Goal: Information Seeking & Learning: Learn about a topic

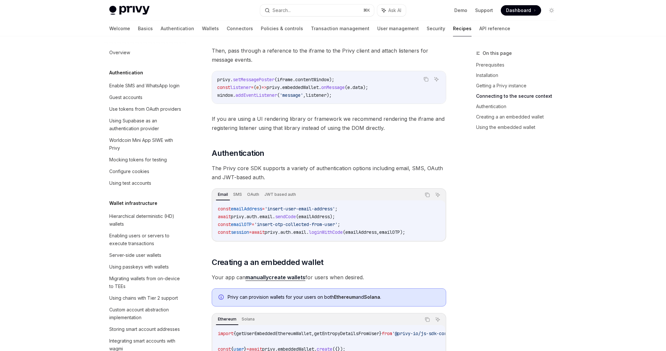
scroll to position [688, 0]
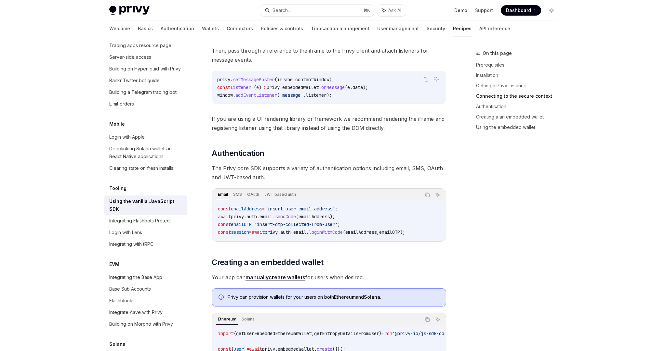
click at [417, 240] on div "Email SMS OAuth JWT based auth Copy Ask AI const emailAddress = 'insert-user-em…" at bounding box center [329, 214] width 234 height 53
click at [437, 250] on div "The @privy-io/js-sdk-core library is a vanilla JavaScript library, intended for…" at bounding box center [329, 99] width 234 height 1017
click at [435, 249] on div "The @privy-io/js-sdk-core library is a vanilla JavaScript library, intended for…" at bounding box center [329, 99] width 234 height 1017
drag, startPoint x: 217, startPoint y: 233, endPoint x: 431, endPoint y: 233, distance: 213.5
click at [431, 233] on div "const emailAddress = 'insert-user-email-address' ; await privy . auth . email .…" at bounding box center [329, 221] width 232 height 40
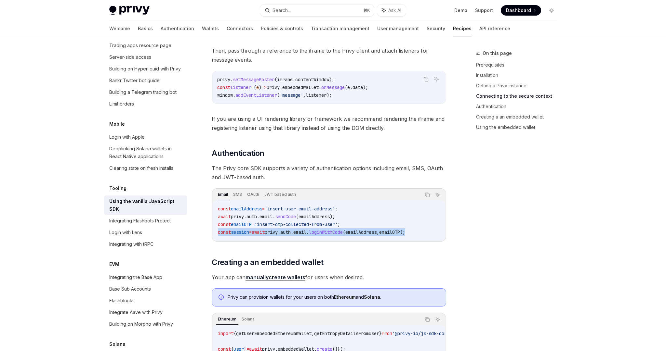
copy span "const session = await privy . auth . email . loginWithCode ( emailAddress , ema…"
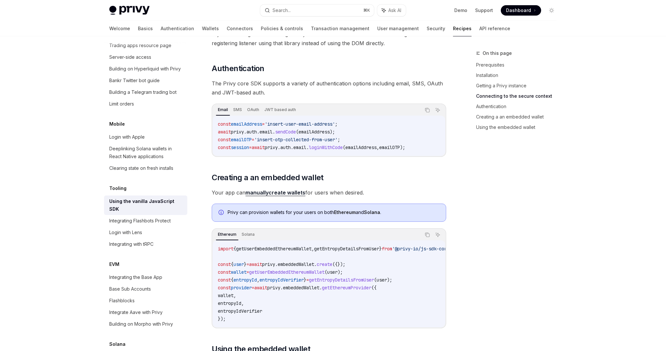
scroll to position [595, 0]
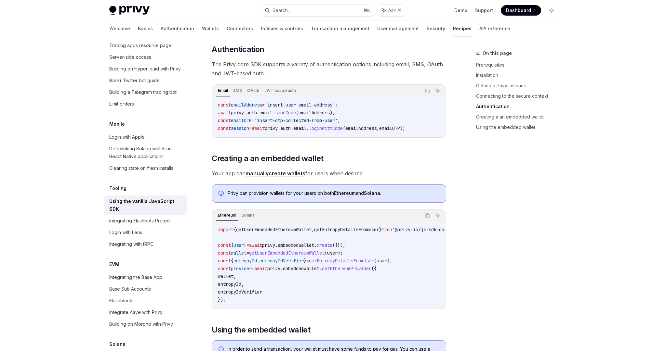
click at [470, 212] on div "On this page Prerequisites Installation Getting a Privy instance Connecting to …" at bounding box center [512, 200] width 99 height 302
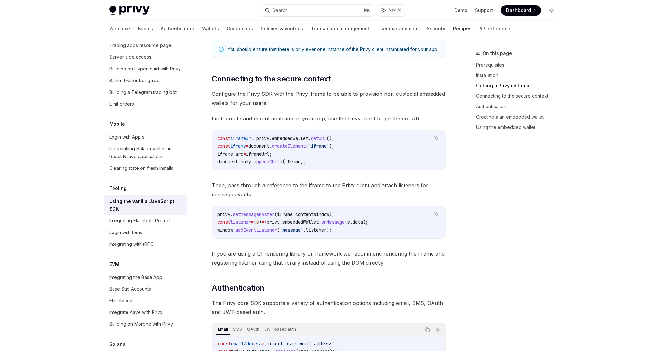
click at [486, 242] on div "On this page Prerequisites Installation Getting a Privy instance Connecting to …" at bounding box center [512, 200] width 99 height 302
click at [486, 241] on div "On this page Prerequisites Installation Getting a Privy instance Connecting to …" at bounding box center [512, 200] width 99 height 302
click at [322, 197] on span "Then, pass through a reference to the iframe to the Privy client and attach lis…" at bounding box center [329, 190] width 234 height 18
click at [325, 186] on span "Then, pass through a reference to the iframe to the Privy client and attach lis…" at bounding box center [329, 190] width 234 height 18
click at [339, 252] on span "If you are using a UI rendering library or framework we recommend rendering the…" at bounding box center [329, 258] width 234 height 18
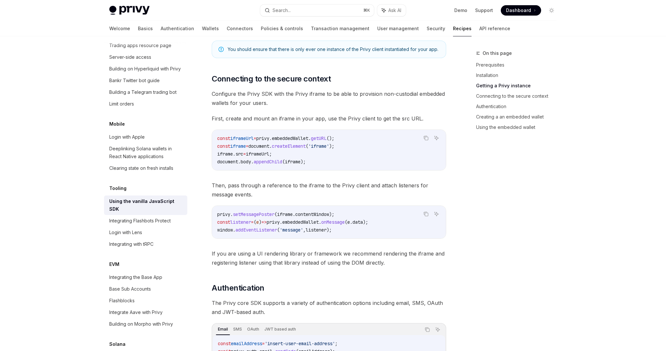
click at [377, 273] on div "The @privy-io/js-sdk-core library is a vanilla JavaScript library, intended for…" at bounding box center [329, 234] width 234 height 1017
click at [386, 260] on span "If you are using a UI rendering library or framework we recommend rendering the…" at bounding box center [329, 258] width 234 height 18
click at [395, 268] on div "The @privy-io/js-sdk-core library is a vanilla JavaScript library, intended for…" at bounding box center [329, 234] width 234 height 1017
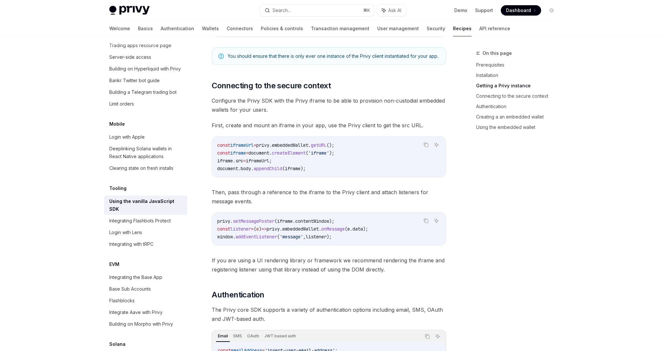
click at [405, 179] on div "The @privy-io/js-sdk-core library is a vanilla JavaScript library, intended for…" at bounding box center [329, 241] width 234 height 1017
click at [45, 203] on div "Privy Docs home page Search... ⌘ K Ask AI Demo Support Dashboard Dashboard Sear…" at bounding box center [333, 249] width 666 height 1196
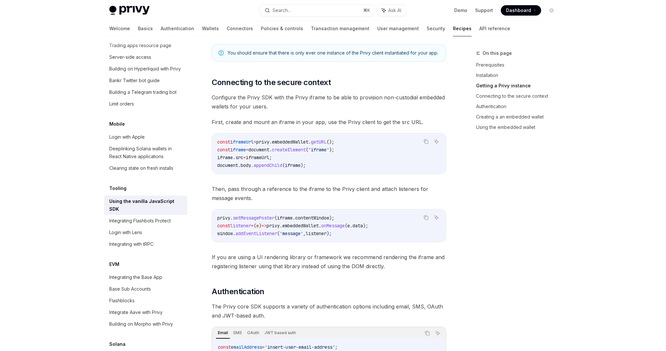
click at [476, 241] on div "On this page Prerequisites Installation Getting a Privy instance Connecting to …" at bounding box center [512, 200] width 99 height 302
click at [467, 248] on div "On this page Prerequisites Installation Getting a Privy instance Connecting to …" at bounding box center [512, 200] width 99 height 302
click at [465, 262] on div "On this page Prerequisites Installation Getting a Privy instance Connecting to …" at bounding box center [512, 200] width 99 height 302
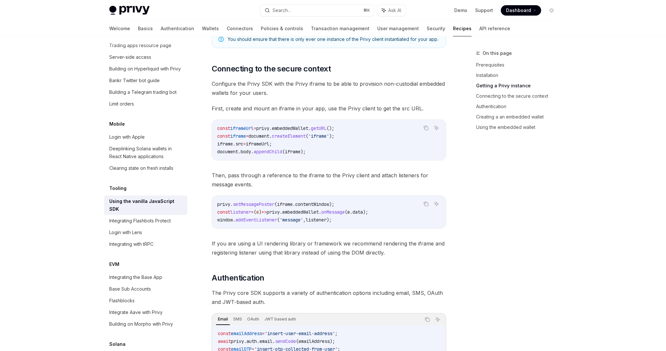
scroll to position [369, 0]
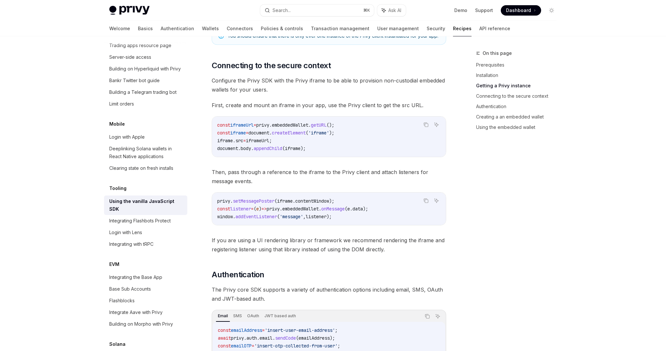
click at [465, 262] on div "On this page Prerequisites Installation Getting a Privy instance Connecting to …" at bounding box center [512, 200] width 99 height 302
click at [463, 259] on div "On this page Prerequisites Installation Getting a Privy instance Connecting to …" at bounding box center [512, 200] width 99 height 302
click at [75, 208] on div "Privy Docs home page Search... ⌘ K Ask AI Demo Support Dashboard Dashboard Sear…" at bounding box center [333, 229] width 666 height 1196
click at [465, 239] on div "On this page Prerequisites Installation Getting a Privy instance Connecting to …" at bounding box center [512, 200] width 99 height 302
click at [465, 252] on div "On this page Prerequisites Installation Getting a Privy instance Connecting to …" at bounding box center [512, 200] width 99 height 302
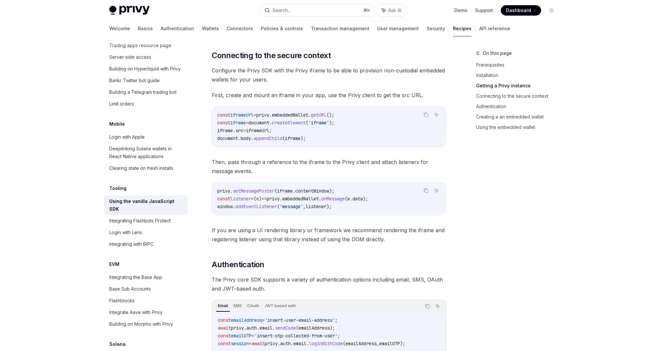
scroll to position [386, 0]
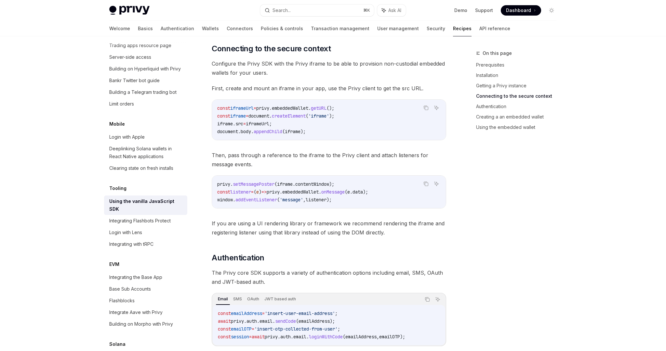
click at [465, 252] on div "On this page Prerequisites Installation Getting a Privy instance Connecting to …" at bounding box center [512, 200] width 99 height 302
click at [50, 207] on div "Privy Docs home page Search... ⌘ K Ask AI Demo Support Dashboard Dashboard Sear…" at bounding box center [333, 212] width 666 height 1196
click at [464, 216] on div "On this page Prerequisites Installation Getting a Privy instance Connecting to …" at bounding box center [512, 200] width 99 height 302
click at [472, 220] on div "On this page Prerequisites Installation Getting a Privy instance Connecting to …" at bounding box center [512, 200] width 99 height 302
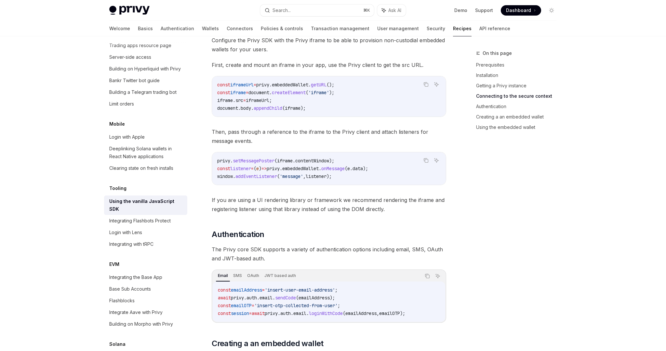
scroll to position [424, 0]
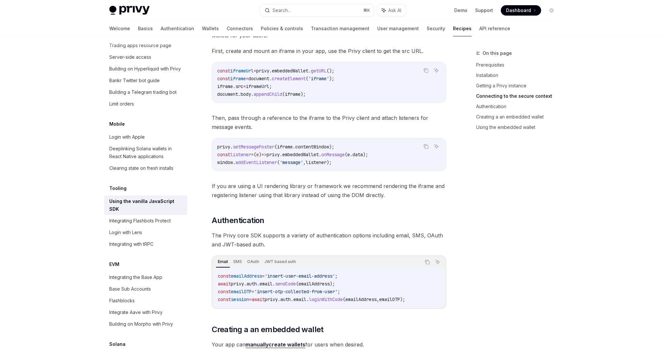
click at [474, 219] on div "On this page Prerequisites Installation Getting a Privy instance Connecting to …" at bounding box center [512, 200] width 99 height 302
click at [463, 240] on div "On this page Prerequisites Installation Getting a Privy instance Connecting to …" at bounding box center [512, 200] width 99 height 302
click at [454, 243] on div "On this page Prerequisites Installation Getting a Privy instance Connecting to …" at bounding box center [333, 193] width 458 height 1160
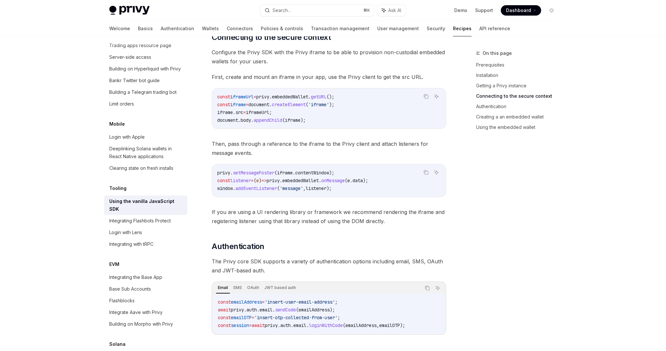
click at [473, 221] on div "On this page Prerequisites Installation Getting a Privy instance Connecting to …" at bounding box center [512, 200] width 99 height 302
click at [481, 212] on div "On this page Prerequisites Installation Getting a Privy instance Connecting to …" at bounding box center [512, 200] width 99 height 302
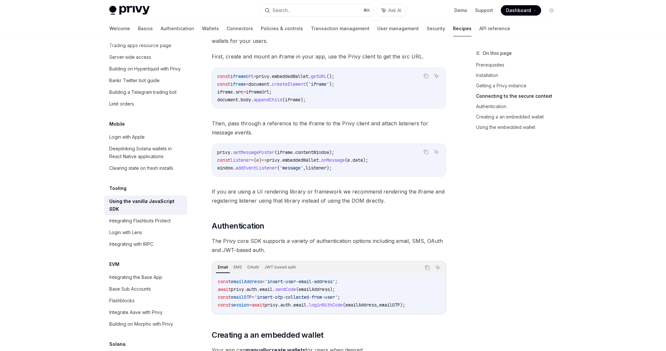
scroll to position [421, 0]
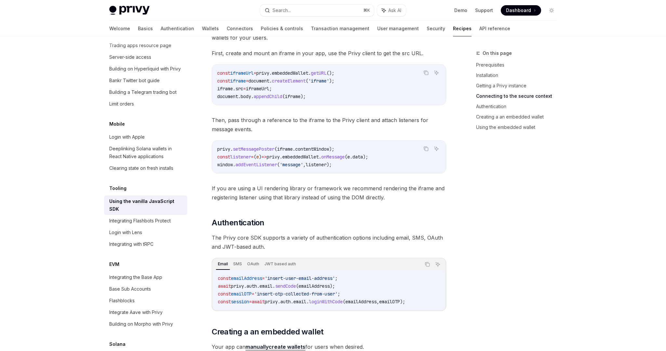
click at [494, 255] on div "On this page Prerequisites Installation Getting a Privy instance Connecting to …" at bounding box center [512, 200] width 99 height 302
click at [473, 192] on div "On this page Prerequisites Installation Getting a Privy instance Connecting to …" at bounding box center [512, 200] width 99 height 302
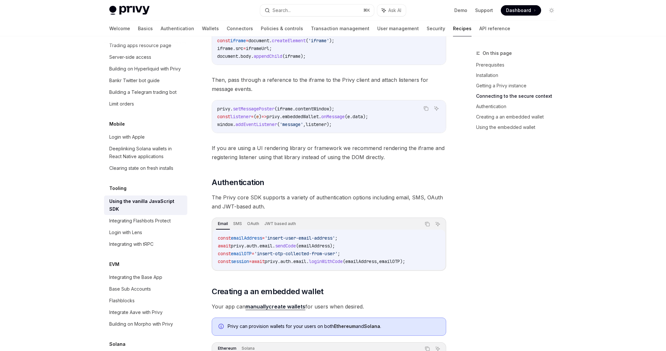
scroll to position [469, 0]
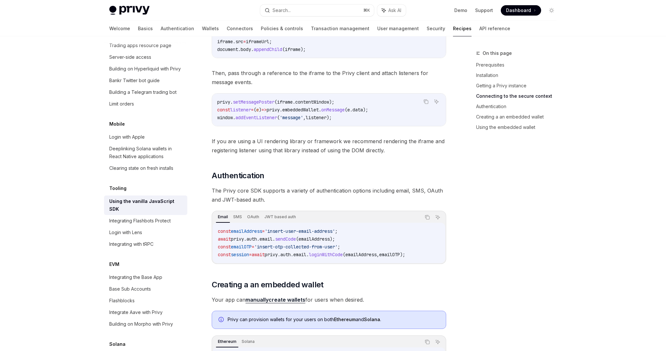
click at [477, 200] on div "On this page Prerequisites Installation Getting a Privy instance Connecting to …" at bounding box center [512, 200] width 99 height 302
click at [478, 217] on div "On this page Prerequisites Installation Getting a Privy instance Connecting to …" at bounding box center [512, 200] width 99 height 302
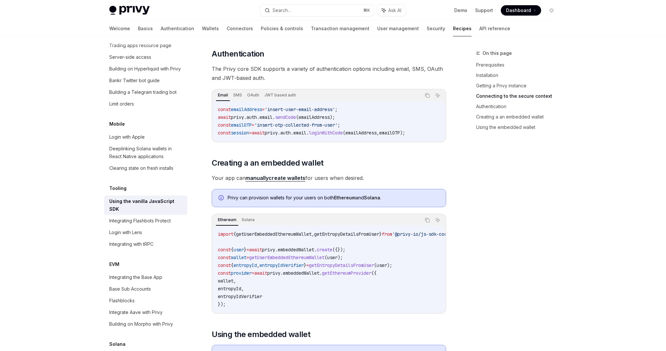
scroll to position [594, 0]
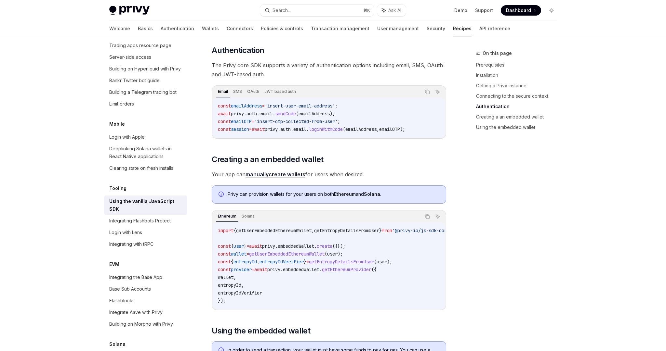
click at [303, 281] on code "import { getUserEmbeddedEthereumWallet , getEntropyDetailsFromUser } from '@pri…" at bounding box center [344, 266] width 252 height 78
drag, startPoint x: 485, startPoint y: 252, endPoint x: 475, endPoint y: 259, distance: 11.9
click at [485, 252] on div "On this page Prerequisites Installation Getting a Privy instance Connecting to …" at bounding box center [512, 200] width 99 height 302
click at [259, 282] on code "import { getUserEmbeddedEthereumWallet , getEntropyDetailsFromUser } from '@pri…" at bounding box center [344, 266] width 252 height 78
click at [339, 259] on span "getEntropyDetailsFromUser" at bounding box center [341, 262] width 65 height 6
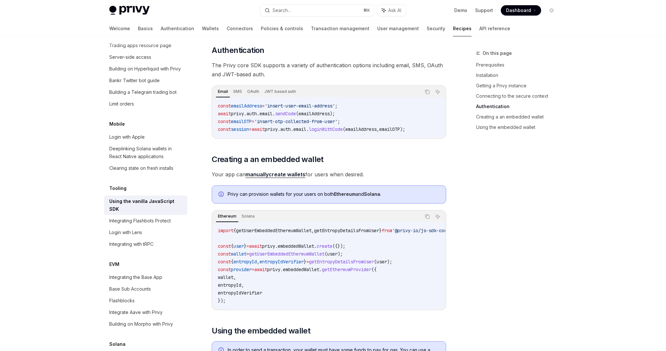
click at [319, 270] on span "embeddedWallet" at bounding box center [301, 270] width 36 height 6
click at [327, 282] on code "import { getUserEmbeddedEthereumWallet , getEntropyDetailsFromUser } from '@pri…" at bounding box center [344, 266] width 252 height 78
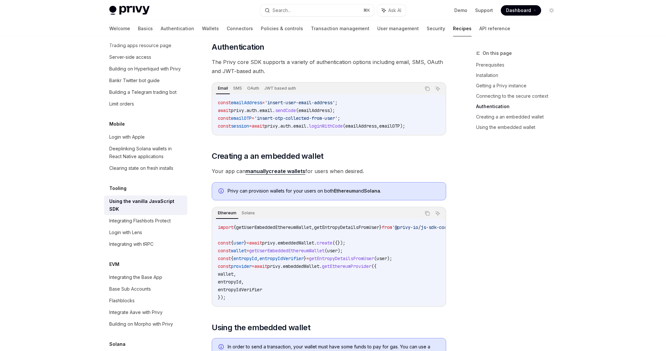
scroll to position [607, 0]
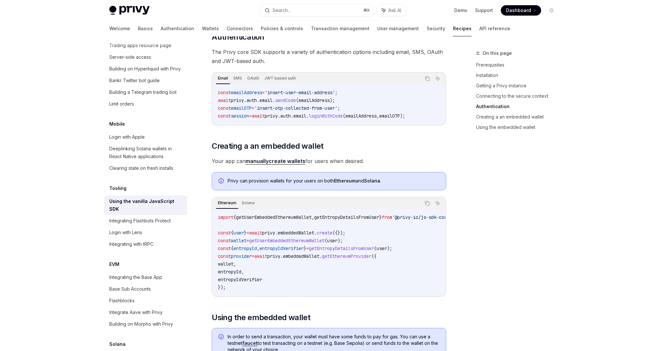
click at [266, 160] on strong "manually" at bounding box center [256, 161] width 23 height 6
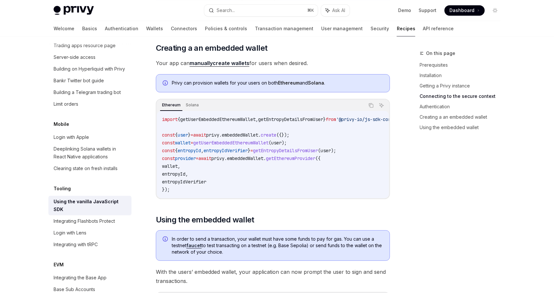
scroll to position [504, 0]
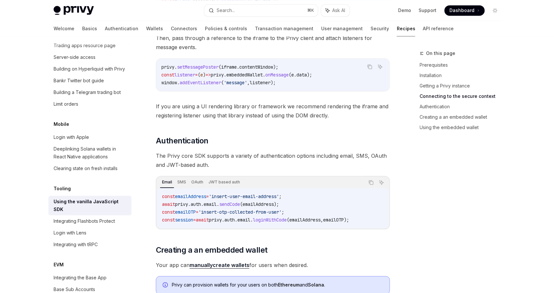
click at [210, 157] on span "The Privy core SDK supports a variety of authentication options including email…" at bounding box center [273, 160] width 234 height 18
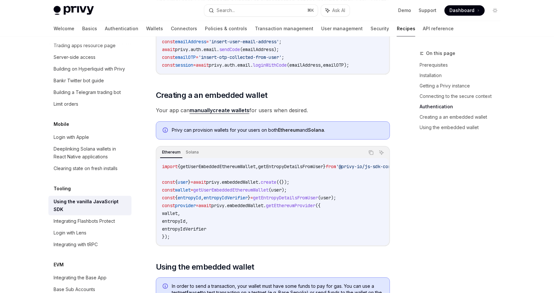
scroll to position [661, 0]
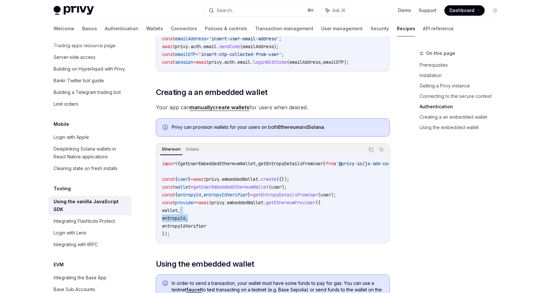
click at [378, 215] on code "import { getUserEmbeddedEthereumWallet , getEntropyDetailsFromUser } from '@pri…" at bounding box center [288, 199] width 252 height 78
click at [377, 219] on code "import { getUserEmbeddedEthereumWallet , getEntropyDetailsFromUser } from '@pri…" at bounding box center [288, 199] width 252 height 78
click at [232, 108] on link "manually create wallets" at bounding box center [220, 107] width 60 height 7
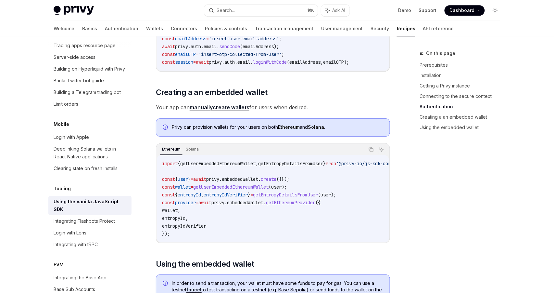
click at [257, 180] on span "embeddedWallet" at bounding box center [240, 179] width 36 height 6
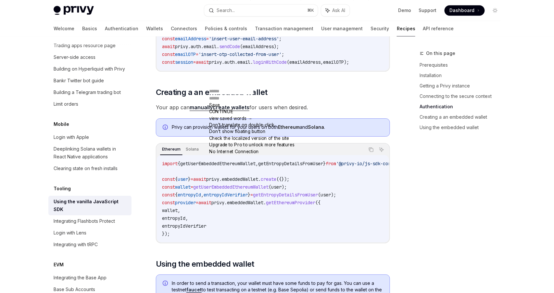
click at [330, 180] on code "import { getUserEmbeddedEthereumWallet , getEntropyDetailsFromUser } from '@pri…" at bounding box center [288, 199] width 252 height 78
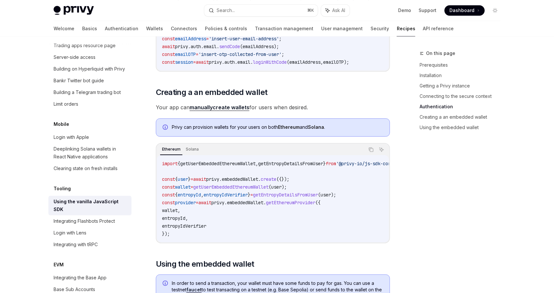
click at [258, 177] on span "embeddedWallet" at bounding box center [240, 179] width 36 height 6
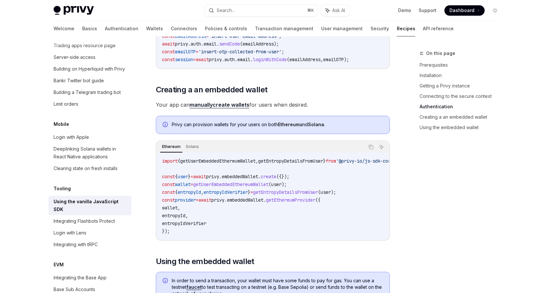
click at [285, 199] on span "getEthereumProvider" at bounding box center [290, 200] width 49 height 6
drag, startPoint x: 197, startPoint y: 184, endPoint x: 245, endPoint y: 187, distance: 48.8
click at [245, 187] on span "const wallet = getUserEmbeddedEthereumWallet ( user );" at bounding box center [224, 184] width 125 height 6
click at [251, 186] on span "getUserEmbeddedEthereumWallet" at bounding box center [230, 184] width 75 height 6
click at [276, 165] on code "import { getUserEmbeddedEthereumWallet , getEntropyDetailsFromUser } from '@pri…" at bounding box center [288, 196] width 252 height 78
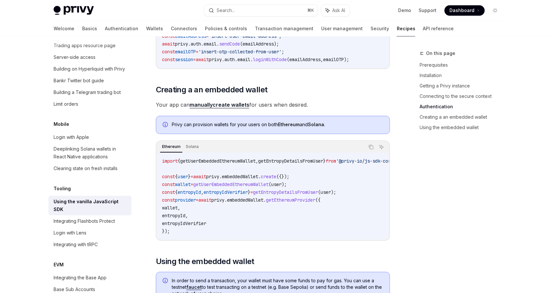
click at [312, 212] on code "import { getUserEmbeddedEthereumWallet , getEntropyDetailsFromUser } from '@pri…" at bounding box center [288, 196] width 252 height 78
drag, startPoint x: 184, startPoint y: 161, endPoint x: 337, endPoint y: 162, distance: 152.7
click at [337, 162] on span "import { getUserEmbeddedEthereumWallet , getEntropyDetailsFromUser } from '@pri…" at bounding box center [280, 161] width 237 height 6
copy span "getUserEmbeddedEthereumWallet , getEntropyDetailsFromUser"
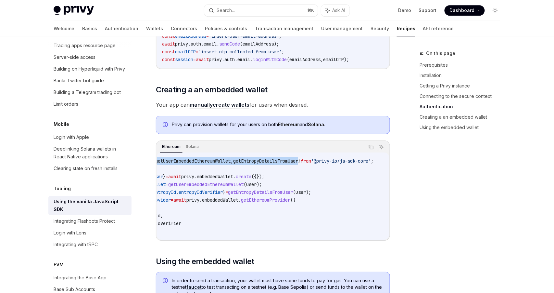
scroll to position [0, 0]
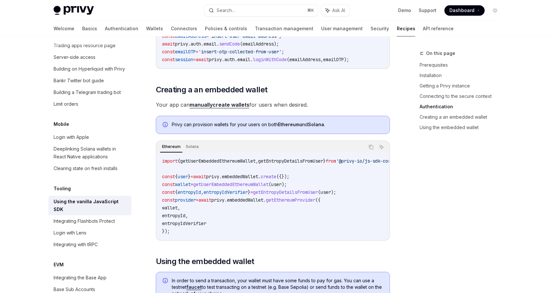
click at [195, 167] on code "import { getUserEmbeddedEthereumWallet , getEntropyDetailsFromUser } from '@pri…" at bounding box center [288, 196] width 252 height 78
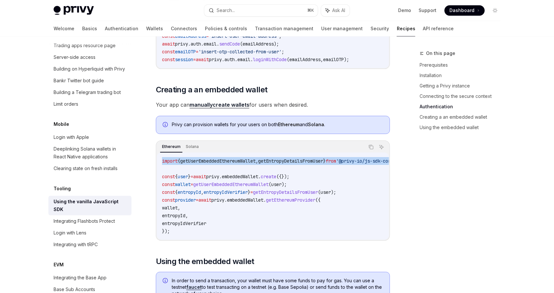
drag, startPoint x: 190, startPoint y: 167, endPoint x: 157, endPoint y: 157, distance: 34.4
click at [157, 157] on div "import { getUserEmbeddedEthereumWallet , getEntropyDetailsFromUser } from '@pri…" at bounding box center [273, 195] width 232 height 87
copy code "import { getUserEmbeddedEthereumWallet , getEntropyDetailsFromUser } from '@pri…"
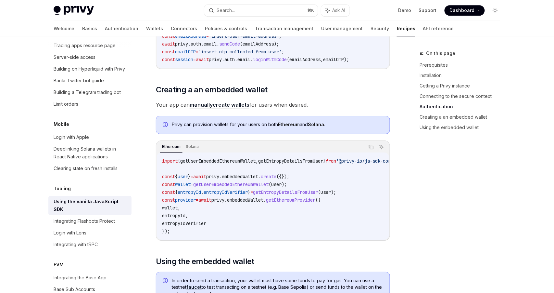
click at [305, 182] on code "import { getUserEmbeddedEthereumWallet , getEntropyDetailsFromUser } from '@pri…" at bounding box center [288, 196] width 252 height 78
drag, startPoint x: 305, startPoint y: 176, endPoint x: 202, endPoint y: 183, distance: 103.2
click at [173, 175] on span "const { user } = await privy . embeddedWallet . create ({});" at bounding box center [225, 177] width 127 height 6
click at [248, 190] on span "entropyIdVerifier" at bounding box center [226, 192] width 44 height 6
click at [264, 200] on span "embeddedWallet" at bounding box center [245, 200] width 36 height 6
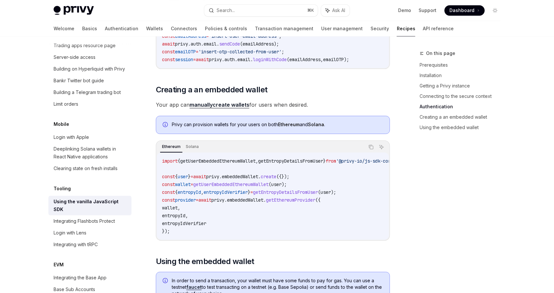
click at [273, 204] on code "import { getUserEmbeddedEthereumWallet , getEntropyDetailsFromUser } from '@pri…" at bounding box center [288, 196] width 252 height 78
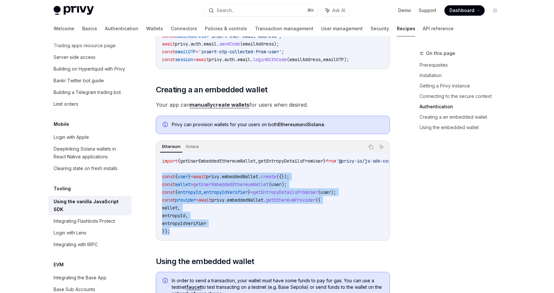
drag, startPoint x: 162, startPoint y: 175, endPoint x: 178, endPoint y: 231, distance: 58.4
click at [178, 231] on code "import { getUserEmbeddedEthereumWallet , getEntropyDetailsFromUser } from '@pri…" at bounding box center [288, 196] width 252 height 78
copy code "const { user } = await privy . embeddedWallet . create ({}); const wallet = get…"
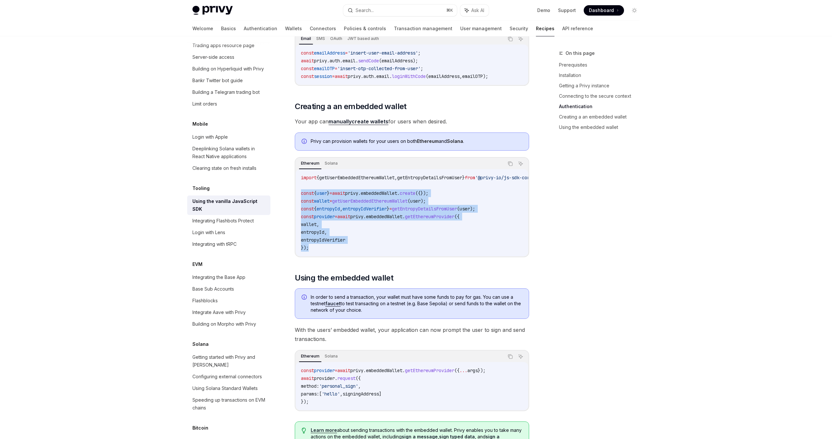
scroll to position [688, 0]
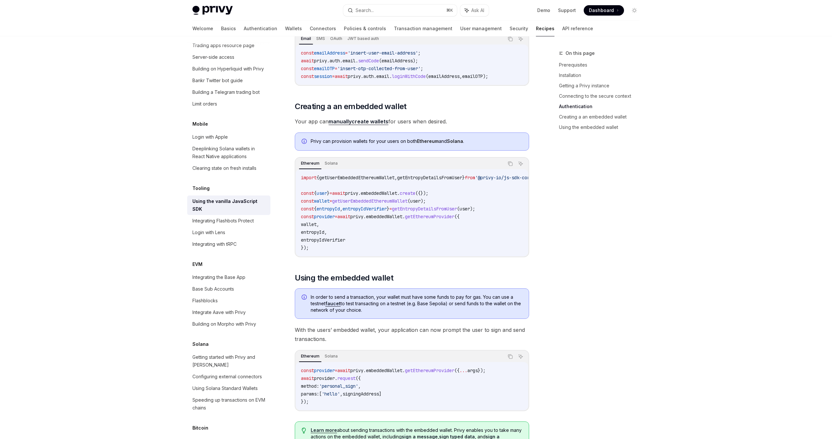
click at [398, 230] on code "import { getUserEmbeddedEthereumWallet , getEntropyDetailsFromUser } from '@pri…" at bounding box center [427, 213] width 252 height 78
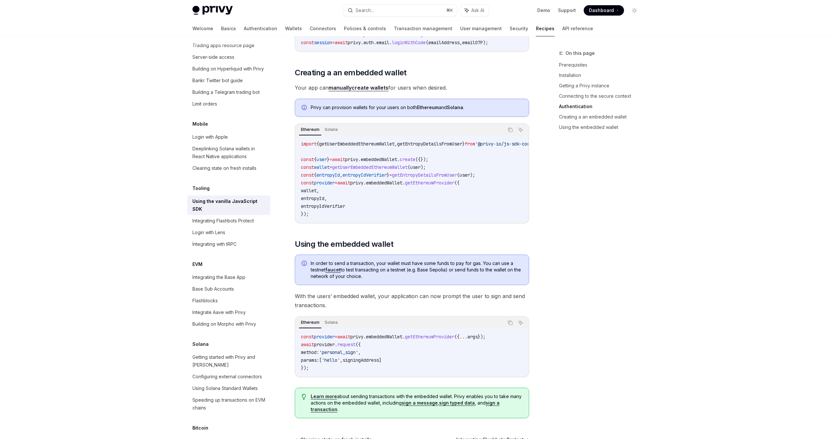
scroll to position [685, 0]
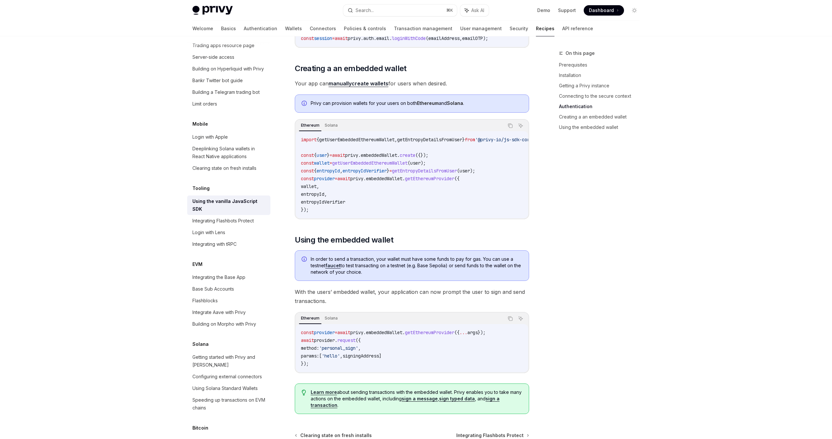
click at [555, 287] on div "On this page Prerequisites Installation Getting a Privy instance Connecting to …" at bounding box center [595, 244] width 99 height 390
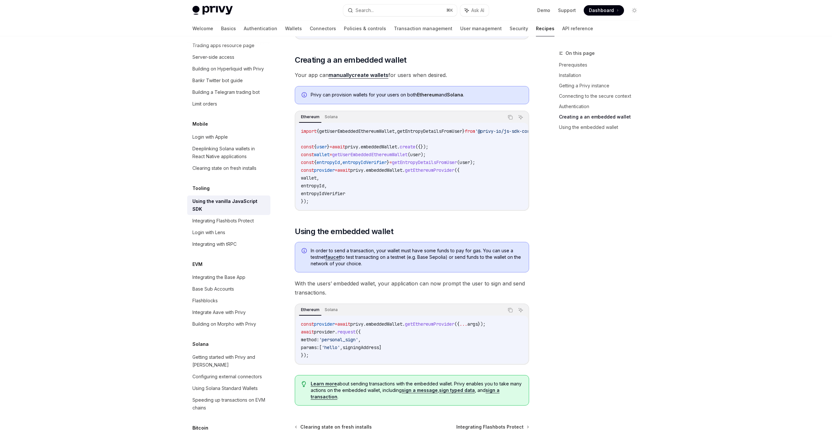
scroll to position [698, 0]
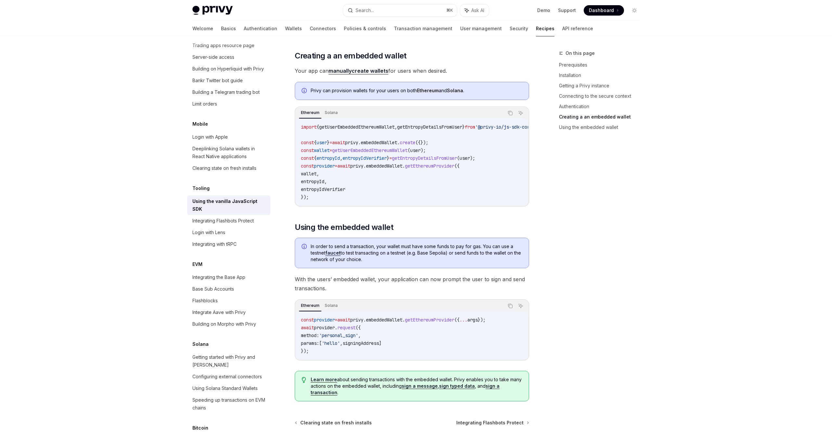
click at [397, 179] on code "import { getUserEmbeddedEthereumWallet , getEntropyDetailsFromUser } from '@pri…" at bounding box center [427, 162] width 252 height 78
click at [391, 183] on code "import { getUserEmbeddedEthereumWallet , getEntropyDetailsFromUser } from '@pri…" at bounding box center [427, 162] width 252 height 78
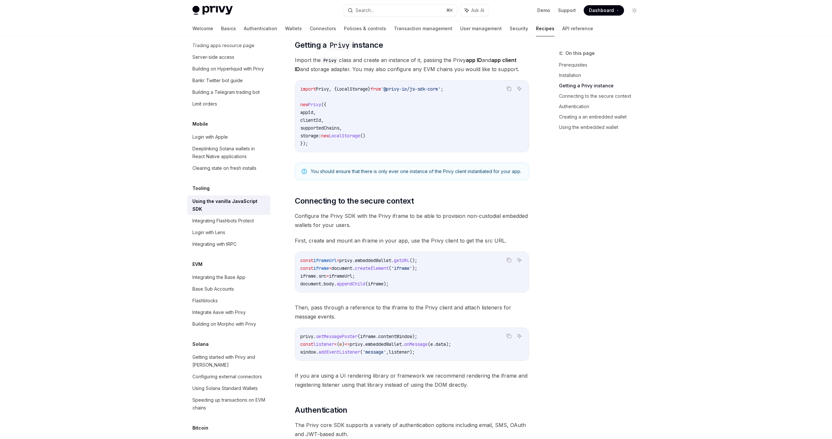
scroll to position [238, 0]
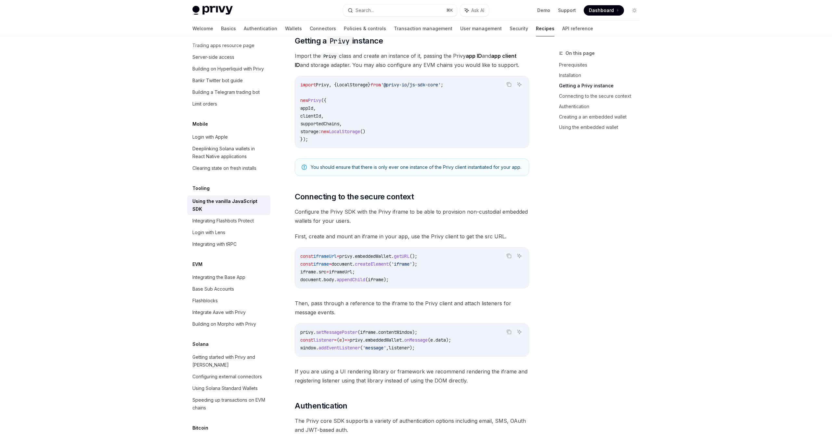
click at [499, 302] on span "Then, pass through a reference to the iframe to the Privy client and attach lis…" at bounding box center [412, 308] width 234 height 18
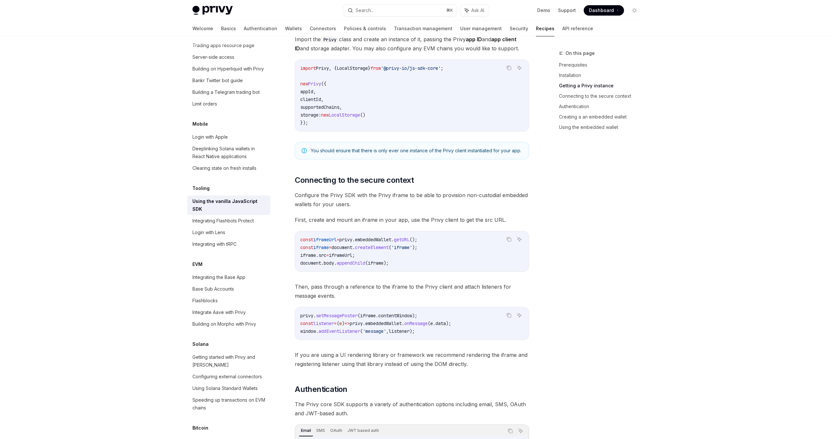
click at [428, 323] on span "onMessage" at bounding box center [415, 324] width 23 height 6
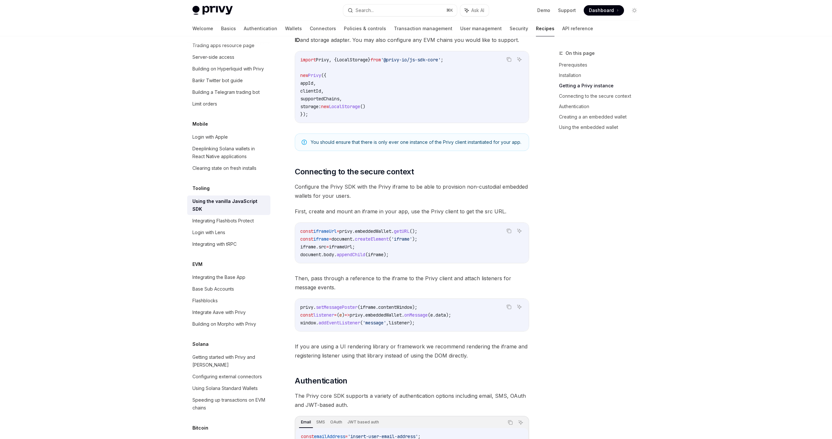
scroll to position [350, 0]
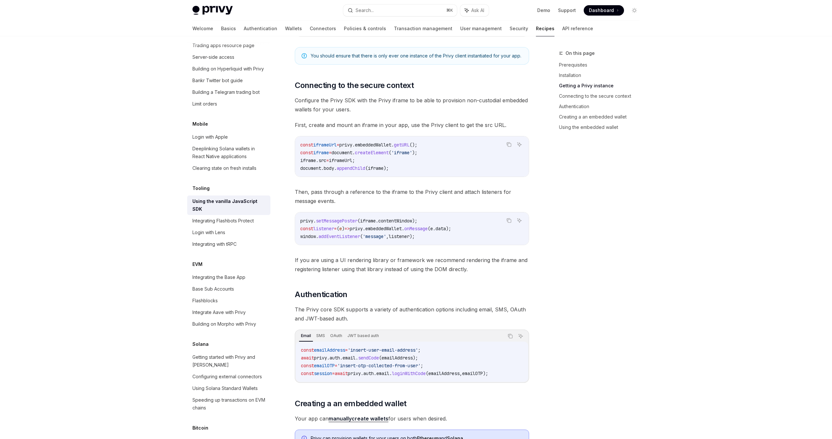
click at [433, 317] on span "The Privy core SDK supports a variety of authentication options including email…" at bounding box center [412, 314] width 234 height 18
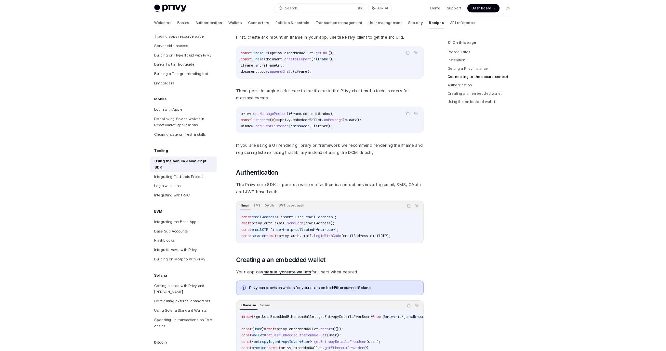
scroll to position [488, 0]
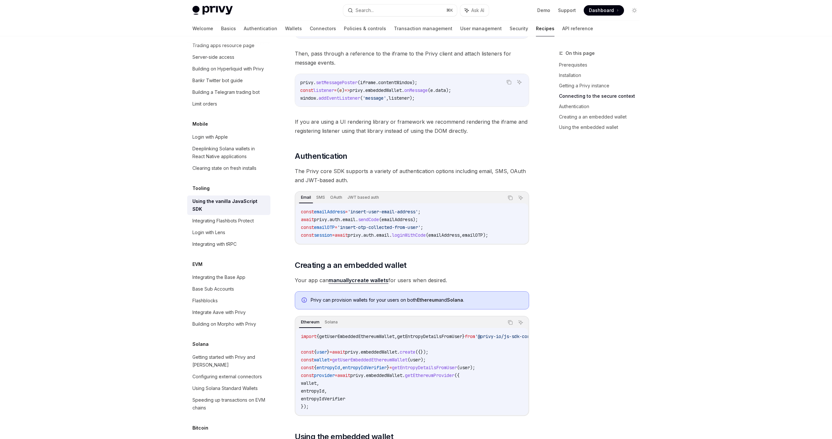
click at [531, 262] on div "On this page Prerequisites Installation Getting a Privy instance Connecting to …" at bounding box center [416, 128] width 458 height 1160
click at [373, 281] on link "manually create wallets" at bounding box center [359, 280] width 60 height 7
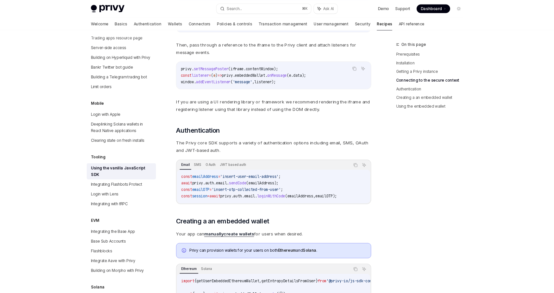
scroll to position [688, 0]
click at [456, 157] on div "On this page Prerequisites Installation Getting a Privy instance Connecting to …" at bounding box center [333, 128] width 458 height 1160
type textarea "*"
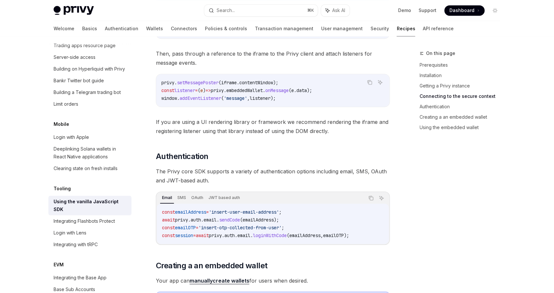
scroll to position [305, 0]
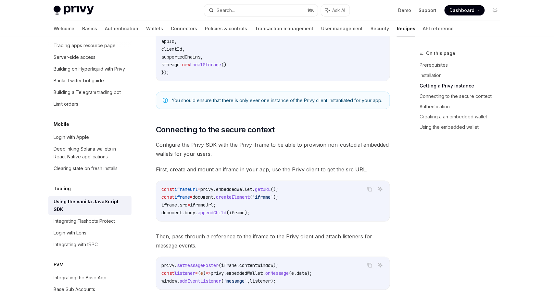
click at [263, 156] on span "Configure the Privy SDK with the Privy iframe to be able to provision non-custo…" at bounding box center [273, 149] width 234 height 18
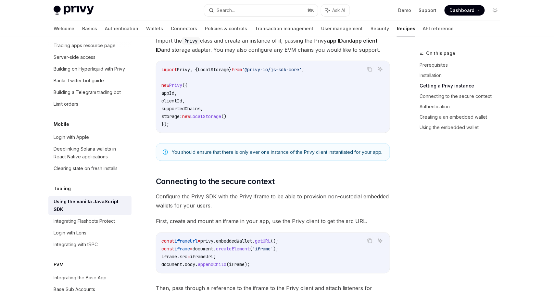
scroll to position [323, 0]
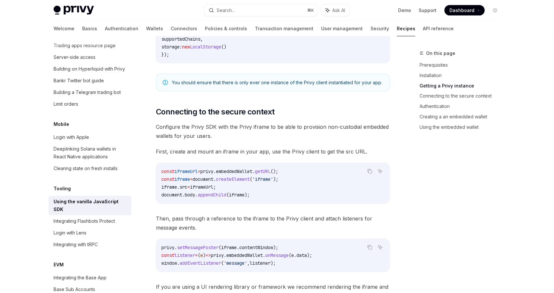
click at [277, 217] on span "Then, pass through a reference to the iframe to the Privy client and attach lis…" at bounding box center [273, 223] width 234 height 18
click at [270, 224] on span "Then, pass through a reference to the iframe to the Privy client and attach lis…" at bounding box center [273, 223] width 234 height 18
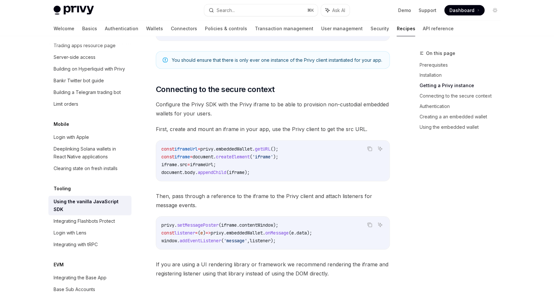
scroll to position [348, 0]
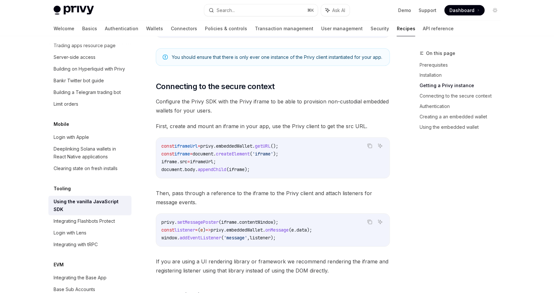
click at [394, 204] on div "On this page Prerequisites Installation Getting a Privy instance Connecting to …" at bounding box center [277, 268] width 458 height 1160
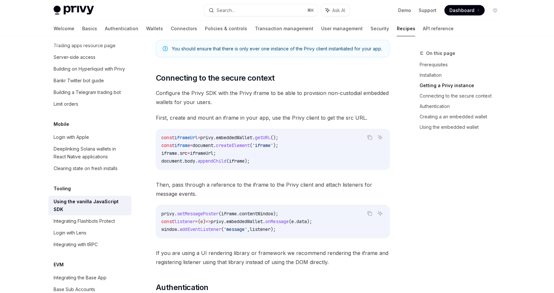
scroll to position [359, 0]
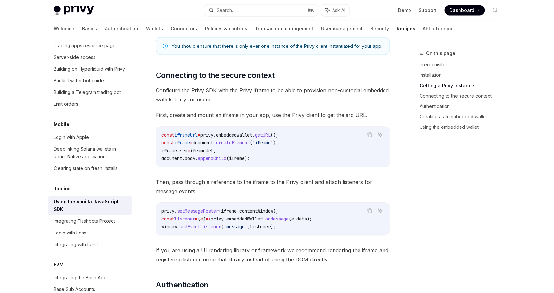
click at [405, 221] on div "On this page Prerequisites Installation Getting a Privy instance Connecting to …" at bounding box center [277, 257] width 458 height 1160
click at [243, 193] on span "Then, pass through a reference to the iframe to the Privy client and attach lis…" at bounding box center [273, 187] width 234 height 18
drag, startPoint x: 224, startPoint y: 183, endPoint x: 268, endPoint y: 182, distance: 44.2
click at [260, 182] on span "Then, pass through a reference to the iframe to the Privy client and attach lis…" at bounding box center [273, 187] width 234 height 18
click at [271, 182] on span "Then, pass through a reference to the iframe to the Privy client and attach lis…" at bounding box center [273, 187] width 234 height 18
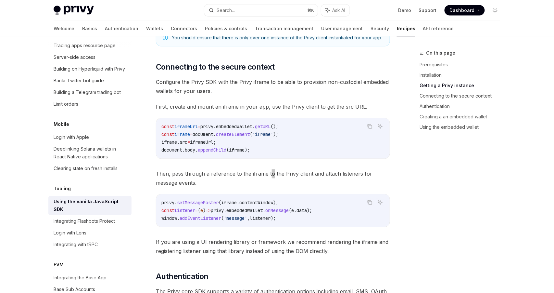
scroll to position [371, 0]
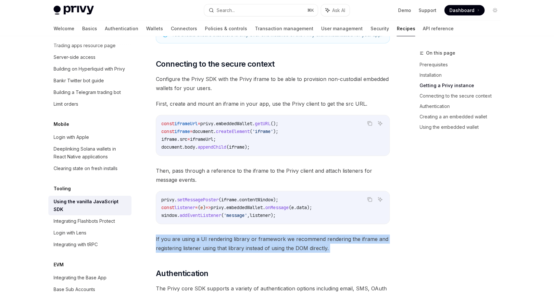
drag, startPoint x: 156, startPoint y: 238, endPoint x: 334, endPoint y: 253, distance: 178.8
click at [334, 253] on div "The @privy-io/js-sdk-core library is a vanilla JavaScript library, intended for…" at bounding box center [273, 219] width 234 height 1017
copy div "If you are using a UI rendering library or framework we recommend rendering the…"
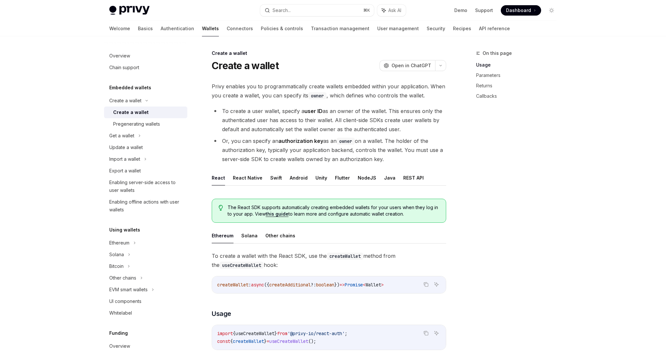
click at [465, 150] on div "On this page Usage Parameters Returns Callbacks" at bounding box center [512, 200] width 99 height 302
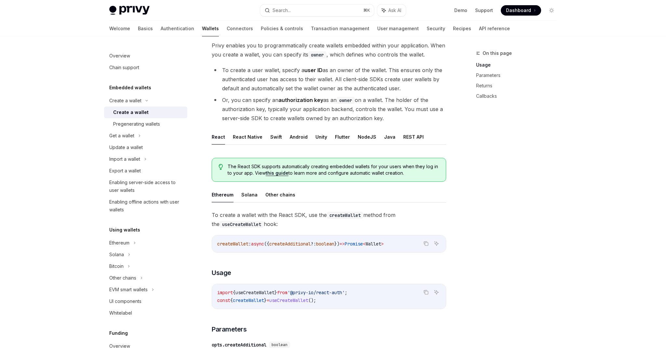
scroll to position [44, 0]
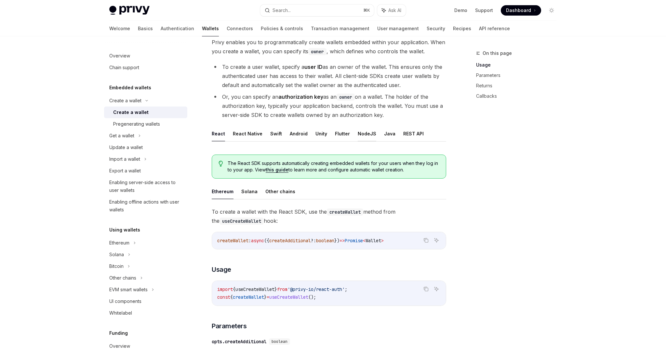
click at [366, 136] on button "NodeJS" at bounding box center [366, 133] width 19 height 15
type textarea "*"
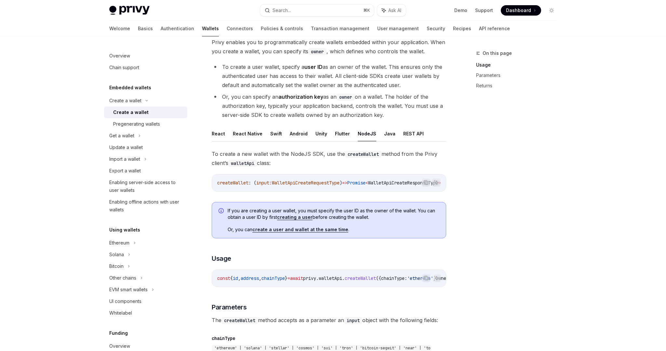
drag, startPoint x: 349, startPoint y: 190, endPoint x: 370, endPoint y: 187, distance: 21.1
click at [370, 187] on div "createWallet : ( input : WalletApiCreateRequestType ) => Promise < WalletApiCre…" at bounding box center [329, 183] width 234 height 17
click at [444, 207] on div "If you are creating a user wallet, you must specify the user ID as the owner of…" at bounding box center [329, 220] width 234 height 36
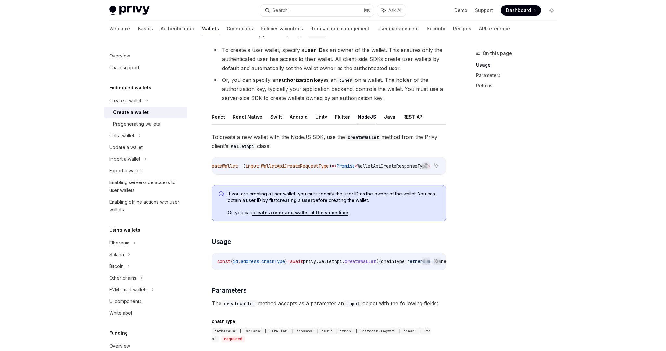
scroll to position [83, 0]
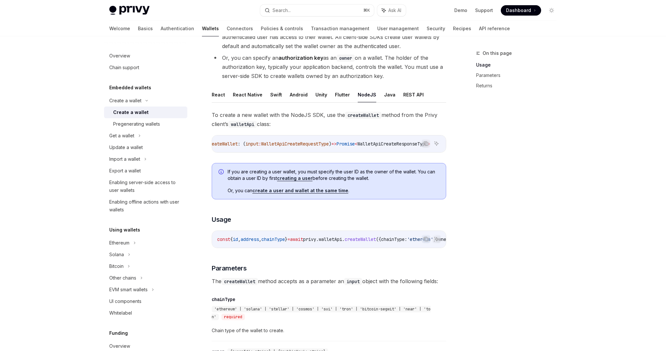
click at [300, 180] on link "creating a user" at bounding box center [294, 178] width 35 height 6
click at [303, 193] on link "create a user and wallet at the same time" at bounding box center [300, 191] width 96 height 6
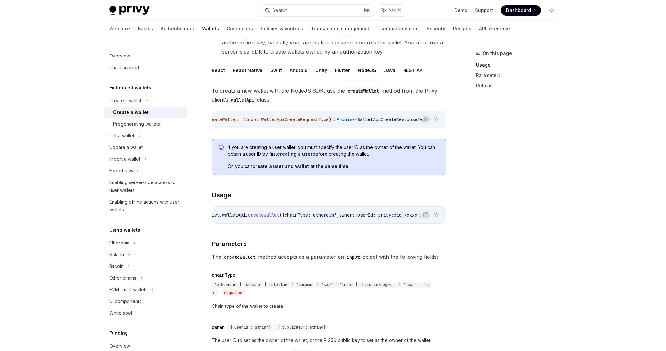
scroll to position [0, 139]
click icon "Copy the contents from the code block"
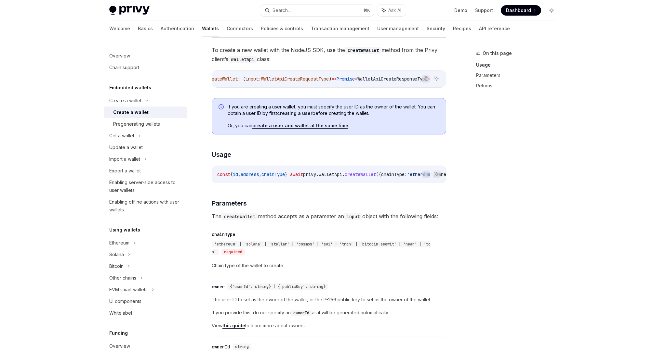
scroll to position [186, 0]
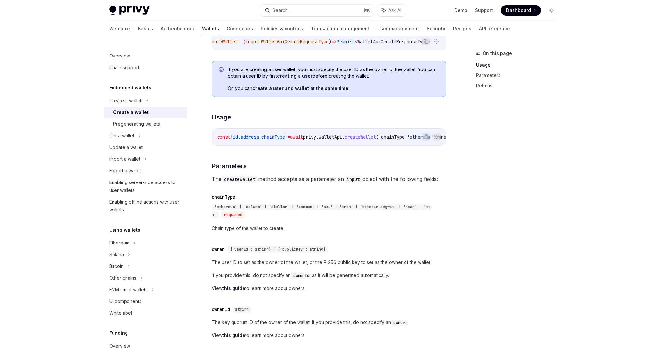
type textarea "*"
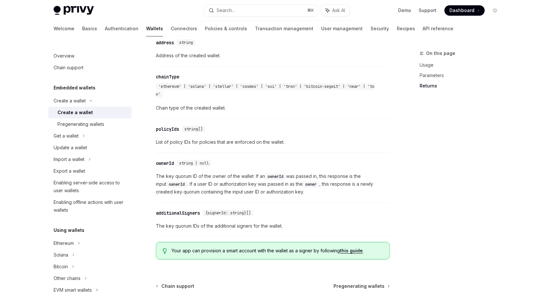
scroll to position [741, 0]
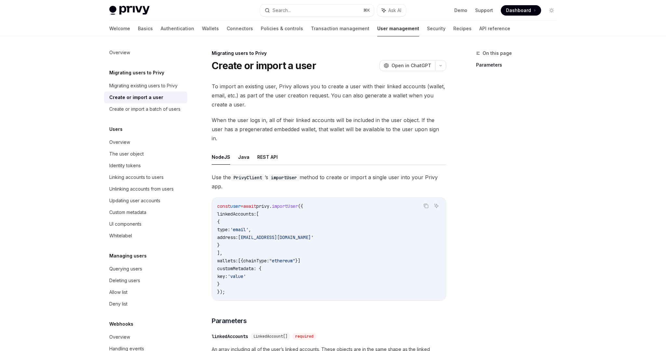
click at [319, 274] on code "const user = await privy . importUser ({ linkedAccounts: [ { type: 'email' , ad…" at bounding box center [328, 249] width 223 height 94
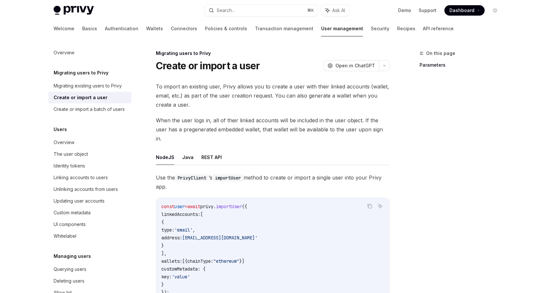
click at [333, 179] on span "Use the PrivyClient ’s importUser method to create or import a single user into…" at bounding box center [273, 182] width 234 height 18
click at [374, 175] on span "Use the PrivyClient ’s importUser method to create or import a single user into…" at bounding box center [273, 182] width 234 height 18
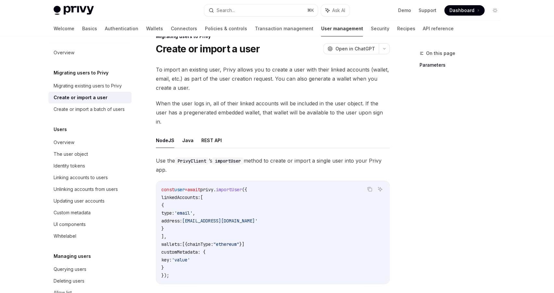
scroll to position [78, 0]
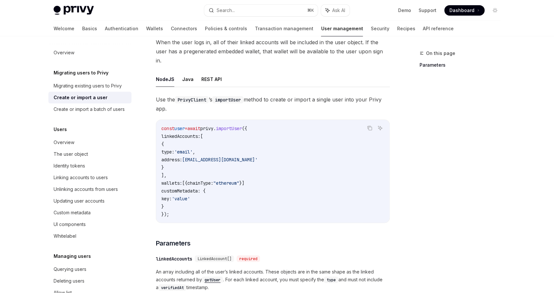
click at [388, 177] on div "const user = await privy . importUser ({ linkedAccounts: [ { type: 'email' , ad…" at bounding box center [273, 171] width 234 height 103
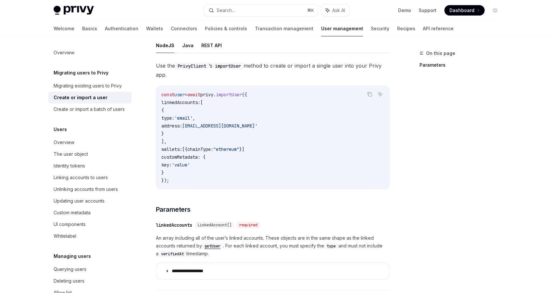
scroll to position [115, 0]
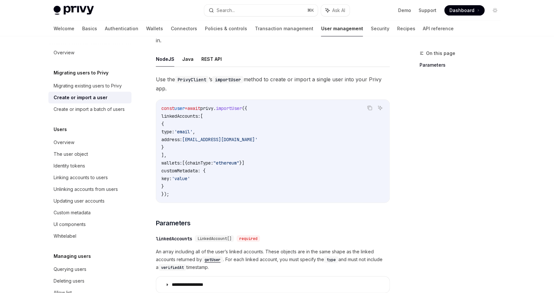
scroll to position [223, 0]
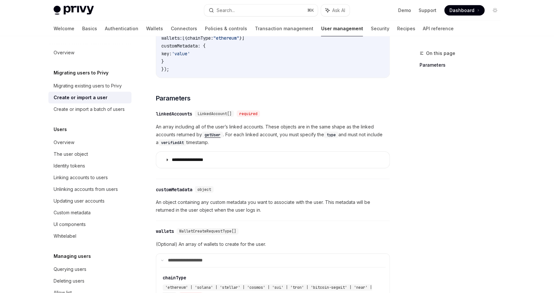
click at [290, 134] on span "An array including all of the user’s linked accounts. These objects are in the …" at bounding box center [273, 134] width 234 height 23
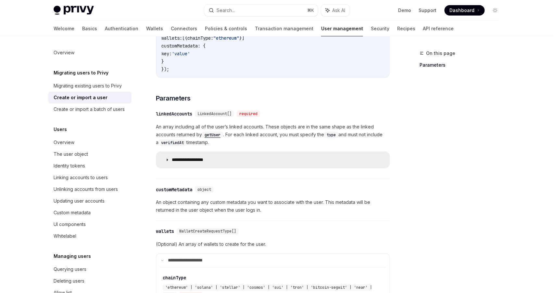
click at [269, 152] on summary "**********" at bounding box center [273, 160] width 234 height 16
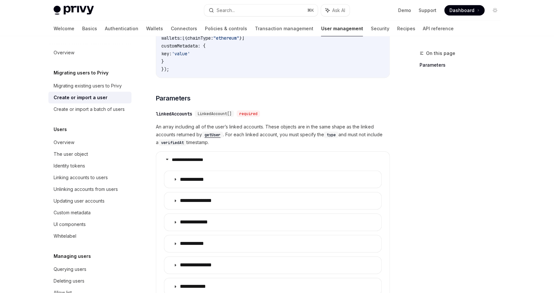
click at [218, 132] on code "getUser" at bounding box center [212, 135] width 21 height 6
click at [280, 129] on span "An array including all of the user’s linked accounts. These objects are in the …" at bounding box center [273, 134] width 234 height 23
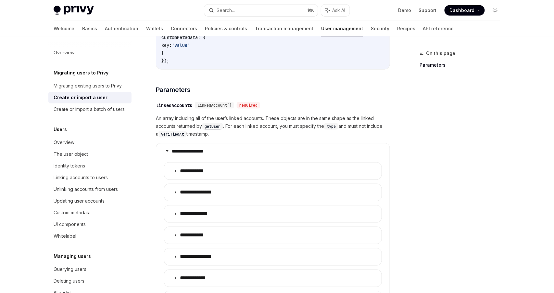
scroll to position [240, 0]
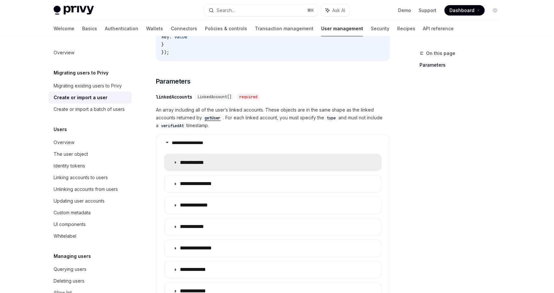
click at [255, 154] on summary "**********" at bounding box center [272, 162] width 217 height 17
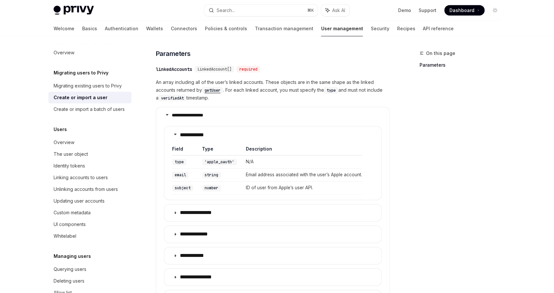
scroll to position [270, 0]
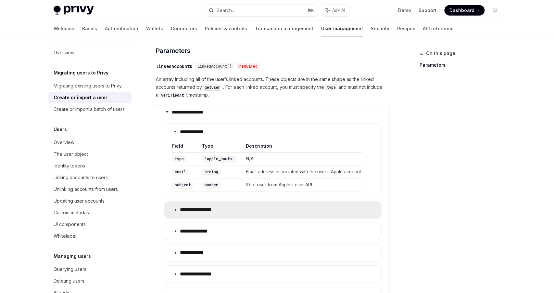
click at [265, 205] on summary "**********" at bounding box center [272, 209] width 217 height 17
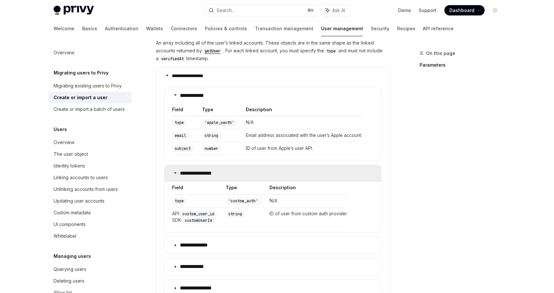
scroll to position [339, 0]
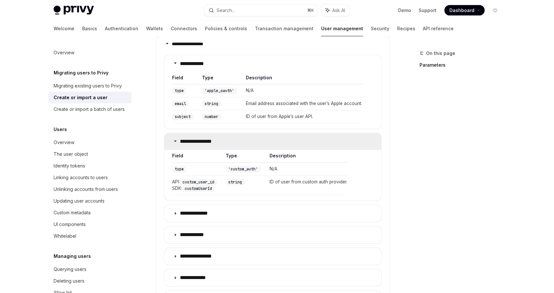
click at [265, 205] on summary "**********" at bounding box center [272, 213] width 217 height 17
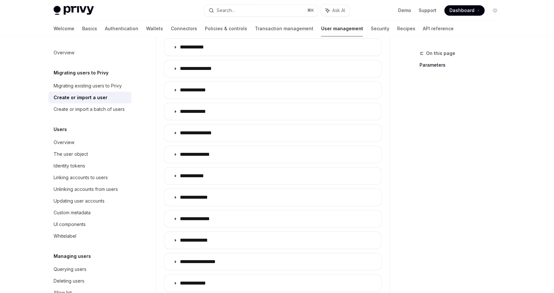
scroll to position [700, 0]
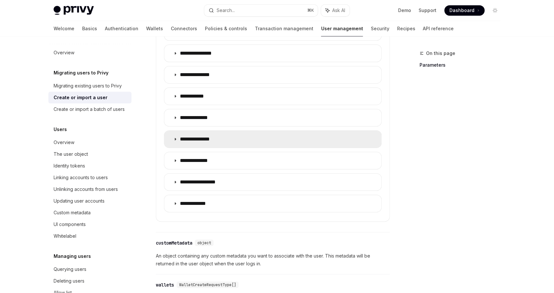
click at [228, 131] on summary "**********" at bounding box center [272, 139] width 217 height 17
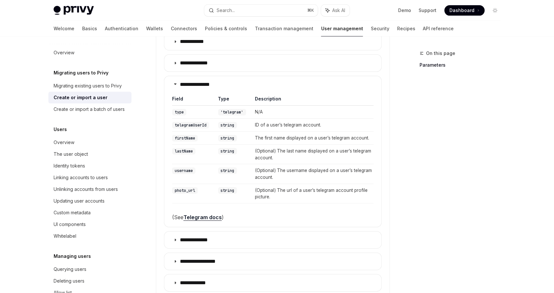
scroll to position [795, 0]
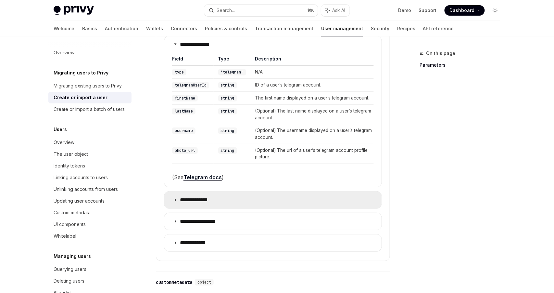
click at [219, 191] on summary "**********" at bounding box center [272, 199] width 217 height 17
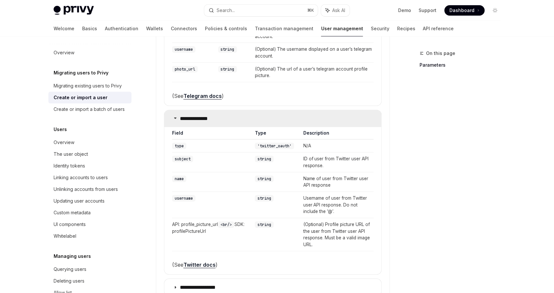
scroll to position [955, 0]
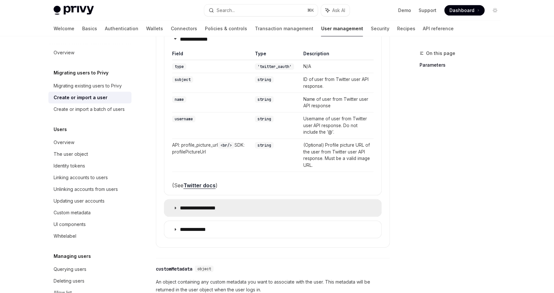
click at [220, 205] on p "**********" at bounding box center [205, 208] width 51 height 6
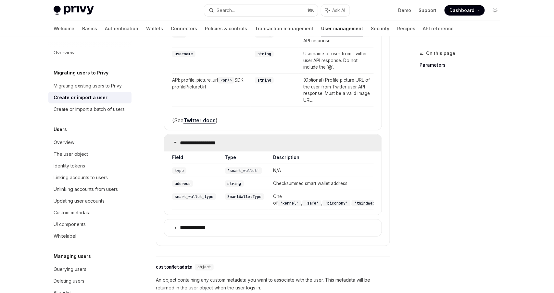
scroll to position [1023, 0]
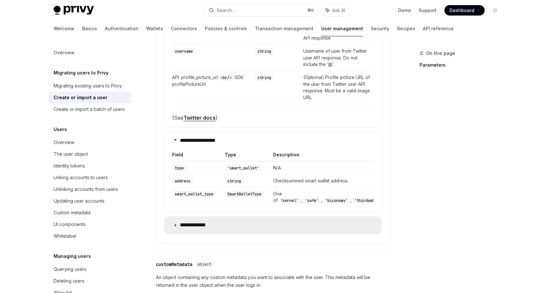
click at [212, 222] on p "**********" at bounding box center [198, 225] width 36 height 6
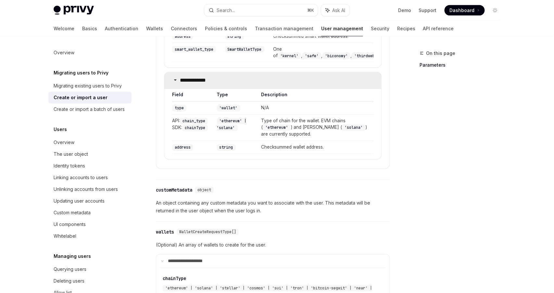
scroll to position [1237, 0]
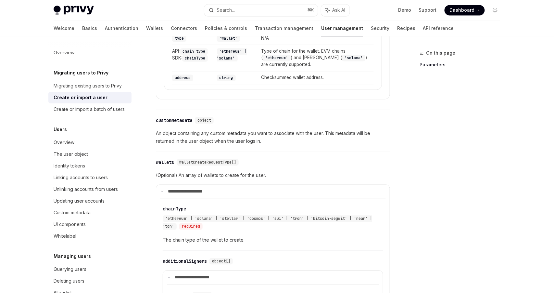
click at [296, 159] on div "​ wallets WalletCreateRequestType[]" at bounding box center [270, 163] width 228 height 8
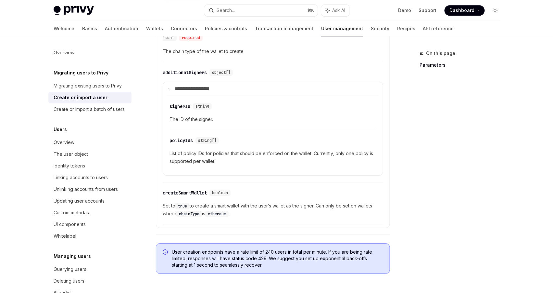
scroll to position [1429, 0]
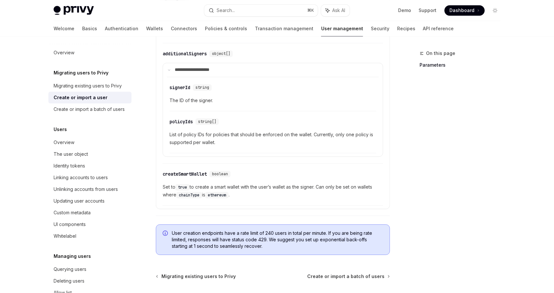
scroll to position [1454, 0]
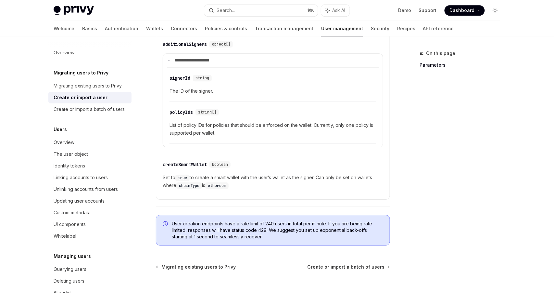
click at [336, 216] on div "User creation endpoints have a rate limit of 240 users in total per minute. If …" at bounding box center [273, 230] width 234 height 31
click at [112, 147] on link "Overview" at bounding box center [89, 142] width 83 height 12
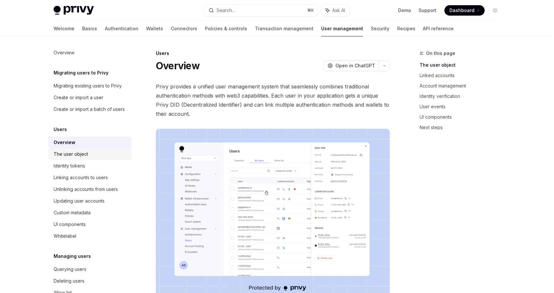
click at [110, 154] on div "The user object" at bounding box center [91, 154] width 74 height 8
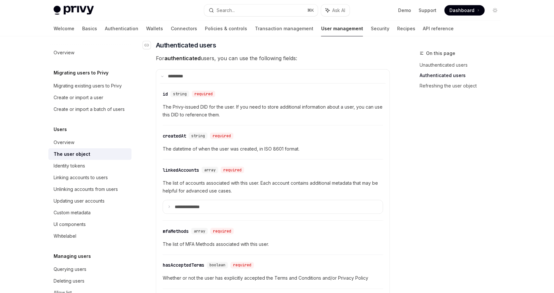
scroll to position [240, 0]
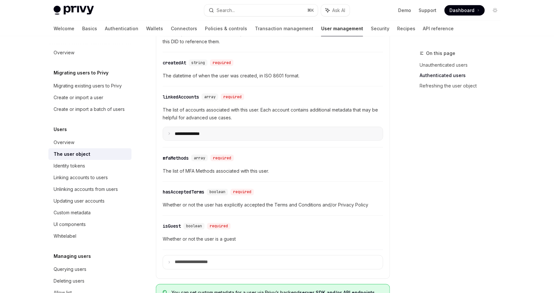
click at [278, 137] on summary "**********" at bounding box center [273, 134] width 220 height 14
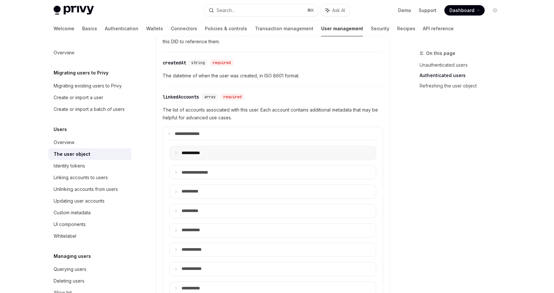
click at [268, 152] on summary "**** ******" at bounding box center [273, 153] width 206 height 14
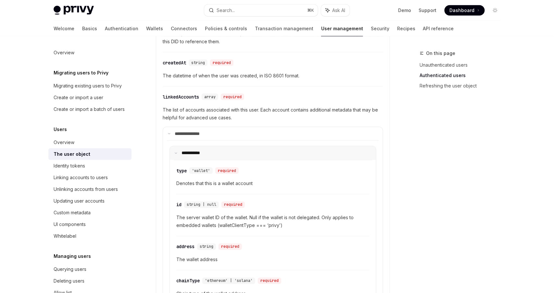
click at [268, 152] on summary "**** ******" at bounding box center [273, 153] width 206 height 14
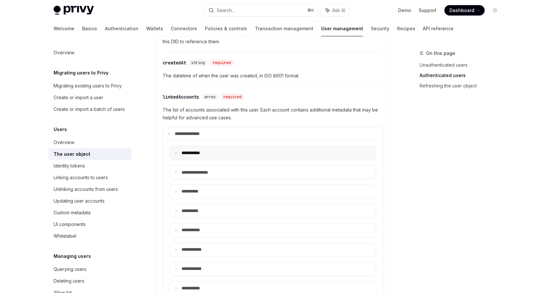
click at [268, 152] on summary "**** ******" at bounding box center [273, 153] width 206 height 14
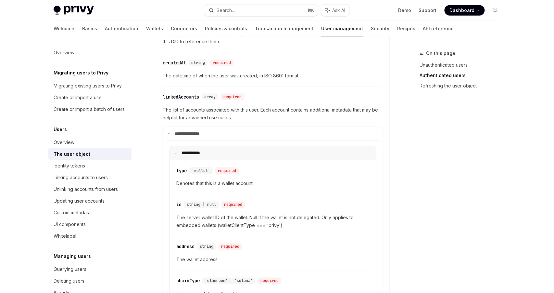
click at [268, 152] on summary "**** ******" at bounding box center [273, 153] width 206 height 14
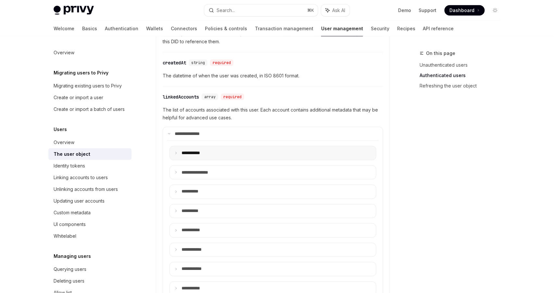
scroll to position [248, 0]
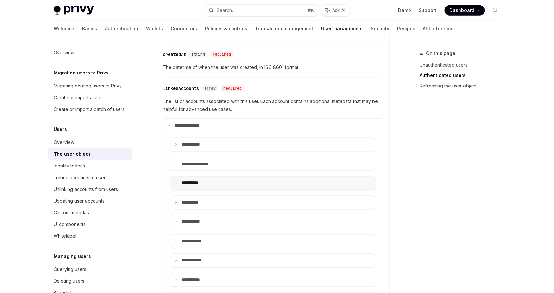
click at [246, 181] on summary "**** *****" at bounding box center [273, 183] width 206 height 14
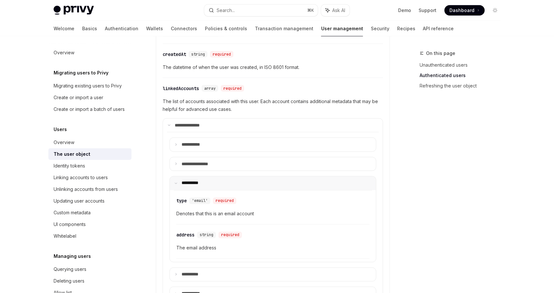
click at [246, 181] on summary "**** *****" at bounding box center [273, 183] width 206 height 14
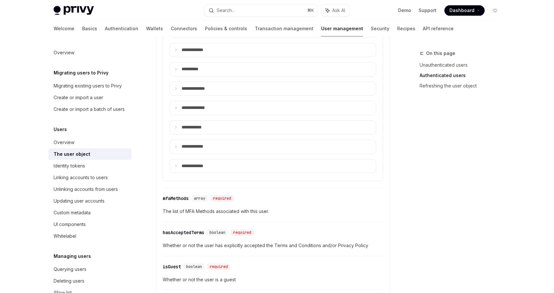
scroll to position [634, 0]
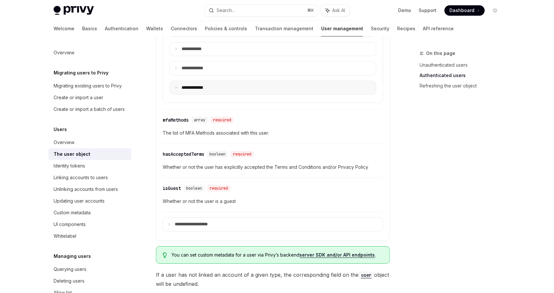
click at [233, 84] on summary "**** ********" at bounding box center [273, 88] width 206 height 14
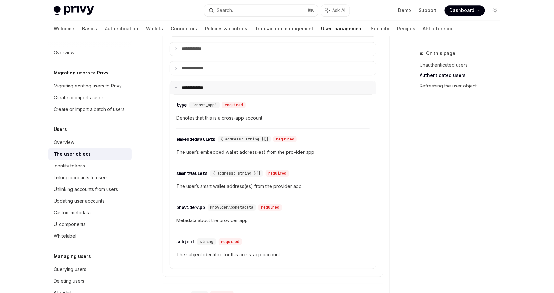
click at [233, 84] on summary "**** ********" at bounding box center [273, 88] width 206 height 14
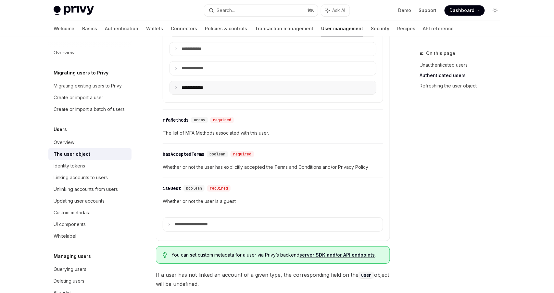
click at [233, 84] on summary "**** ********" at bounding box center [273, 88] width 206 height 14
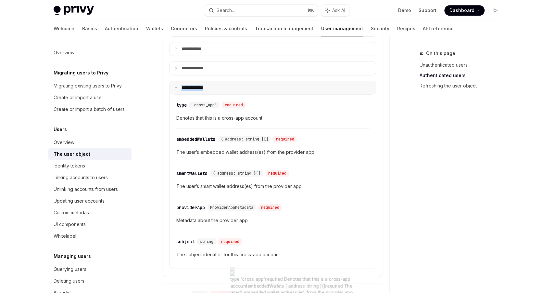
click at [230, 85] on summary "**** ********" at bounding box center [273, 88] width 206 height 14
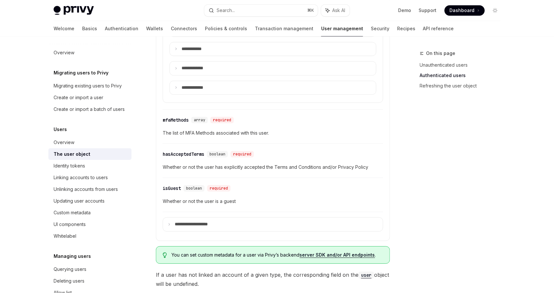
click at [295, 129] on span "The list of MFA Methods associated with this user." at bounding box center [273, 133] width 221 height 8
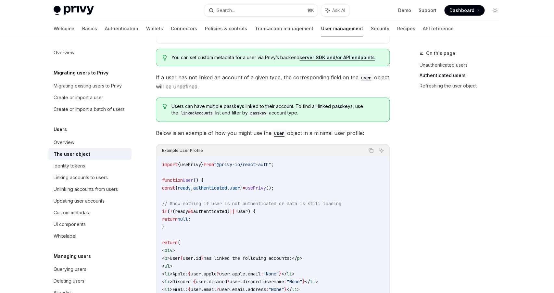
scroll to position [833, 0]
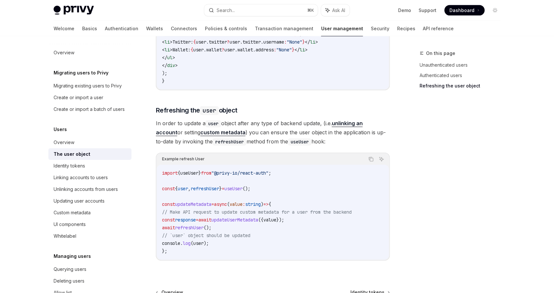
scroll to position [1201, 0]
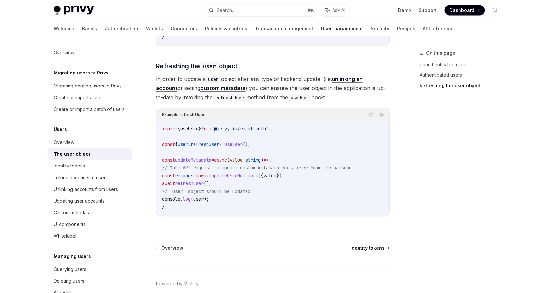
click at [377, 251] on span "Identity tokens" at bounding box center [368, 248] width 34 height 6
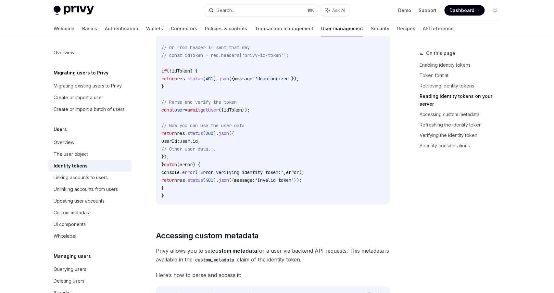
scroll to position [908, 0]
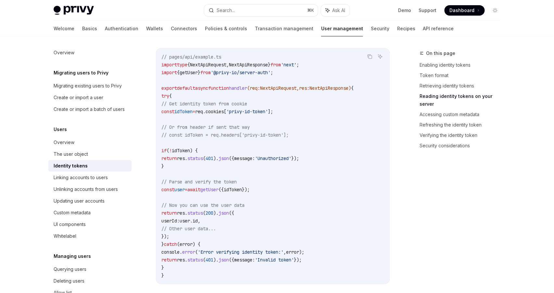
click at [311, 128] on code "// pages/api/example.ts import type { NextApiRequest , NextApiResponse } from '…" at bounding box center [273, 166] width 223 height 226
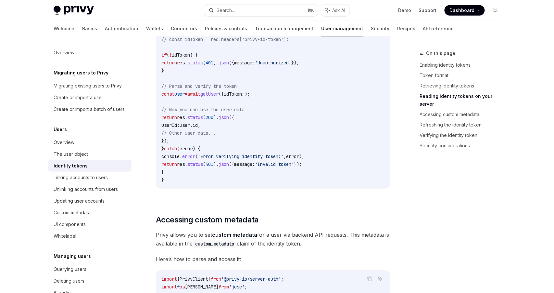
scroll to position [1134, 0]
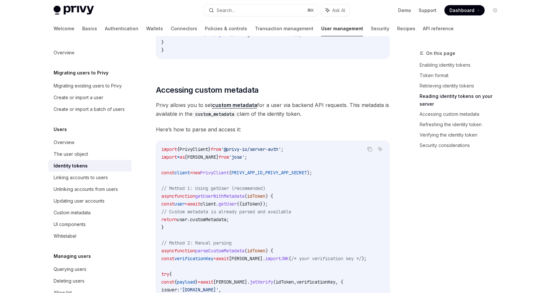
click at [317, 134] on span "Here’s how to parse and access it:" at bounding box center [273, 129] width 234 height 9
click at [325, 181] on code "import { PrivyClient } from '@privy-io/server-auth' ; import * as jose from 'jo…" at bounding box center [273, 271] width 223 height 250
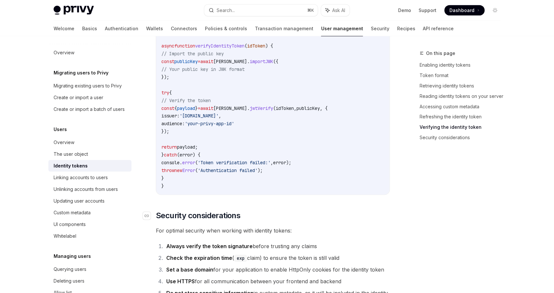
scroll to position [2096, 0]
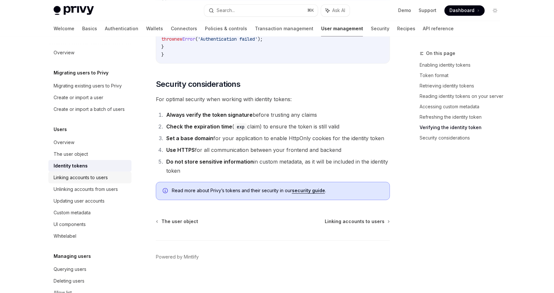
click at [88, 175] on div "Linking accounts to users" at bounding box center [81, 178] width 54 height 8
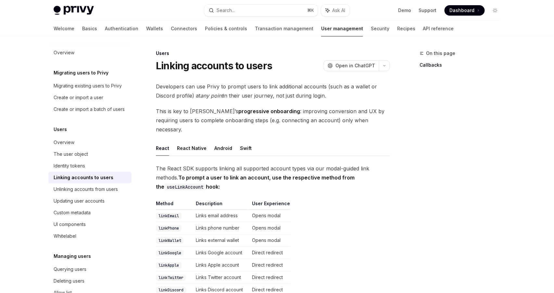
click at [327, 174] on span "The React SDK supports linking all supported account types via our modal-guided…" at bounding box center [273, 177] width 234 height 27
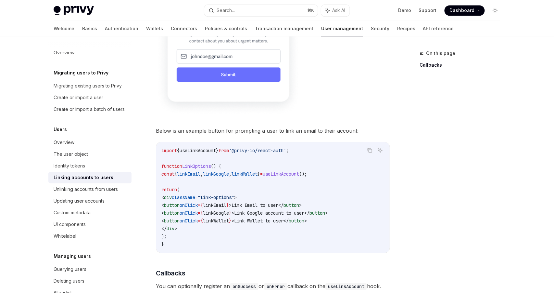
scroll to position [472, 0]
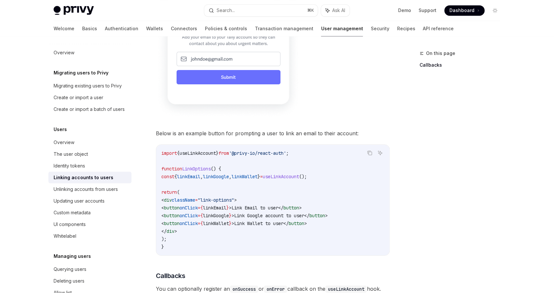
click at [345, 218] on code "import { useLinkAccount } from '@privy-io/react-auth' ; function LinkOptions ()…" at bounding box center [273, 199] width 223 height 101
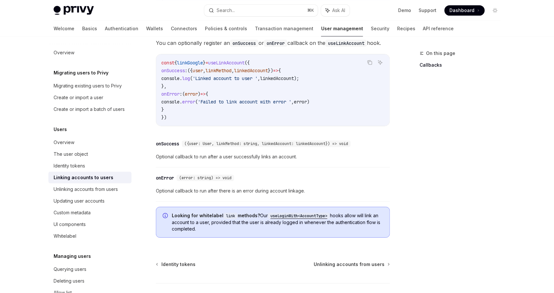
scroll to position [757, 0]
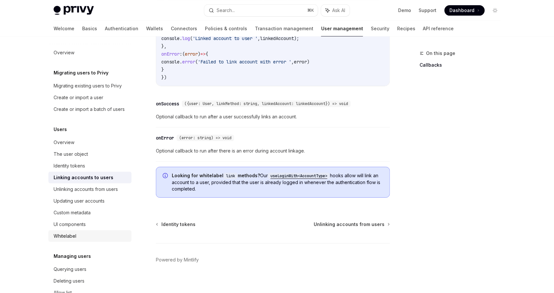
click at [79, 232] on link "Whitelabel" at bounding box center [89, 236] width 83 height 12
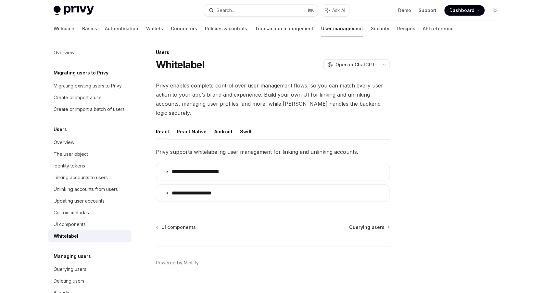
click at [222, 147] on span "Privy supports whitelabeling user management for linking and unlinking accounts." at bounding box center [273, 151] width 234 height 9
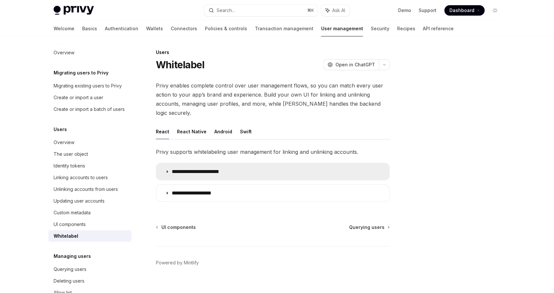
click at [217, 163] on summary "**********" at bounding box center [273, 171] width 234 height 17
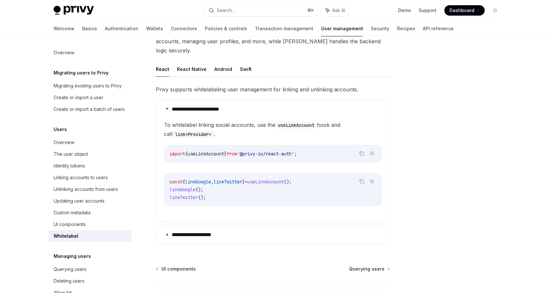
scroll to position [72, 0]
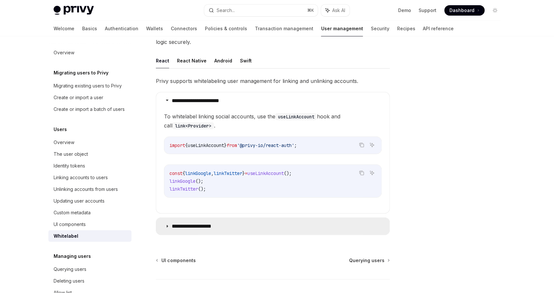
click at [211, 223] on p "**********" at bounding box center [198, 226] width 52 height 6
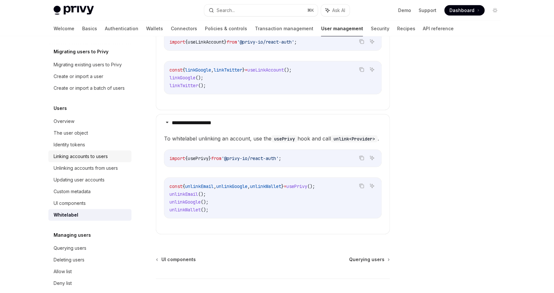
scroll to position [71, 0]
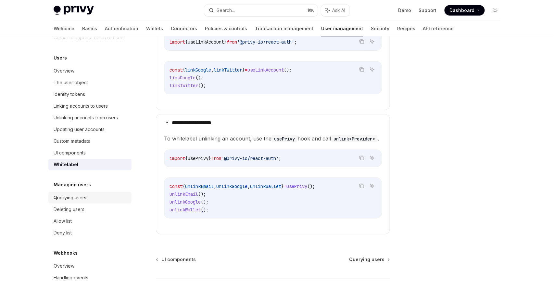
click at [83, 200] on div "Querying users" at bounding box center [70, 198] width 33 height 8
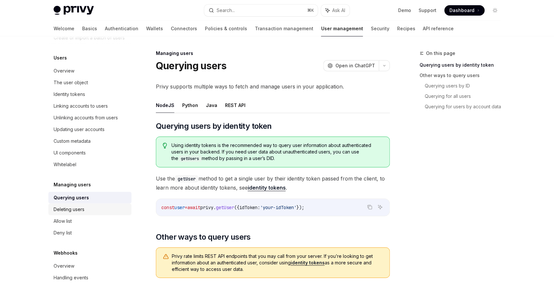
click at [92, 210] on div "Deleting users" at bounding box center [91, 209] width 74 height 8
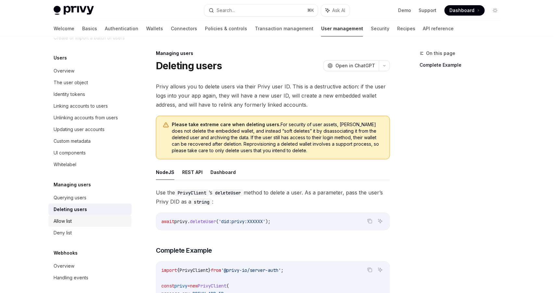
click at [82, 220] on div "Allow list" at bounding box center [91, 221] width 74 height 8
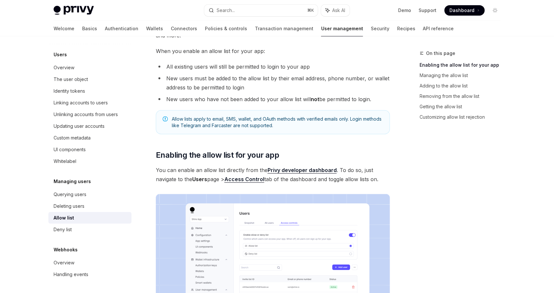
scroll to position [263, 0]
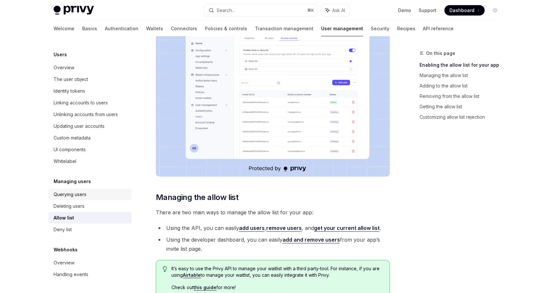
click at [66, 194] on div "Querying users" at bounding box center [70, 194] width 33 height 8
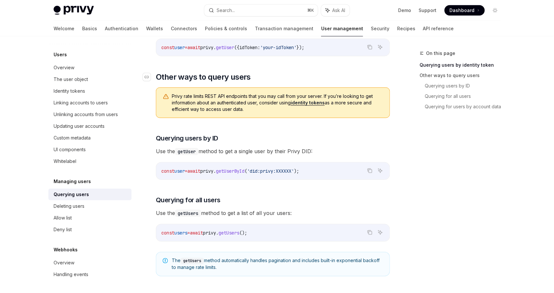
scroll to position [309, 0]
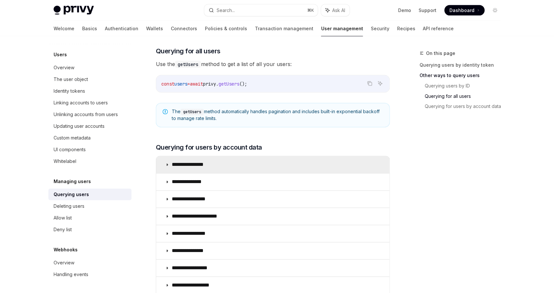
click at [266, 169] on summary "**********" at bounding box center [273, 164] width 234 height 17
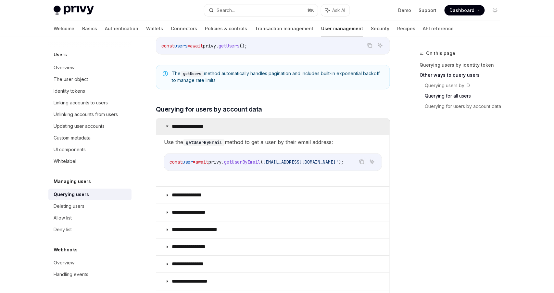
scroll to position [457, 0]
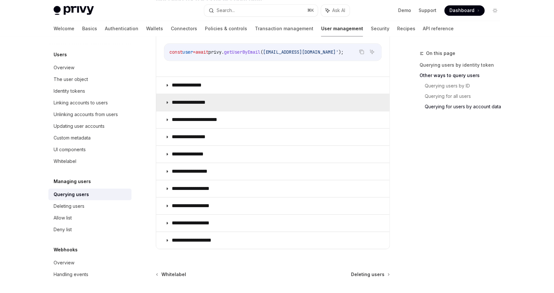
click at [223, 108] on summary "**********" at bounding box center [273, 102] width 234 height 17
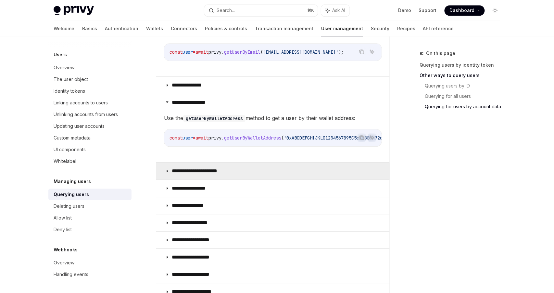
click at [229, 174] on p "**********" at bounding box center [201, 171] width 59 height 6
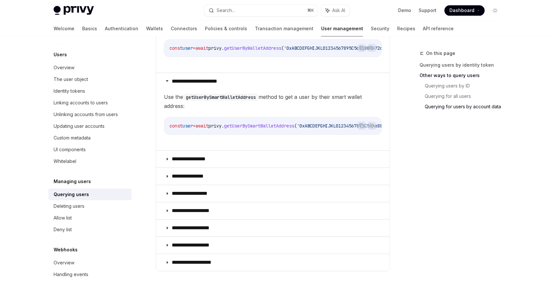
scroll to position [573, 0]
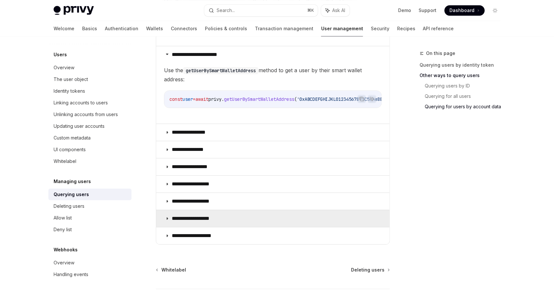
click at [189, 222] on p "**********" at bounding box center [197, 218] width 51 height 6
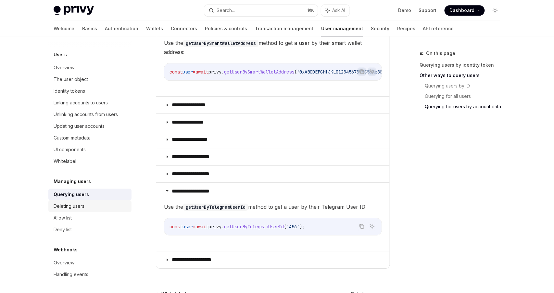
scroll to position [651, 0]
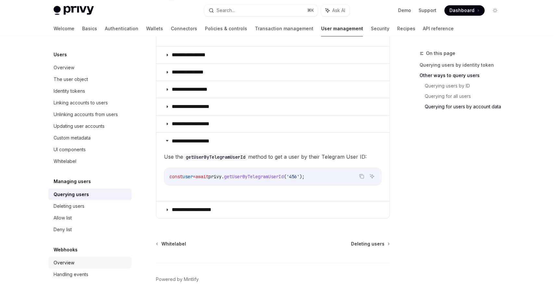
click at [75, 264] on div "Overview" at bounding box center [91, 263] width 74 height 8
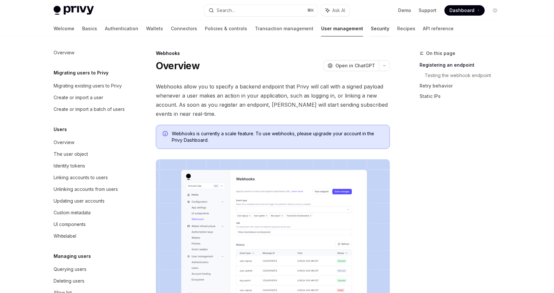
click at [371, 32] on link "Security" at bounding box center [380, 29] width 19 height 16
type textarea "*"
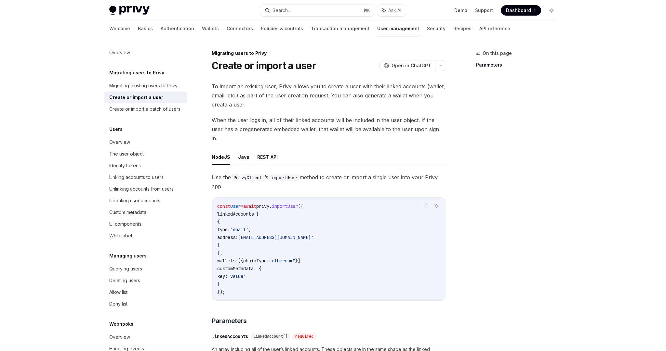
type textarea "*"
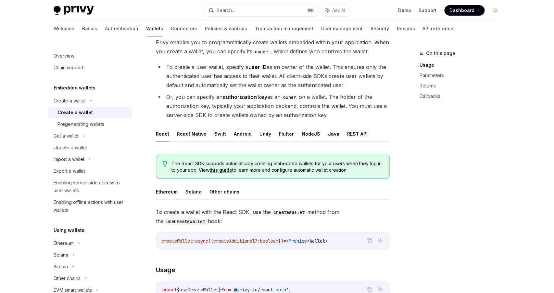
scroll to position [123, 0]
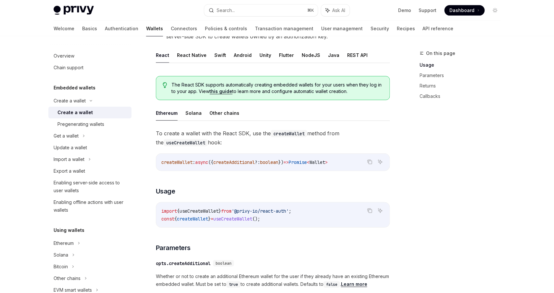
click at [264, 169] on div "createWallet : async ({ createAdditional ?: boolean }) => Promise < Wallet >" at bounding box center [273, 162] width 234 height 17
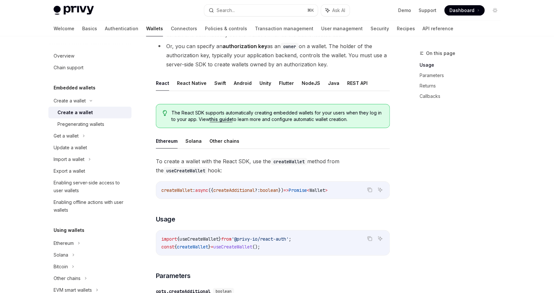
scroll to position [146, 0]
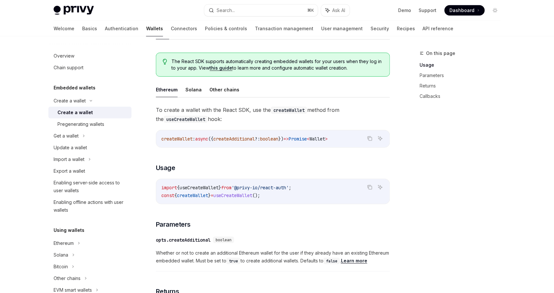
click at [258, 182] on div "import { useCreateWallet } from '@privy-io/react-auth' ; const { createWallet }…" at bounding box center [273, 191] width 234 height 25
click at [274, 201] on div "import { useCreateWallet } from '@privy-io/react-auth' ; const { createWallet }…" at bounding box center [273, 191] width 234 height 25
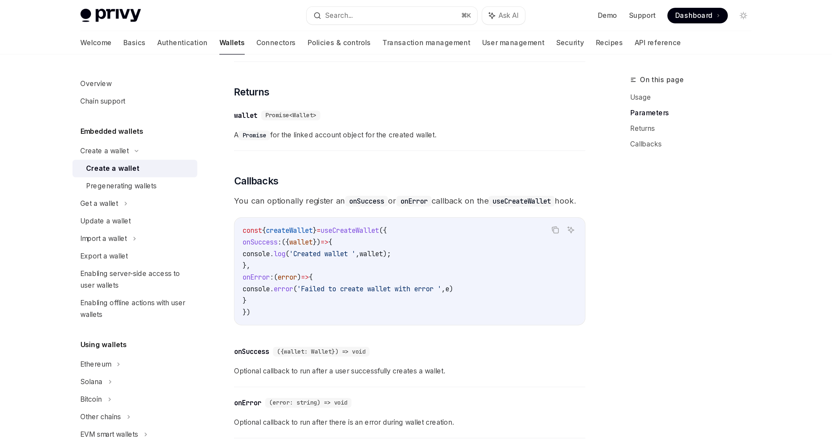
scroll to position [338, 0]
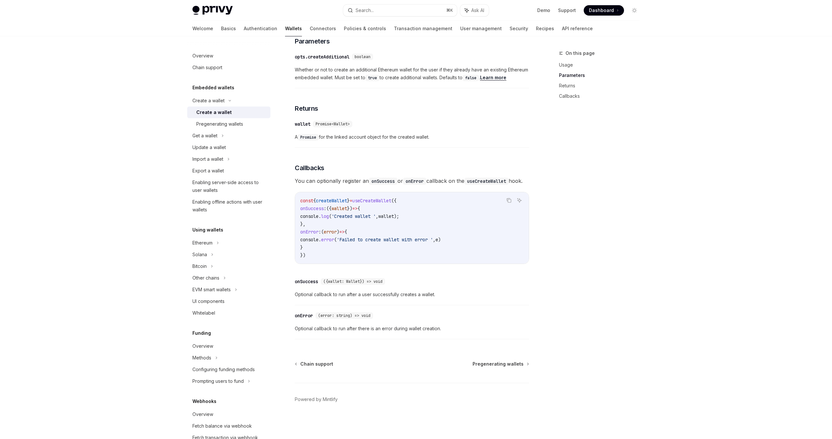
click at [554, 230] on div "On this page Usage Parameters Returns Callbacks" at bounding box center [595, 244] width 99 height 390
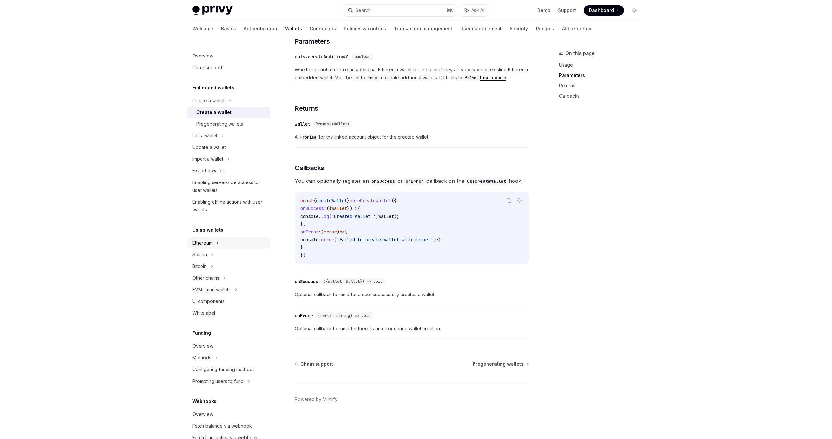
click at [237, 107] on div "Ethereum" at bounding box center [228, 101] width 83 height 12
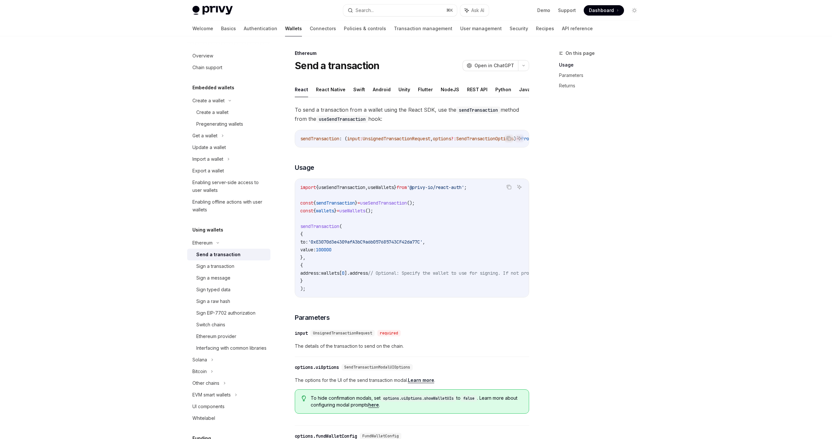
click at [178, 260] on div "Ethereum Send a transaction OpenAI Open in ChatGPT OpenAI Open in ChatGPT React…" at bounding box center [351, 355] width 359 height 612
click at [375, 243] on span "'0xE3070d3e4309afA3bC9a6b057685743CF42da77C'" at bounding box center [365, 242] width 114 height 6
click at [544, 255] on div "On this page Usage Parameters Returns Ethereum Send a transaction OpenAI Open i…" at bounding box center [416, 348] width 458 height 625
click at [544, 254] on div "On this page Usage Parameters Returns Ethereum Send a transaction OpenAI Open i…" at bounding box center [416, 348] width 458 height 625
drag, startPoint x: 545, startPoint y: 253, endPoint x: 548, endPoint y: 252, distance: 3.8
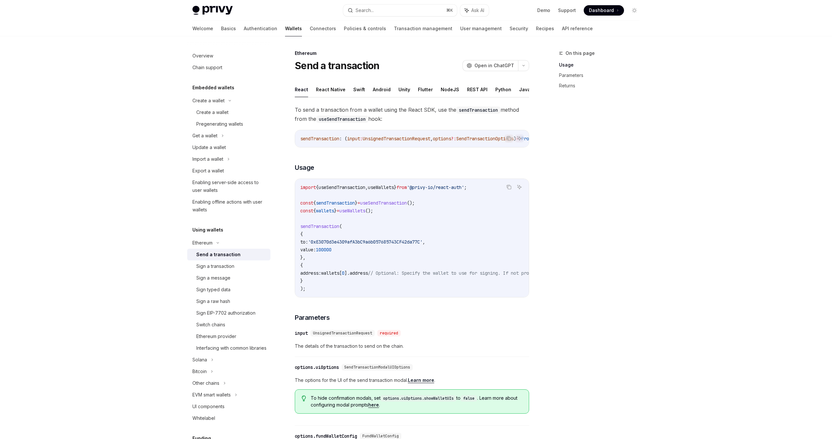
click at [548, 252] on div "On this page Usage Parameters Returns Ethereum Send a transaction OpenAI Open i…" at bounding box center [416, 348] width 458 height 625
click at [539, 245] on div "On this page Usage Parameters Returns Ethereum Send a transaction OpenAI Open i…" at bounding box center [416, 348] width 458 height 625
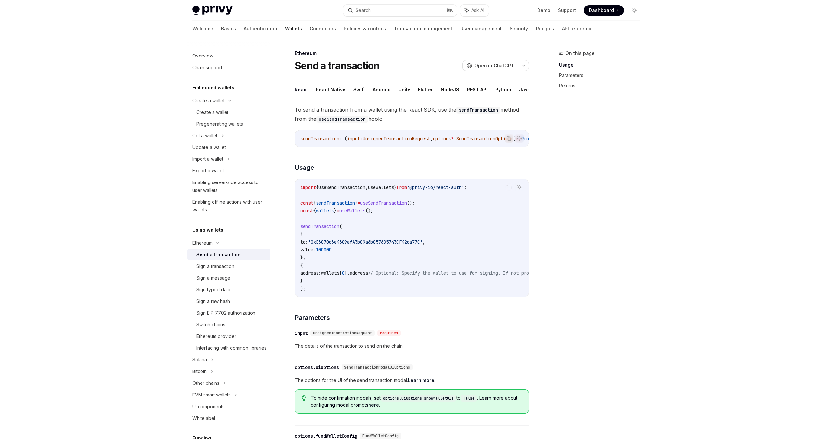
click at [540, 246] on div "On this page Usage Parameters Returns Ethereum Send a transaction OpenAI Open i…" at bounding box center [416, 348] width 458 height 625
click at [541, 249] on div "On this page Usage Parameters Returns Ethereum Send a transaction OpenAI Open i…" at bounding box center [416, 348] width 458 height 625
click at [554, 266] on div "On this page Usage Parameters Returns" at bounding box center [595, 244] width 99 height 390
click at [519, 94] on button "Java" at bounding box center [524, 89] width 11 height 15
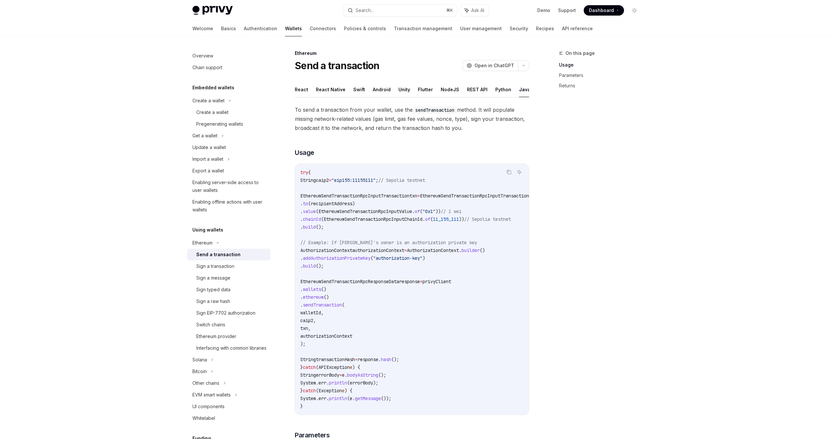
click at [554, 199] on div "On this page Usage Parameters Returns" at bounding box center [595, 244] width 99 height 390
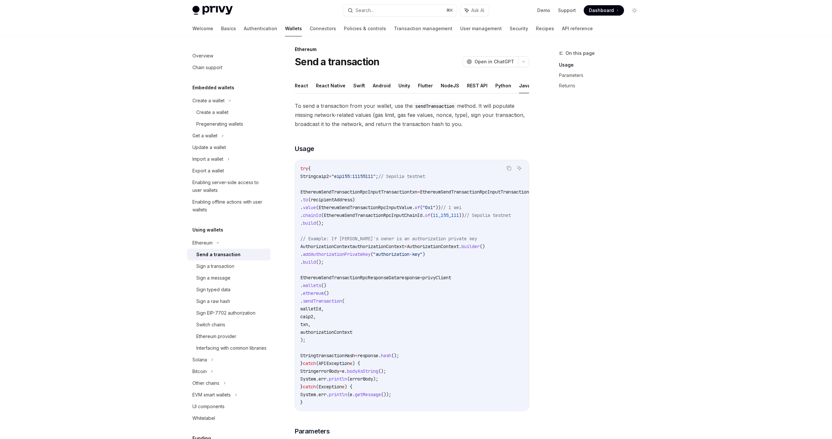
click at [426, 292] on code "try { String caip2 = "eip155:11155111" ; // Sepolia testnet EthereumSendTransac…" at bounding box center [435, 286] width 270 height 242
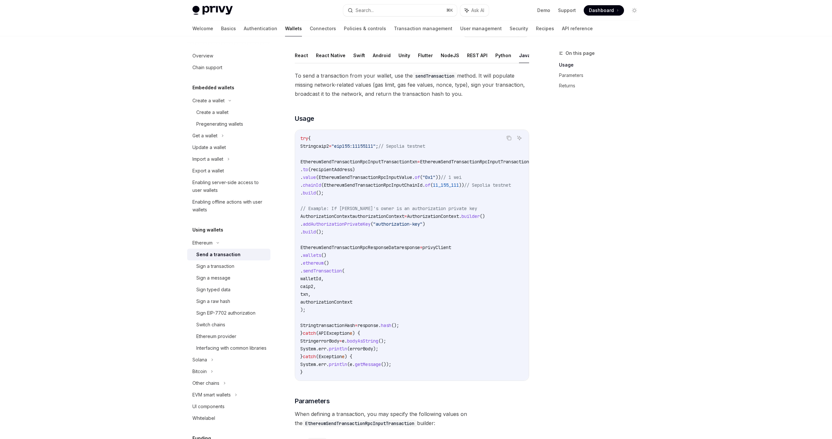
scroll to position [30, 0]
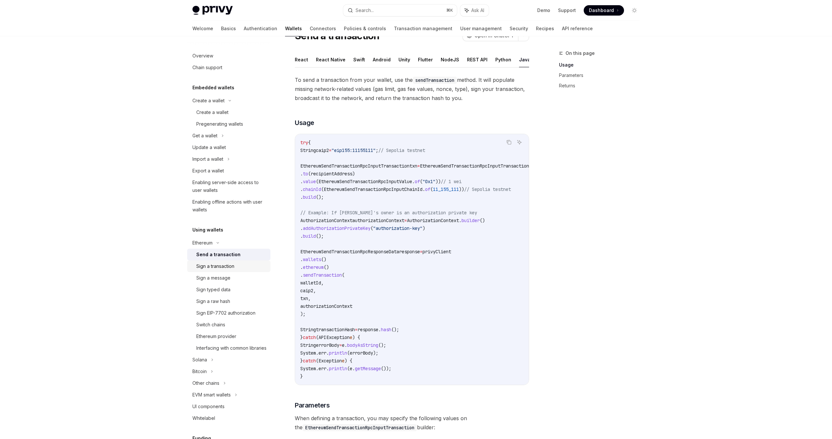
click at [234, 264] on div "Sign a transaction" at bounding box center [215, 267] width 38 height 8
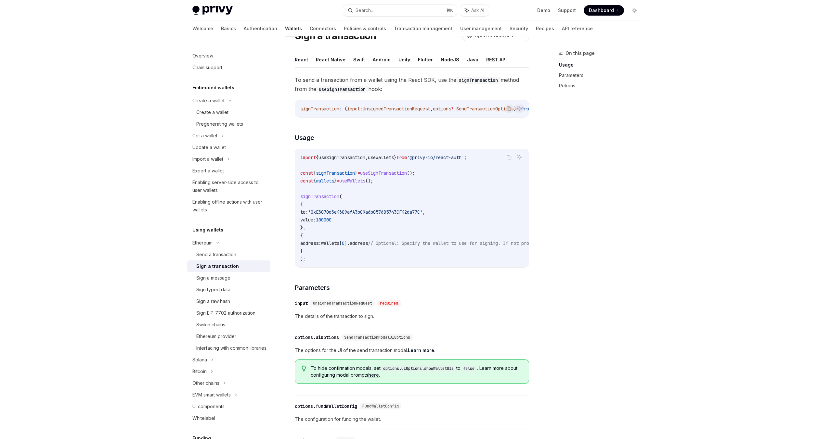
click at [467, 64] on button "Java" at bounding box center [472, 59] width 11 height 15
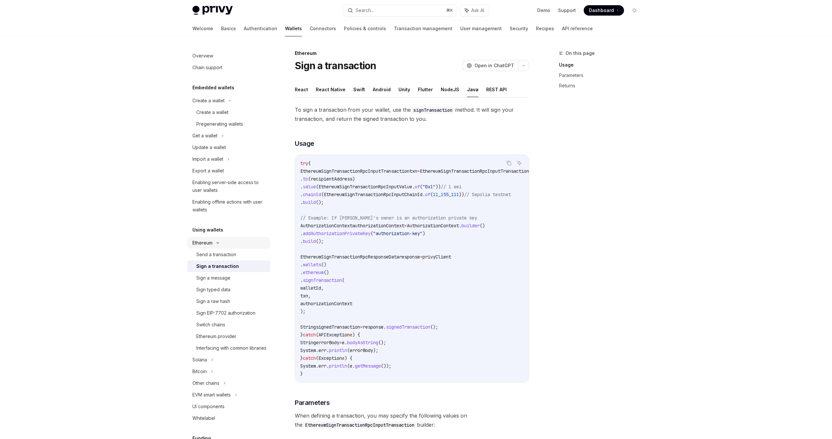
click at [204, 105] on div "Ethereum" at bounding box center [208, 101] width 32 height 8
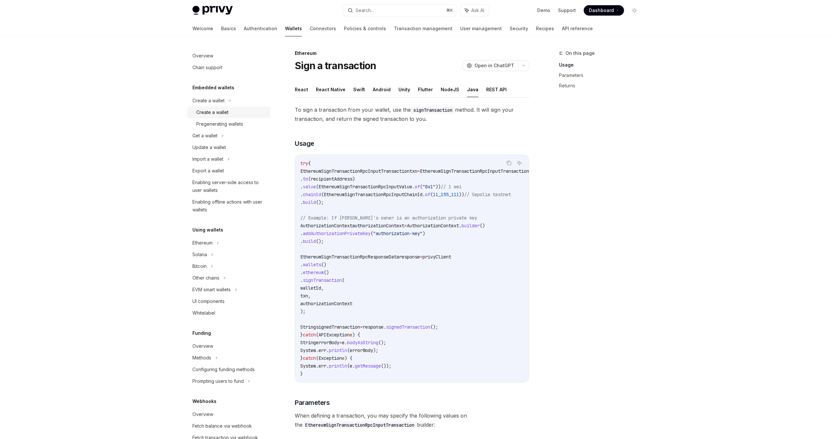
click at [219, 109] on div "Create a wallet" at bounding box center [212, 113] width 32 height 8
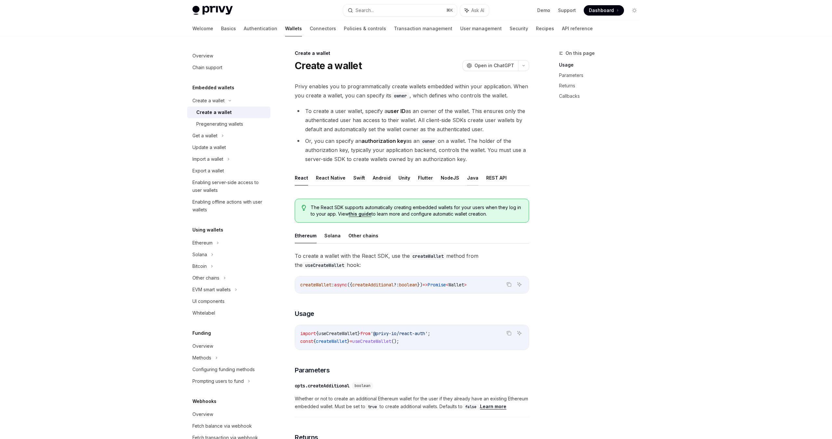
click at [467, 179] on button "Java" at bounding box center [472, 177] width 11 height 15
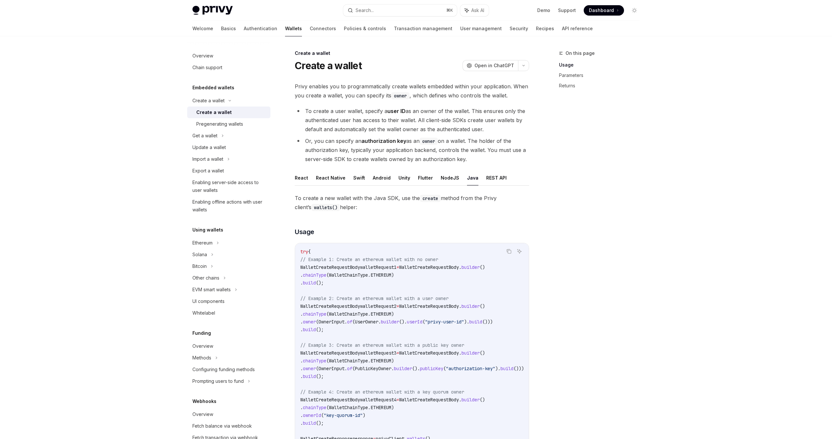
click at [468, 179] on button "Java" at bounding box center [472, 177] width 11 height 15
click at [213, 58] on div "Overview" at bounding box center [202, 56] width 21 height 8
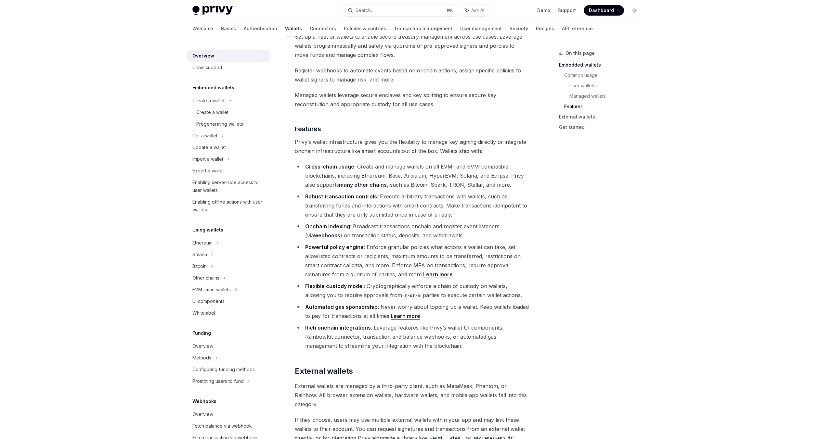
scroll to position [854, 0]
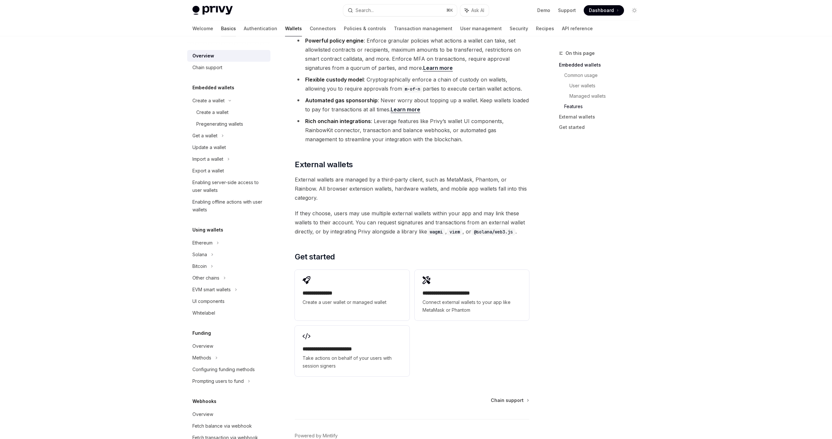
click at [221, 28] on link "Basics" at bounding box center [228, 29] width 15 height 16
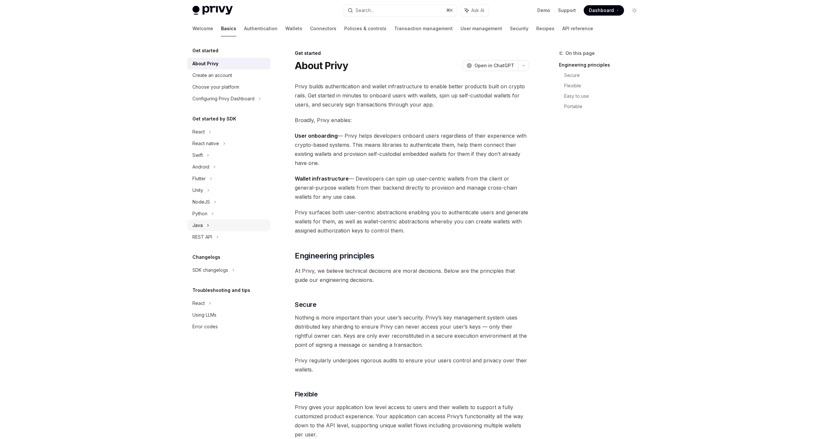
click at [202, 224] on div "Java" at bounding box center [197, 226] width 10 height 8
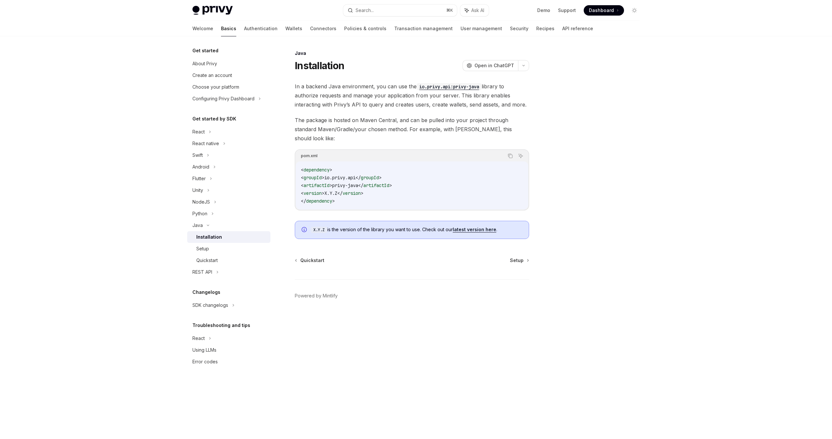
click at [380, 200] on div "< dependency > < groupId > io.privy.api </ groupId > < artifactId > privy-java …" at bounding box center [412, 186] width 232 height 48
click at [211, 252] on div "Setup" at bounding box center [231, 249] width 70 height 8
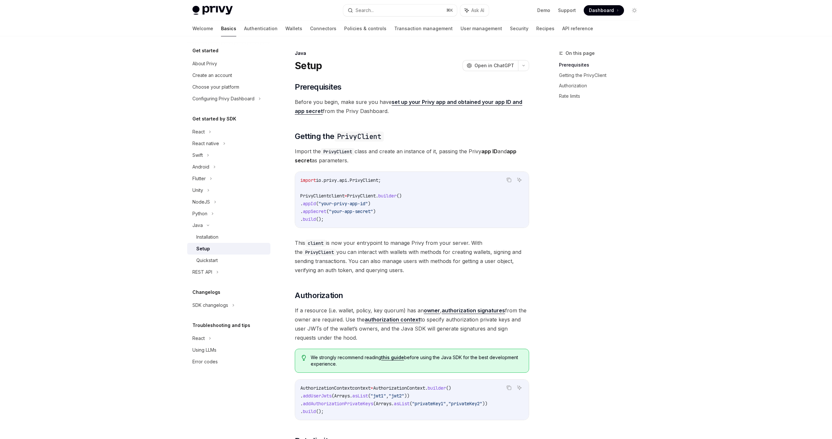
click at [388, 277] on div "​ Prerequisites Before you begin, make sure you have set up your Privy app and …" at bounding box center [412, 288] width 234 height 412
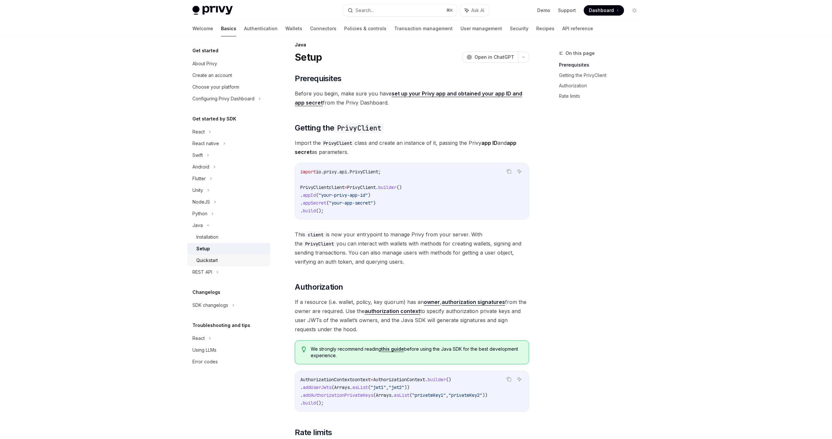
click at [221, 260] on div "Quickstart" at bounding box center [231, 261] width 70 height 8
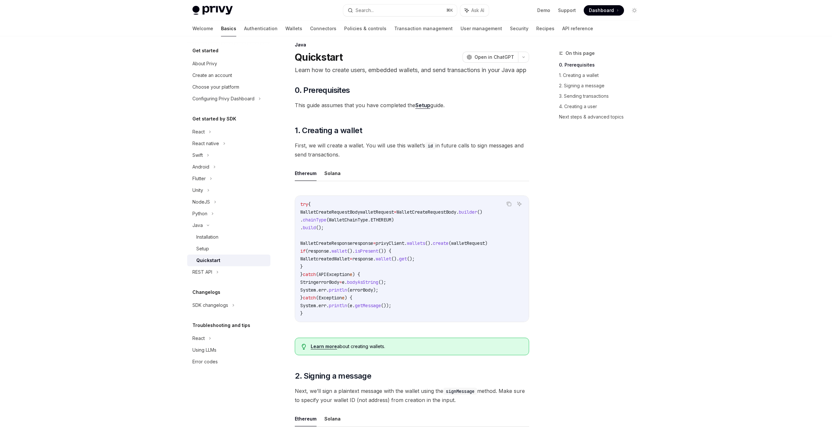
click at [444, 181] on ul "Ethereum Solana" at bounding box center [412, 174] width 234 height 16
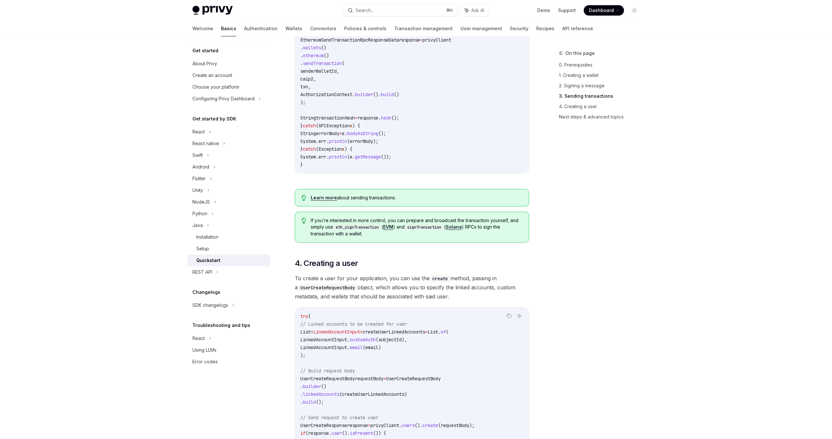
scroll to position [1094, 0]
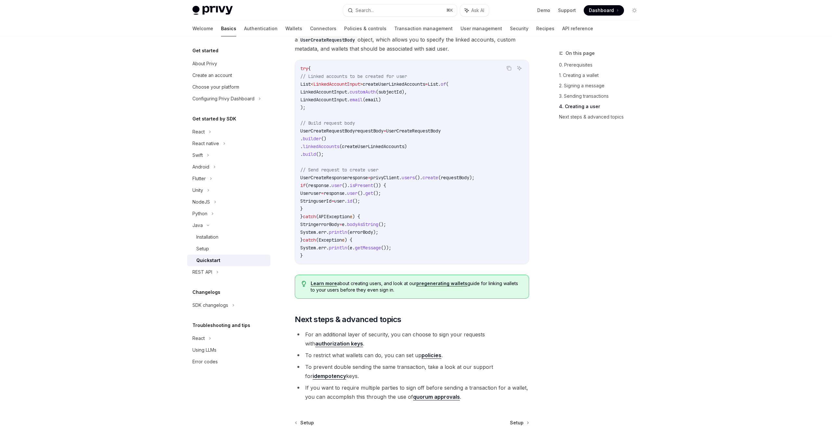
click at [437, 245] on code "try { // Linked accounts to be created for user List < LinkedAccountInput > cre…" at bounding box center [411, 162] width 223 height 195
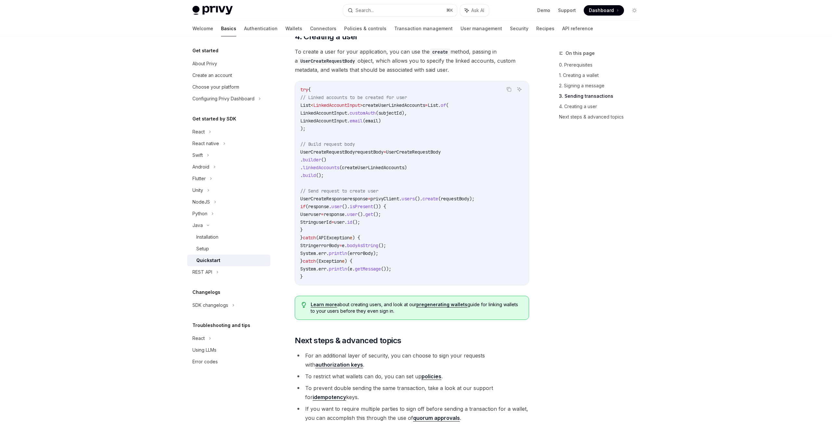
scroll to position [1166, 0]
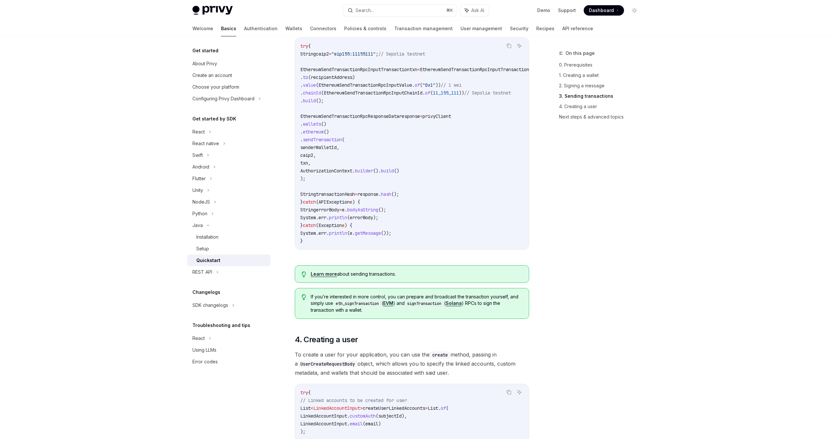
scroll to position [631, 0]
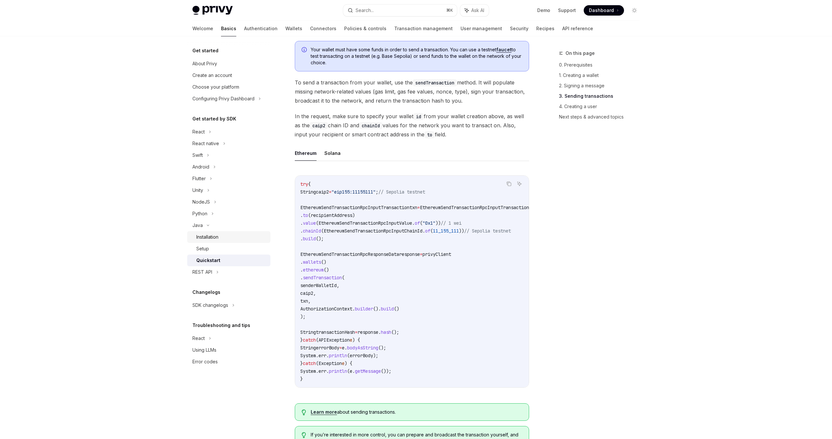
click at [217, 238] on div "Installation" at bounding box center [207, 237] width 22 height 8
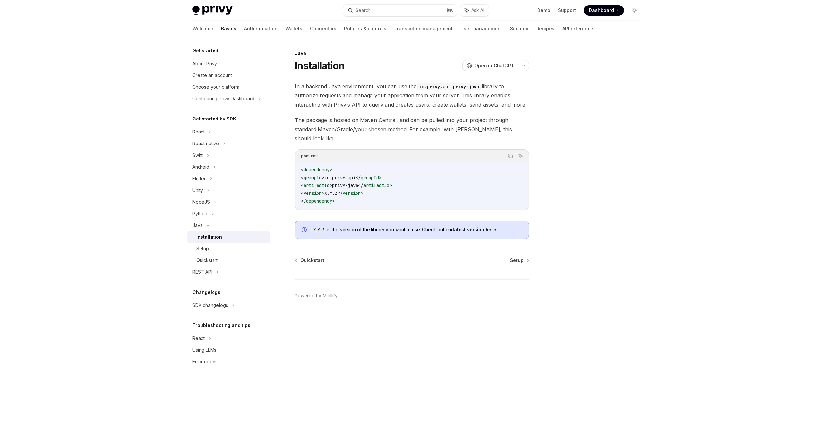
click at [426, 188] on code "< dependency > < groupId > io.privy.api </ groupId > < artifactId > privy-java …" at bounding box center [412, 185] width 222 height 39
click at [431, 186] on code "< dependency > < groupId > io.privy.api </ groupId > < artifactId > privy-java …" at bounding box center [412, 185] width 222 height 39
click at [355, 188] on code "< dependency > < groupId > io.privy.api </ groupId > < artifactId > privy-java …" at bounding box center [412, 185] width 222 height 39
click at [452, 179] on code "< dependency > < groupId > io.privy.api </ groupId > < artifactId > privy-java …" at bounding box center [412, 185] width 222 height 39
click at [412, 183] on code "< dependency > < groupId > io.privy.api </ groupId > < artifactId > privy-java …" at bounding box center [412, 185] width 222 height 39
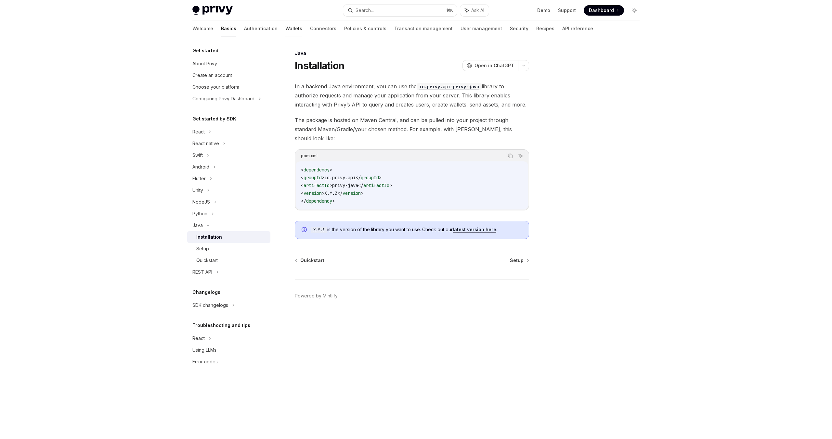
click at [285, 29] on link "Wallets" at bounding box center [293, 29] width 17 height 16
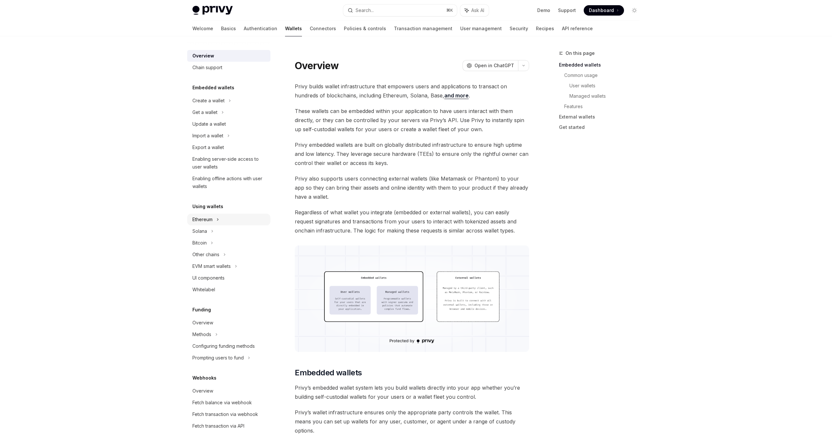
click at [208, 107] on div "Ethereum" at bounding box center [228, 101] width 83 height 12
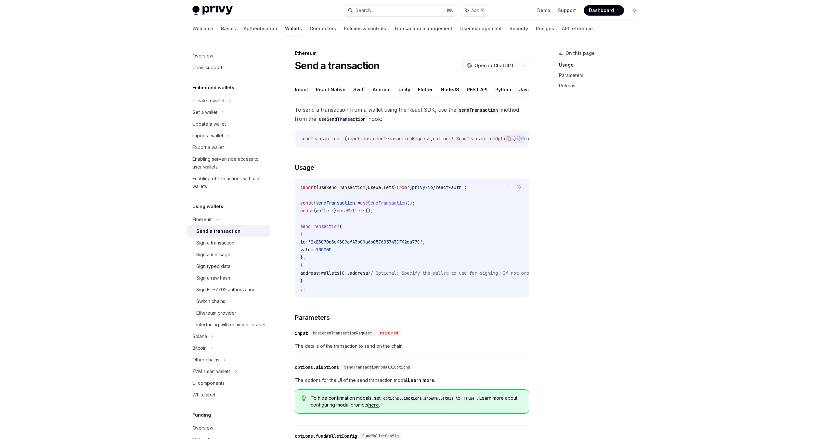
click at [209, 233] on div "Send a transaction" at bounding box center [218, 231] width 44 height 8
click at [519, 91] on button "Java" at bounding box center [524, 89] width 11 height 15
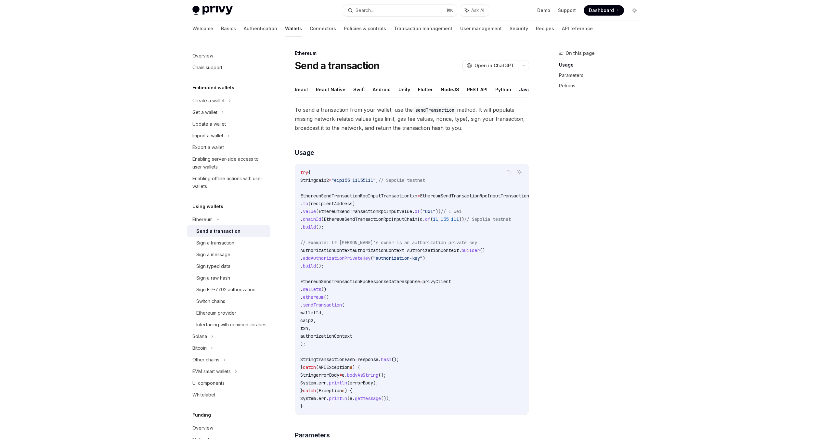
click at [420, 206] on code "try { String caip2 = "eip155:11155111" ; // Sepolia testnet EthereumSendTransac…" at bounding box center [435, 290] width 270 height 242
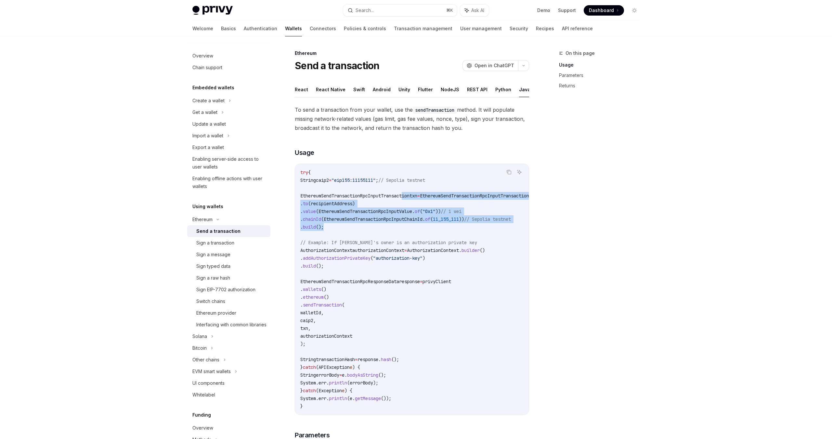
drag, startPoint x: 408, startPoint y: 196, endPoint x: 434, endPoint y: 226, distance: 40.3
click at [434, 226] on code "try { String caip2 = "eip155:11155111" ; // Sepolia testnet EthereumSendTransac…" at bounding box center [435, 290] width 270 height 242
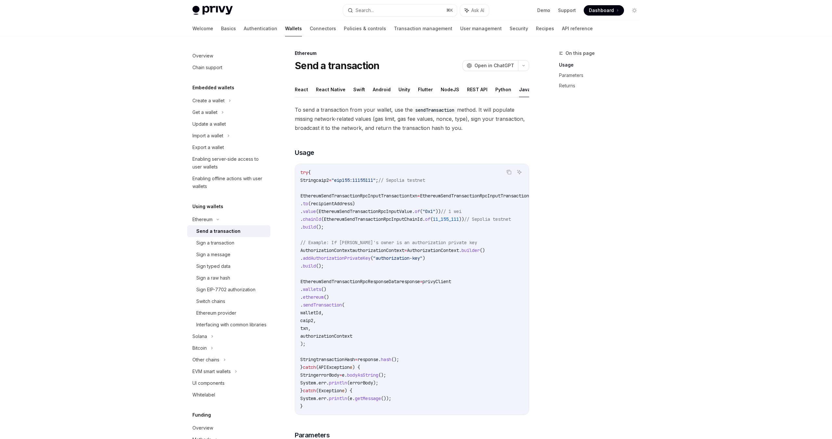
click at [492, 232] on code "try { String caip2 = "eip155:11155111" ; // Sepolia testnet EthereumSendTransac…" at bounding box center [435, 290] width 270 height 242
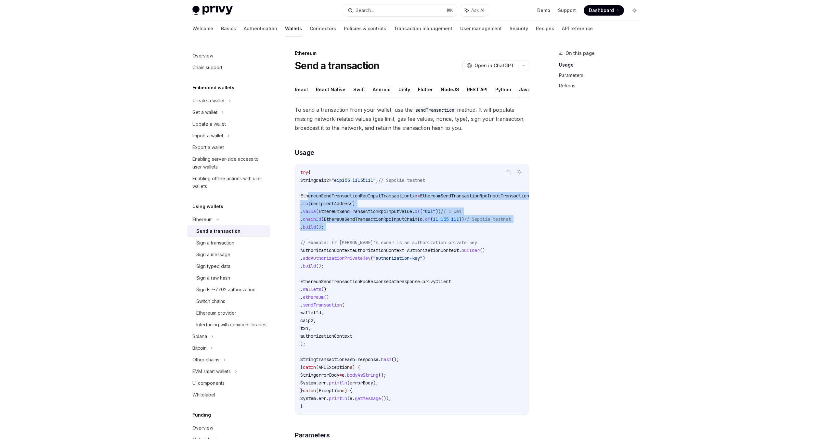
drag, startPoint x: 487, startPoint y: 231, endPoint x: 307, endPoint y: 193, distance: 183.4
click at [307, 193] on code "try { String caip2 = "eip155:11155111" ; // Sepolia testnet EthereumSendTransac…" at bounding box center [435, 290] width 270 height 242
click at [400, 232] on code "try { String caip2 = "eip155:11155111" ; // Sepolia testnet EthereumSendTransac…" at bounding box center [435, 290] width 270 height 242
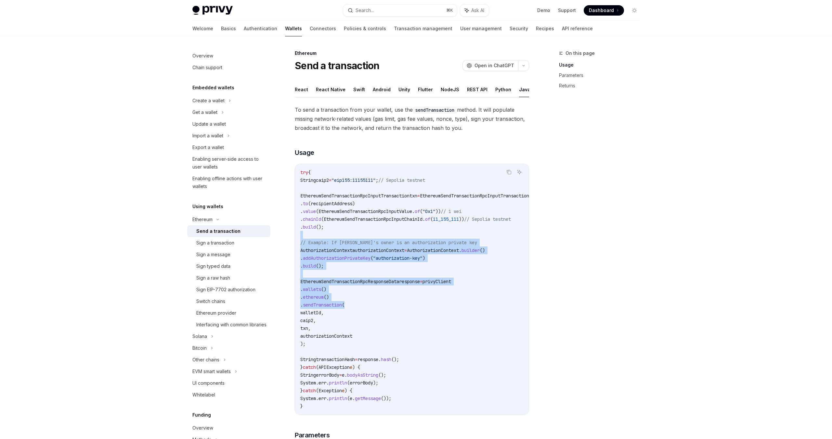
drag, startPoint x: 402, startPoint y: 234, endPoint x: 454, endPoint y: 306, distance: 88.7
click at [454, 292] on code "try { String caip2 = "eip155:11155111" ; // Sepolia testnet EthereumSendTransac…" at bounding box center [435, 290] width 270 height 242
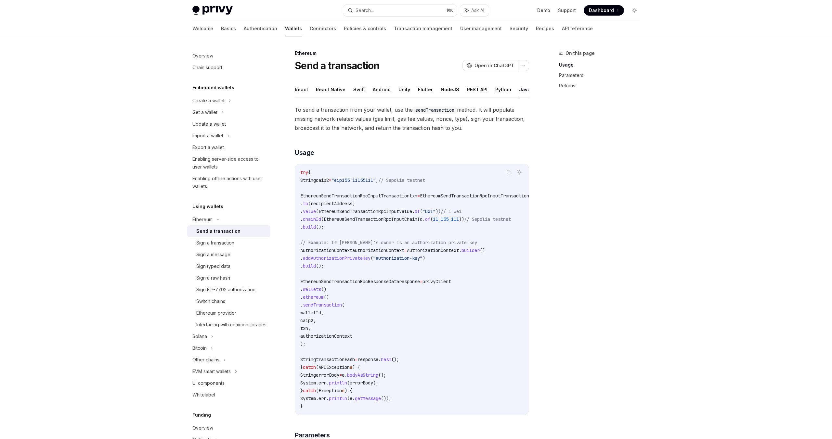
click at [454, 292] on code "try { String caip2 = "eip155:11155111" ; // Sepolia testnet EthereumSendTransac…" at bounding box center [435, 290] width 270 height 242
click at [456, 292] on code "try { String caip2 = "eip155:11155111" ; // Sepolia testnet EthereumSendTransac…" at bounding box center [435, 290] width 270 height 242
click at [462, 292] on code "try { String caip2 = "eip155:11155111" ; // Sepolia testnet EthereumSendTransac…" at bounding box center [435, 290] width 270 height 242
click at [460, 292] on code "try { String caip2 = "eip155:11155111" ; // Sepolia testnet EthereumSendTransac…" at bounding box center [435, 290] width 270 height 242
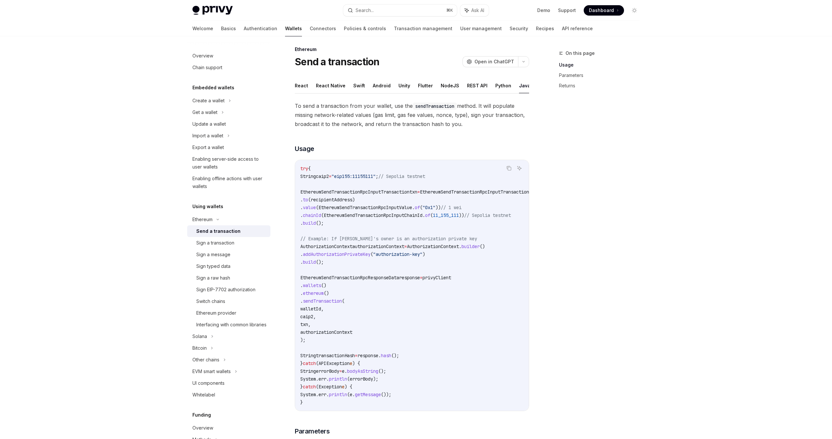
drag, startPoint x: 467, startPoint y: 266, endPoint x: 467, endPoint y: 263, distance: 4.0
click at [467, 266] on code "try { String caip2 = "eip155:11155111" ; // Sepolia testnet EthereumSendTransac…" at bounding box center [435, 286] width 270 height 242
drag, startPoint x: 388, startPoint y: 196, endPoint x: 413, endPoint y: 220, distance: 34.7
click at [413, 219] on code "try { String caip2 = "eip155:11155111" ; // Sepolia testnet EthereumSendTransac…" at bounding box center [435, 286] width 270 height 242
click at [429, 292] on code "try { String caip2 = "eip155:11155111" ; // Sepolia testnet EthereumSendTransac…" at bounding box center [435, 286] width 270 height 242
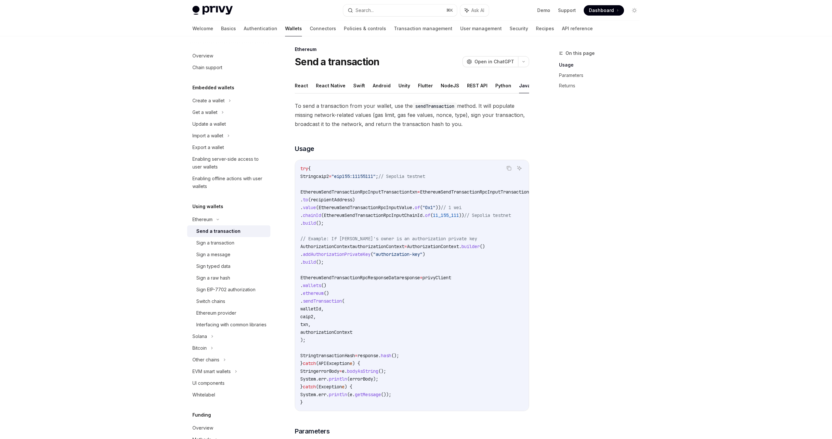
click at [398, 292] on code "try { String caip2 = "eip155:11155111" ; // Sepolia testnet EthereumSendTransac…" at bounding box center [435, 286] width 270 height 242
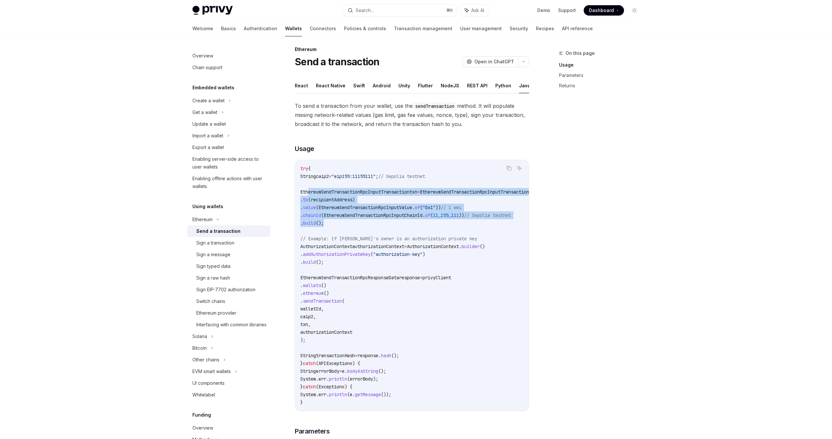
drag, startPoint x: 309, startPoint y: 190, endPoint x: 374, endPoint y: 227, distance: 74.3
click at [374, 227] on code "try { String caip2 = "eip155:11155111" ; // Sepolia testnet EthereumSendTransac…" at bounding box center [435, 286] width 270 height 242
click at [373, 226] on code "try { String caip2 = "eip155:11155111" ; // Sepolia testnet EthereumSendTransac…" at bounding box center [435, 286] width 270 height 242
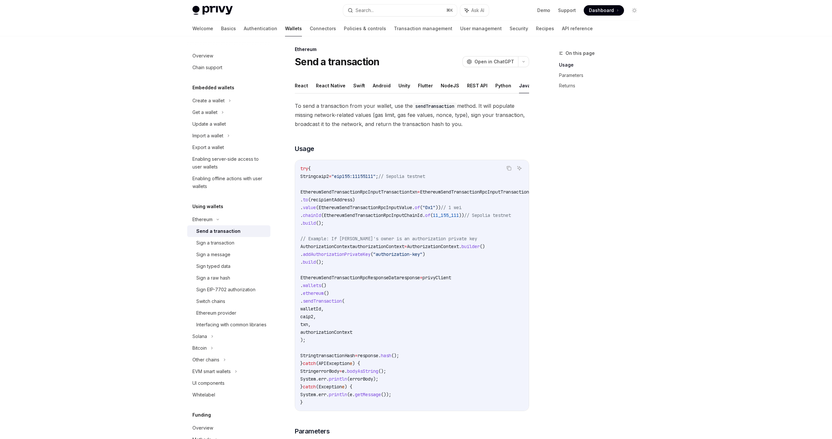
click at [450, 292] on code "try { String caip2 = "eip155:11155111" ; // Sepolia testnet EthereumSendTransac…" at bounding box center [435, 286] width 270 height 242
click at [448, 290] on code "try { String caip2 = "eip155:11155111" ; // Sepolia testnet EthereumSendTransac…" at bounding box center [435, 286] width 270 height 242
type textarea "*"
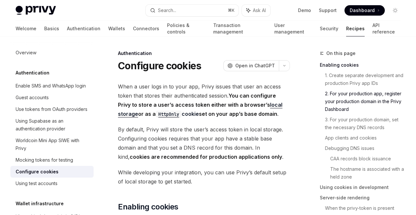
scroll to position [335, 0]
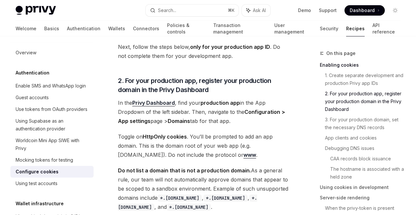
type textarea "*"
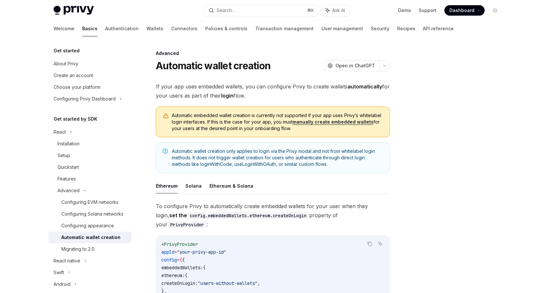
click at [429, 149] on div at bounding box center [456, 170] width 99 height 243
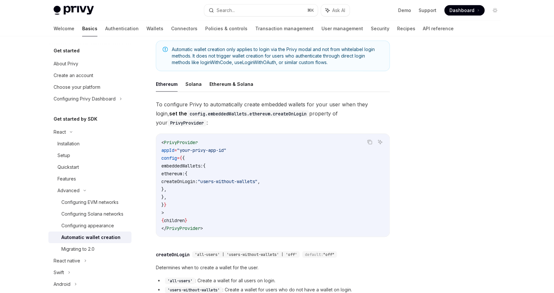
click at [241, 194] on code "< PrivyProvider appId = "your-privy-app-id" config = { { embeddedWallets: { eth…" at bounding box center [273, 185] width 223 height 94
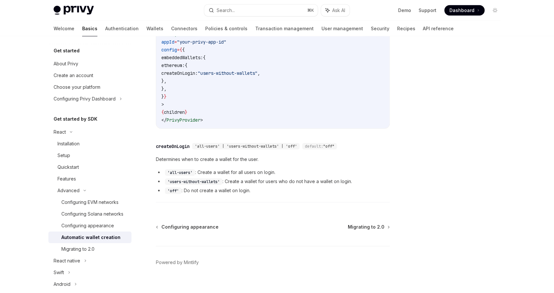
scroll to position [0, 0]
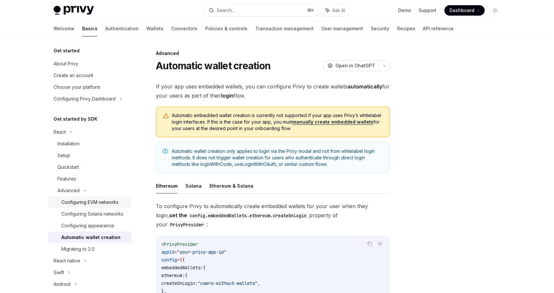
click at [112, 201] on div "Configuring EVM networks" at bounding box center [89, 202] width 57 height 8
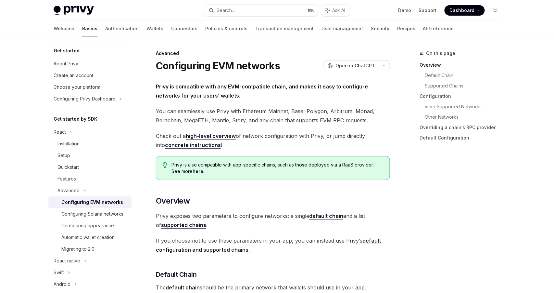
scroll to position [100, 0]
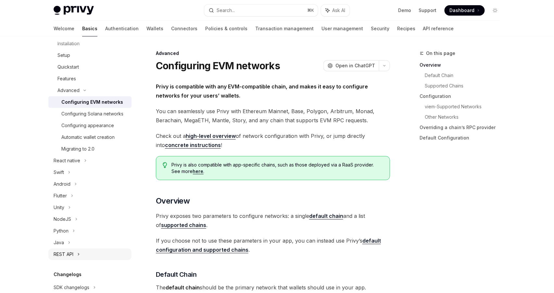
click at [66, 251] on div "REST API" at bounding box center [64, 254] width 20 height 8
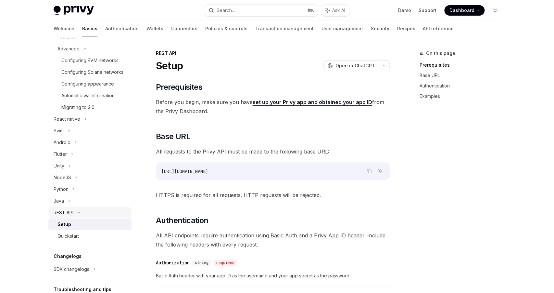
scroll to position [182, 0]
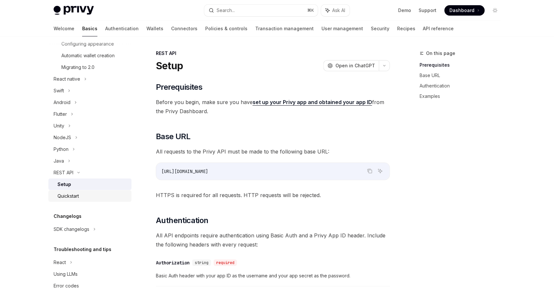
click at [73, 196] on div "Quickstart" at bounding box center [68, 196] width 21 height 8
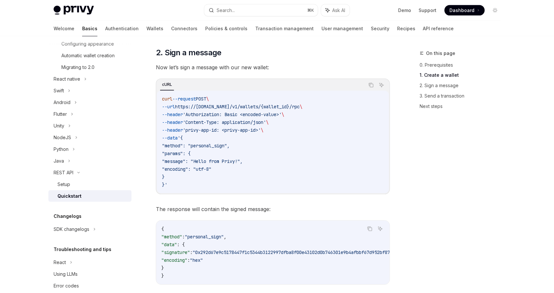
scroll to position [467, 0]
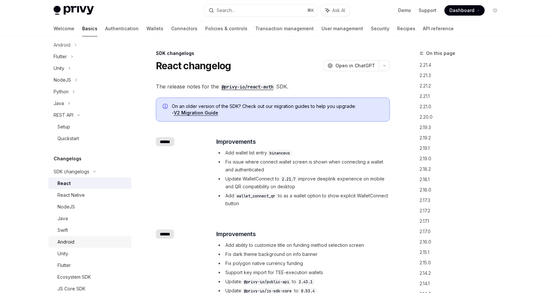
scroll to position [247, 0]
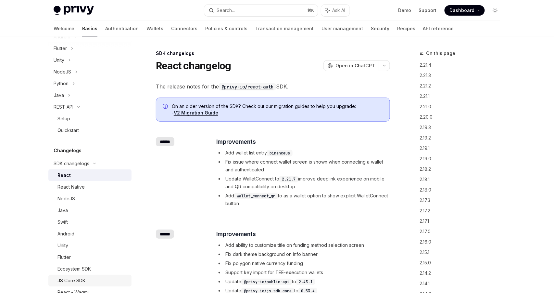
click at [73, 277] on div "JS Core SDK" at bounding box center [72, 281] width 28 height 8
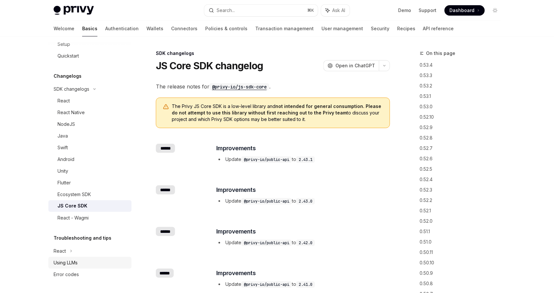
scroll to position [3, 0]
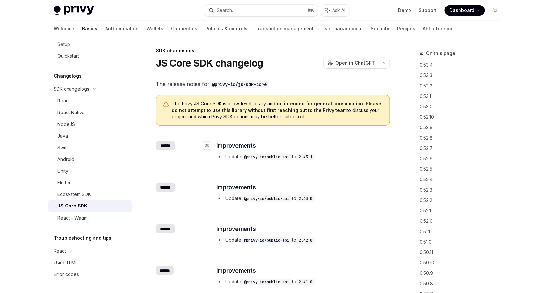
click at [303, 148] on h3 "​ Improvements" at bounding box center [302, 145] width 173 height 9
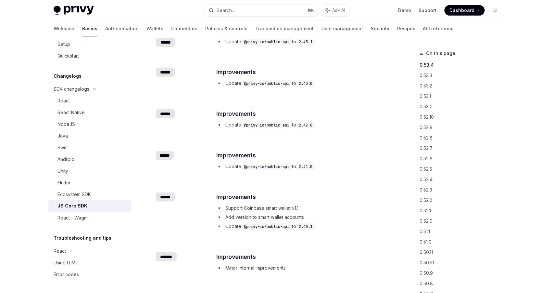
scroll to position [30, 0]
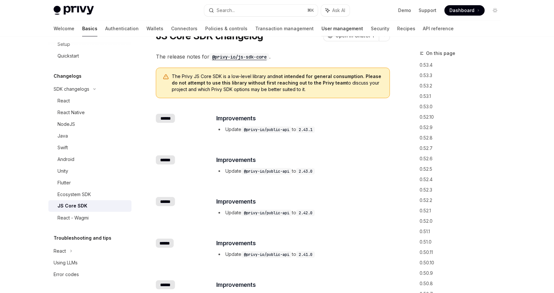
click at [322, 31] on link "User management" at bounding box center [343, 29] width 42 height 16
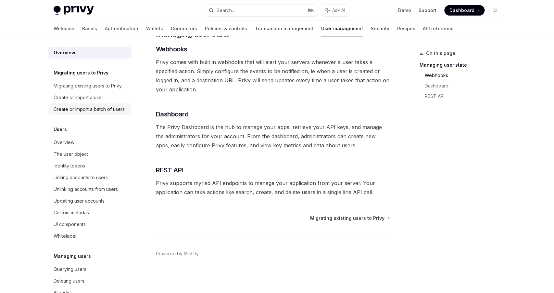
click at [75, 112] on div "Create or import a batch of users" at bounding box center [89, 109] width 71 height 8
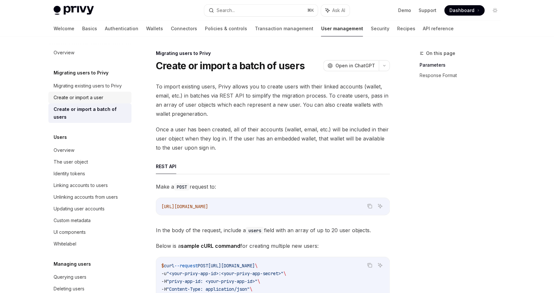
click at [71, 95] on div "Create or import a user" at bounding box center [79, 98] width 50 height 8
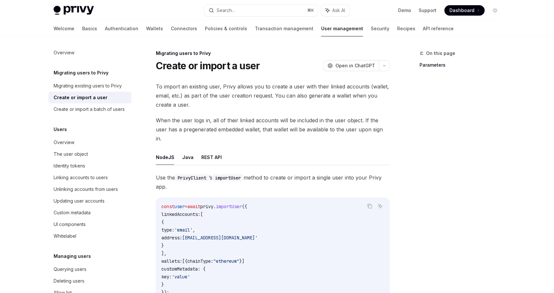
scroll to position [108, 0]
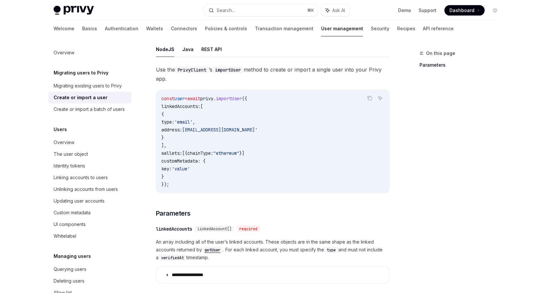
click at [229, 158] on code "const user = await privy . importUser ({ linkedAccounts: [ { type: 'email' , ad…" at bounding box center [273, 142] width 223 height 94
click at [253, 155] on code "const user = await privy . importUser ({ linkedAccounts: [ { type: 'email' , ad…" at bounding box center [273, 142] width 223 height 94
click at [279, 160] on code "const user = await privy . importUser ({ linkedAccounts: [ { type: 'email' , ad…" at bounding box center [273, 142] width 223 height 94
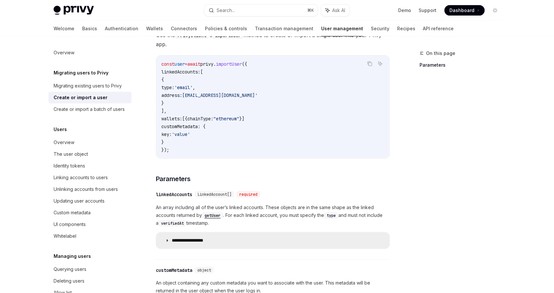
click at [220, 232] on summary "**********" at bounding box center [273, 240] width 234 height 16
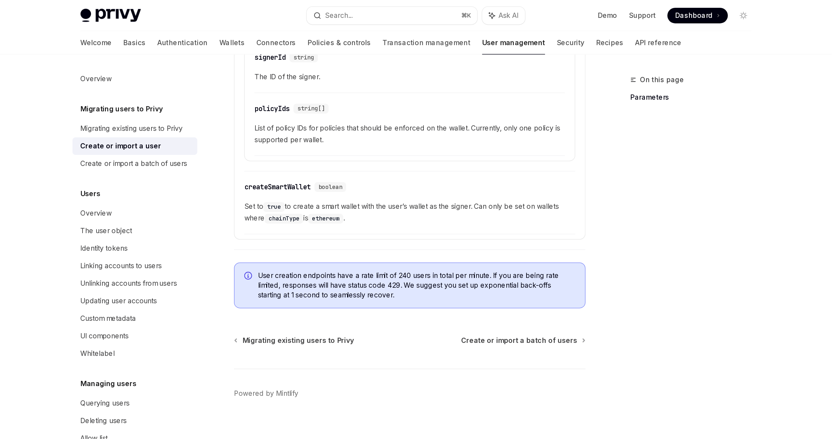
scroll to position [732, 0]
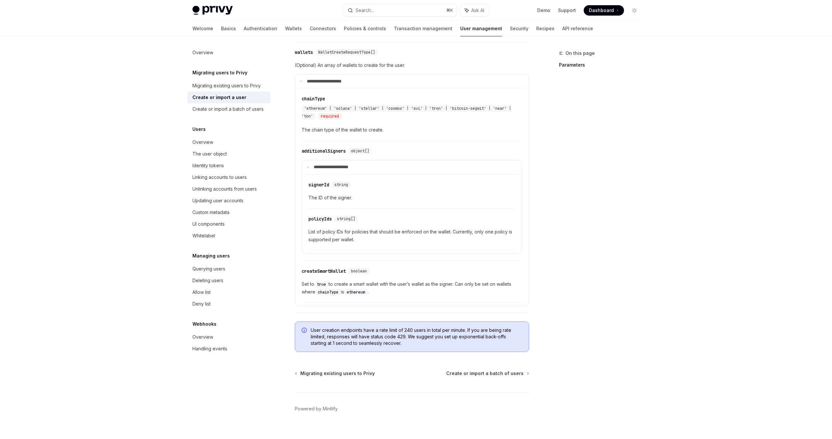
click at [448, 197] on div "​ signerId string The ID of the signer." at bounding box center [411, 193] width 207 height 31
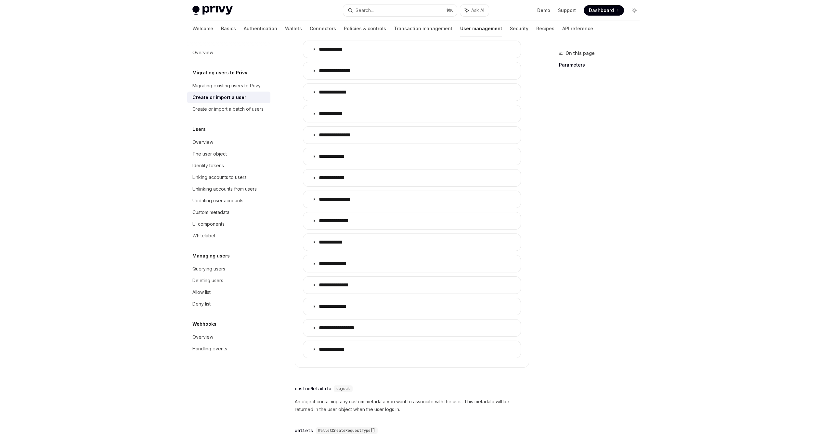
scroll to position [0, 0]
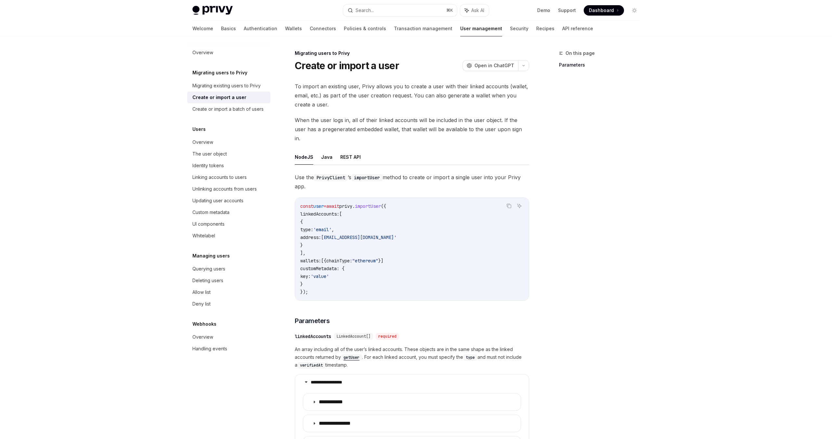
click at [448, 211] on code "const user = await privy . importUser ({ linkedAccounts: [ { type: 'email' , ad…" at bounding box center [411, 249] width 223 height 94
click at [438, 224] on code "const user = await privy . importUser ({ linkedAccounts: [ { type: 'email' , ad…" at bounding box center [411, 249] width 223 height 94
click at [353, 149] on button "REST API" at bounding box center [350, 156] width 20 height 15
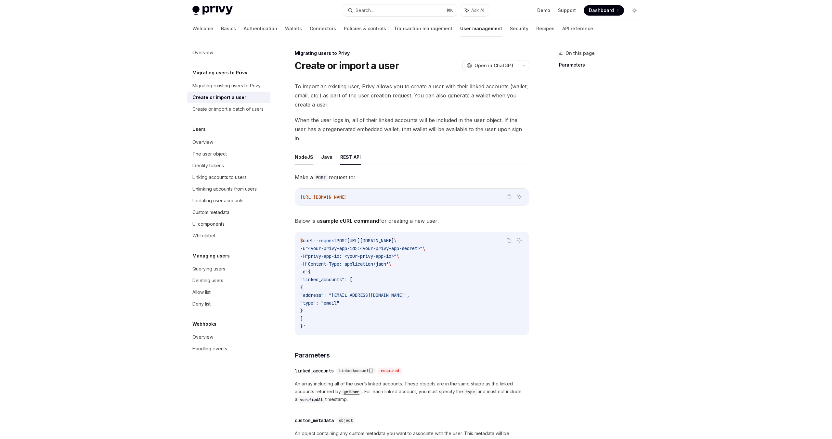
click at [306, 149] on button "NodeJS" at bounding box center [304, 156] width 19 height 15
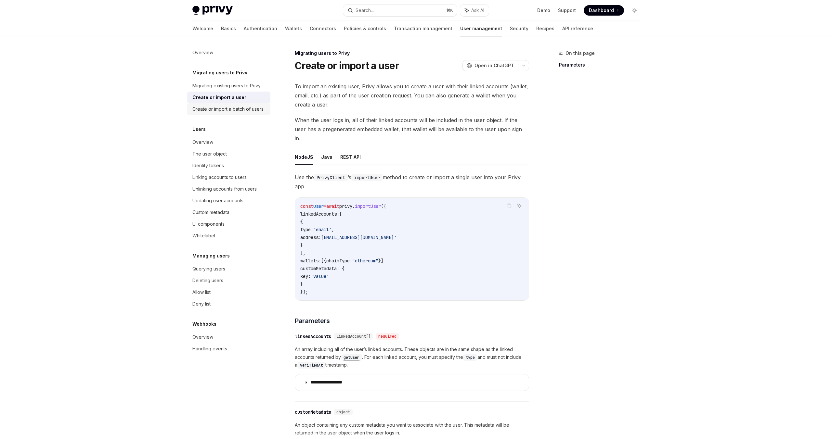
click at [254, 109] on div "Create or import a batch of users" at bounding box center [227, 109] width 71 height 8
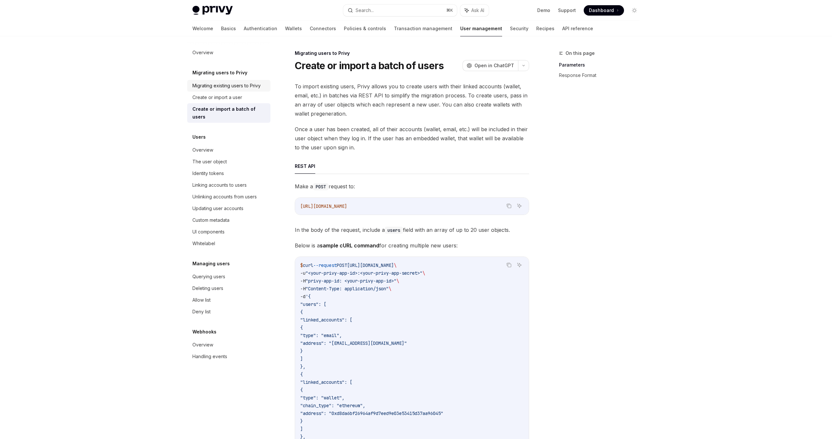
click at [239, 88] on div "Migrating existing users to Privy" at bounding box center [226, 86] width 68 height 8
type textarea "*"
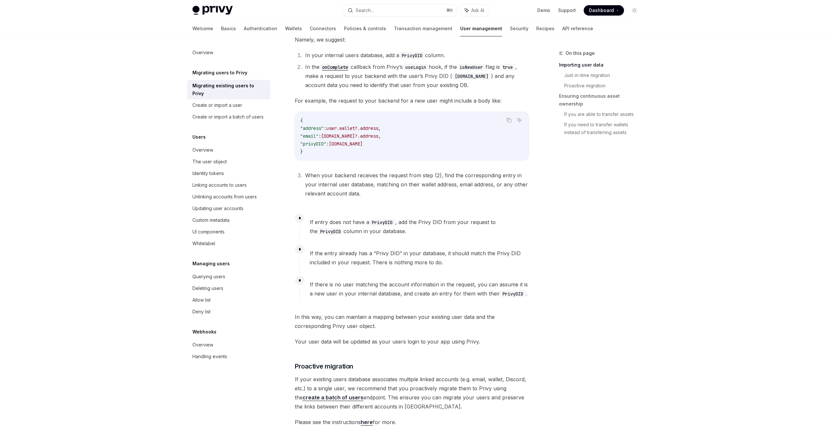
scroll to position [76, 0]
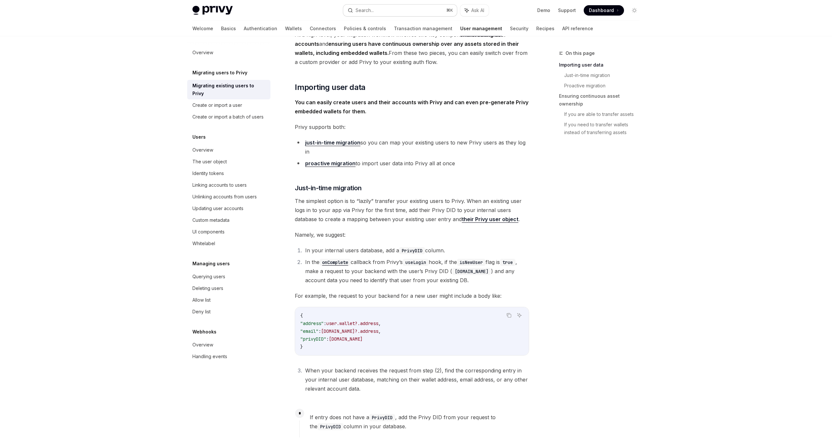
click at [389, 11] on button "Search... ⌘ K" at bounding box center [400, 11] width 114 height 12
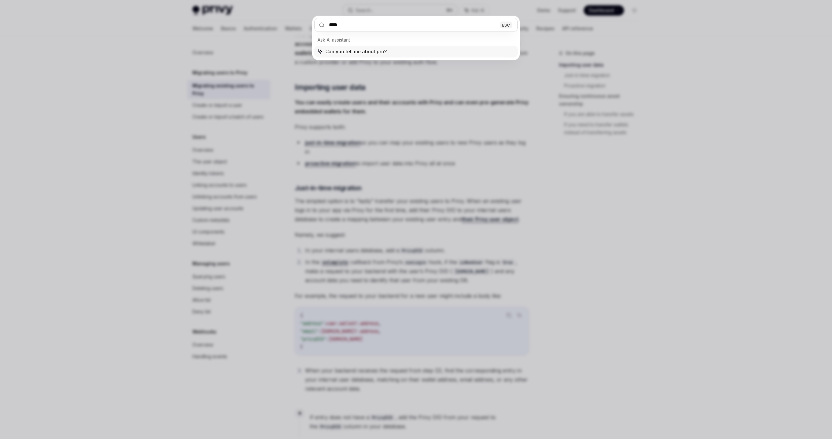
type input "*****"
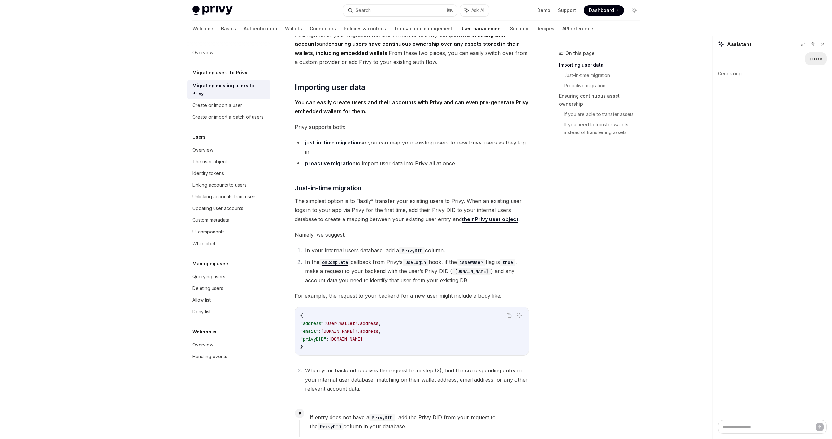
click at [554, 177] on div "On this page Importing user data Just-in-time migration Proactive migration Ens…" at bounding box center [595, 244] width 99 height 390
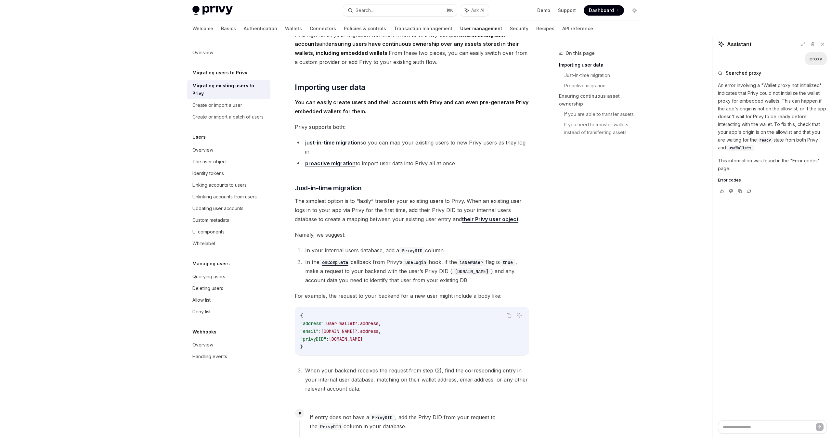
click at [554, 181] on span "Error codes" at bounding box center [729, 180] width 23 height 5
type textarea "*"
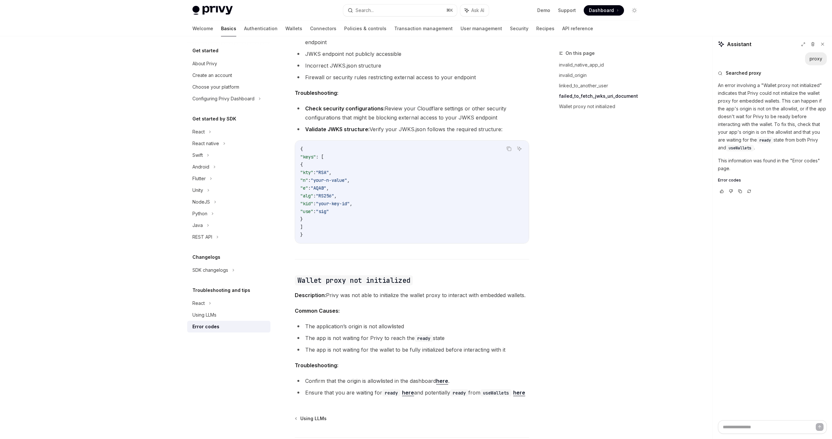
scroll to position [864, 0]
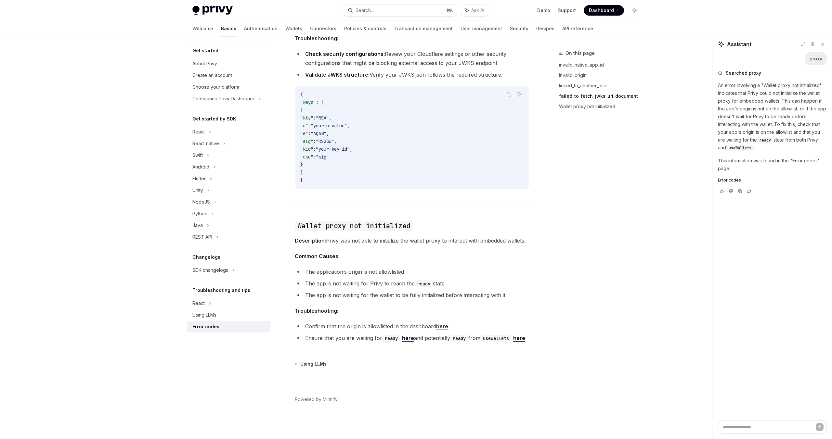
click at [526, 252] on span "Common Causes:" at bounding box center [412, 256] width 234 height 9
click at [351, 267] on li "The application’s origin is not allowlisted" at bounding box center [412, 271] width 234 height 9
click at [352, 291] on li "The app is not waiting for the wallet to be fully initialized before interactin…" at bounding box center [412, 295] width 234 height 9
drag, startPoint x: 352, startPoint y: 285, endPoint x: 445, endPoint y: 285, distance: 92.6
click at [445, 291] on li "The app is not waiting for the wallet to be fully initialized before interactin…" at bounding box center [412, 295] width 234 height 9
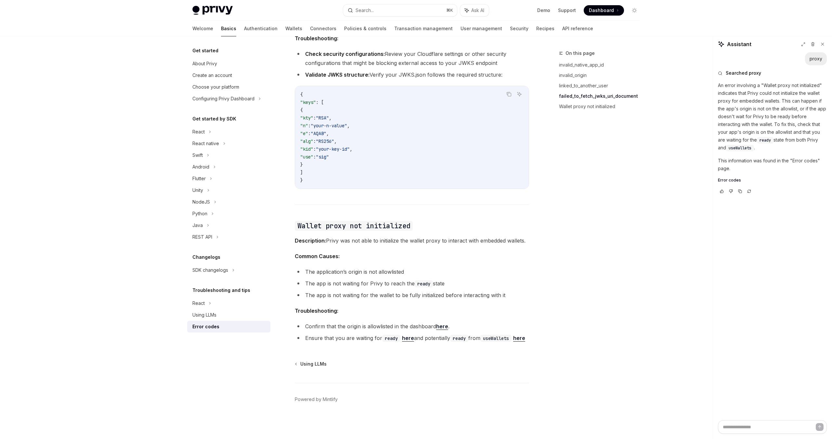
click at [451, 291] on li "The app is not waiting for the wallet to be fully initialized before interactin…" at bounding box center [412, 295] width 234 height 9
click at [443, 292] on link "here" at bounding box center [442, 326] width 12 height 7
click at [421, 292] on li "Ensure that you are waiting for ready here and potentially ready from useWallet…" at bounding box center [412, 338] width 234 height 9
click at [406, 292] on link "here" at bounding box center [408, 338] width 12 height 7
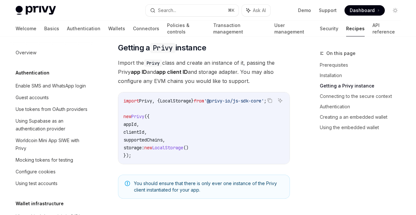
scroll to position [728, 0]
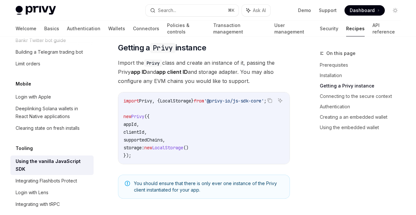
click at [231, 129] on code "import Privy , { LocalStorage } from '@privy-io/js-sdk-core' ; new Privy ({ app…" at bounding box center [203, 128] width 161 height 62
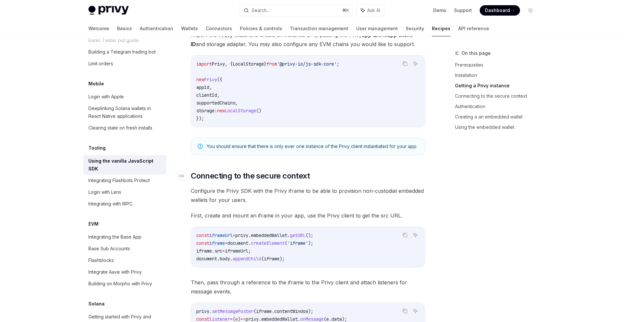
click at [315, 179] on h2 "​ Connecting to the secure context" at bounding box center [308, 176] width 234 height 10
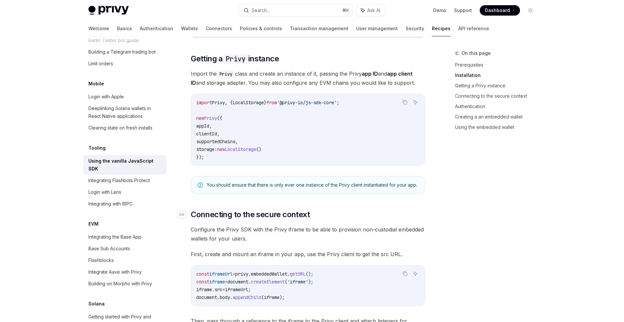
scroll to position [216, 0]
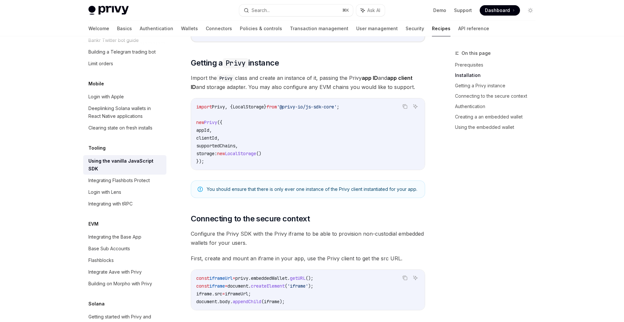
click at [331, 165] on div "import Privy , { LocalStorage } from '@privy-io/js-sdk-core' ; new Privy ({ app…" at bounding box center [308, 133] width 234 height 71
click at [351, 214] on span "Configure the Privy SDK with the Privy iframe to be able to provision non-custo…" at bounding box center [308, 238] width 234 height 18
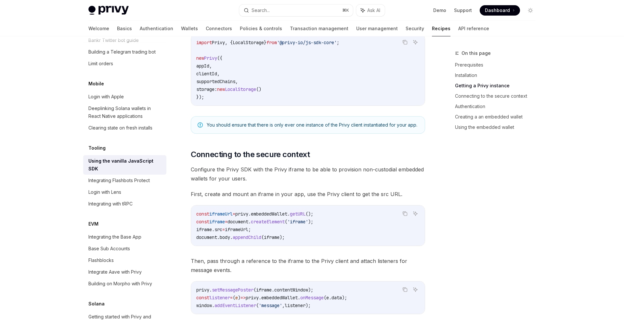
scroll to position [294, 0]
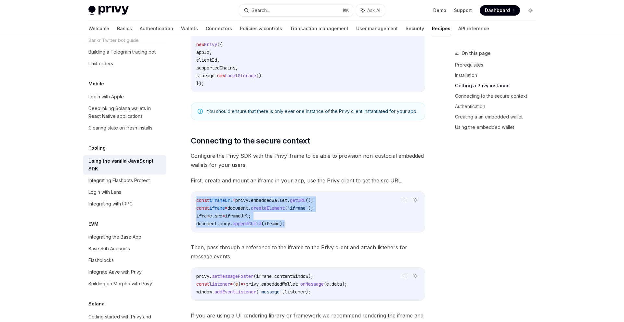
drag, startPoint x: 295, startPoint y: 225, endPoint x: 196, endPoint y: 201, distance: 101.5
click at [195, 203] on div "const iframeUrl = privy . embeddedWallet . getURL (); const iframe = document .…" at bounding box center [308, 212] width 234 height 40
copy code "const iframeUrl = privy . embeddedWallet . getURL (); const iframe = document .…"
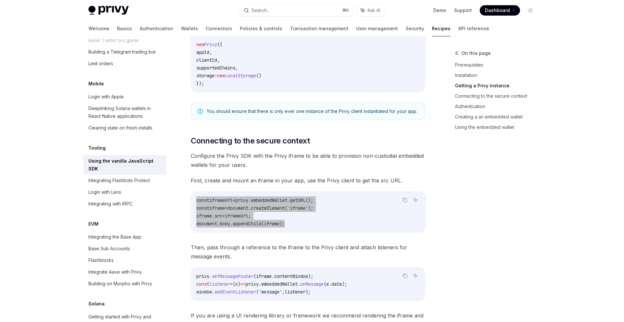
type textarea "*"
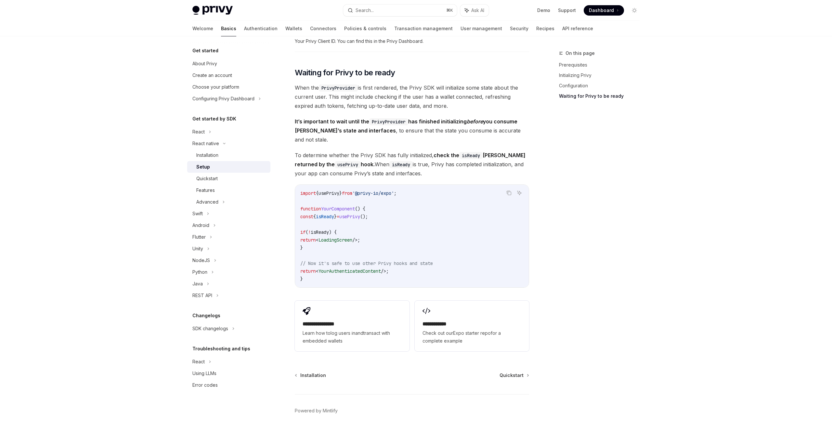
scroll to position [451, 0]
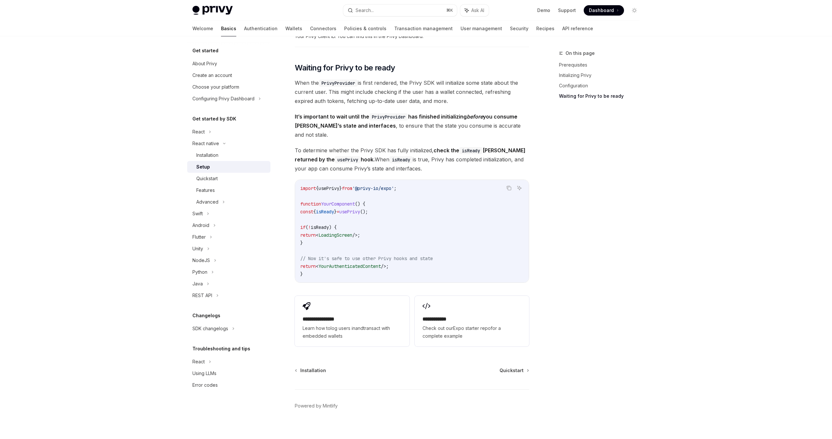
click at [588, 217] on div "On this page Prerequisites Initializing Privy Configuration Waiting for Privy t…" at bounding box center [595, 244] width 99 height 390
click at [475, 210] on code "import { usePrivy } from '@privy-io/expo' ; function YourComponent () { const {…" at bounding box center [411, 232] width 223 height 94
click at [557, 203] on div "On this page Prerequisites Initializing Privy Configuration Waiting for Privy t…" at bounding box center [595, 244] width 99 height 390
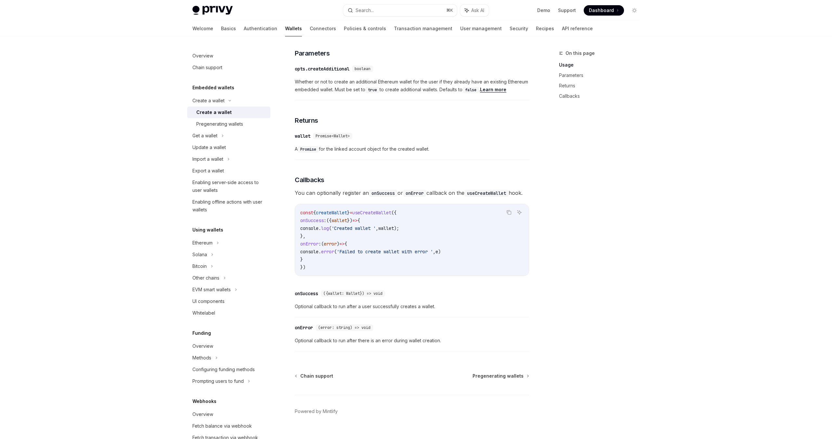
scroll to position [338, 0]
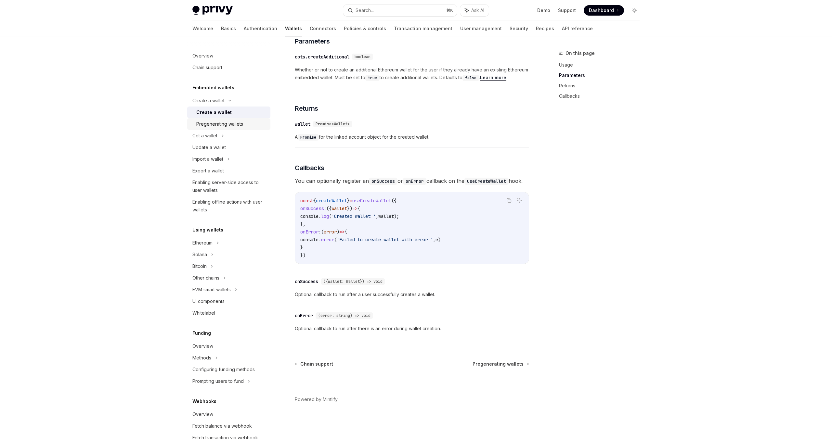
click at [226, 123] on div "Pregenerating wallets" at bounding box center [219, 124] width 47 height 8
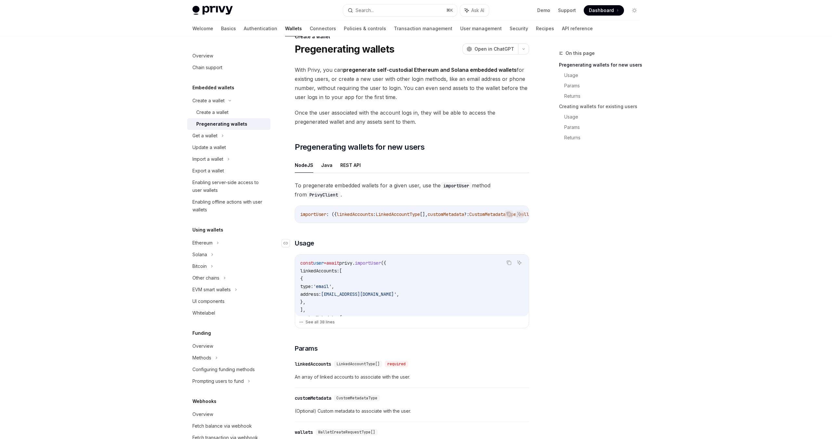
scroll to position [260, 0]
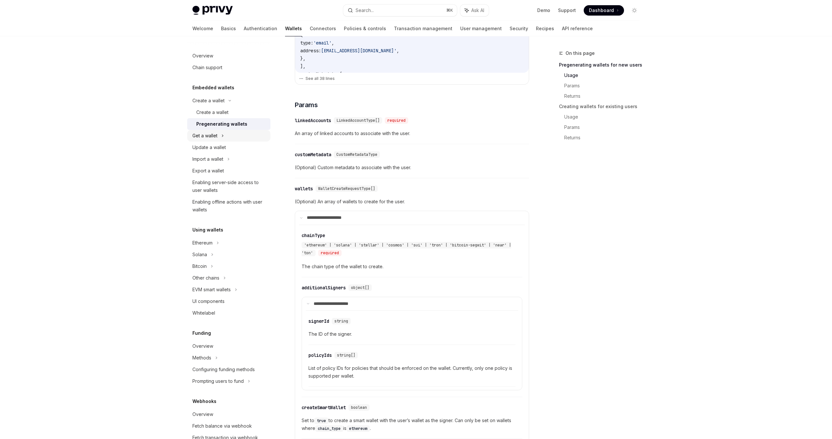
click at [219, 133] on div "Get a wallet" at bounding box center [228, 136] width 83 height 12
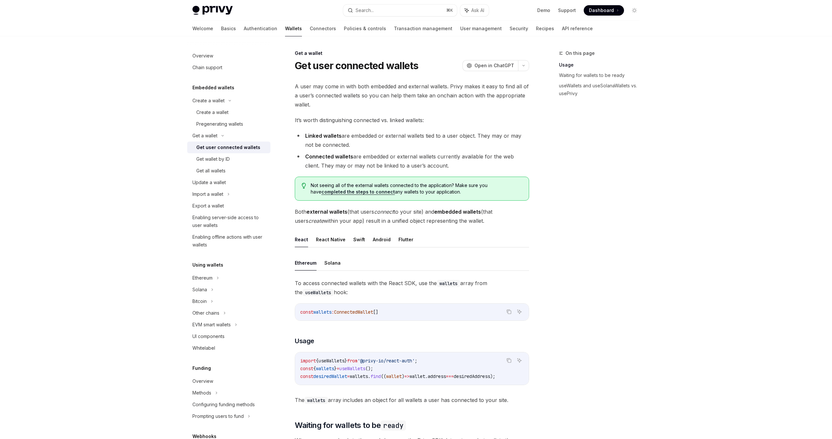
click at [584, 217] on div "On this page Usage Waiting for wallets to be ready useWallets and useSolanaWall…" at bounding box center [595, 244] width 99 height 390
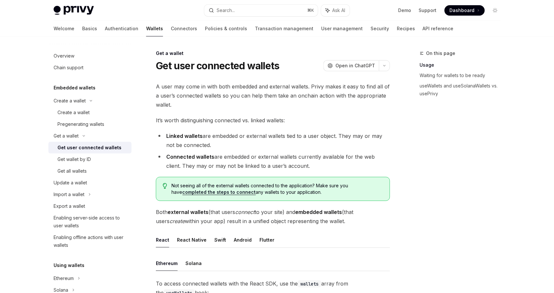
scroll to position [3, 0]
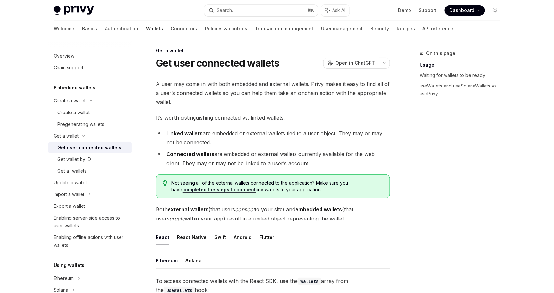
click at [237, 188] on link "completed the steps to connect" at bounding box center [219, 190] width 73 height 6
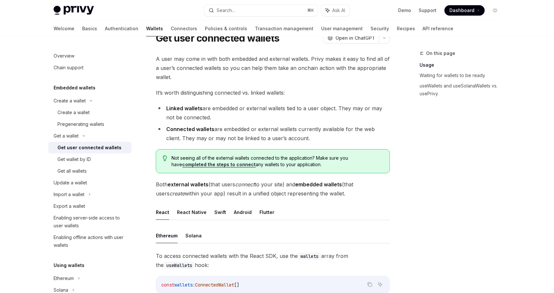
scroll to position [50, 0]
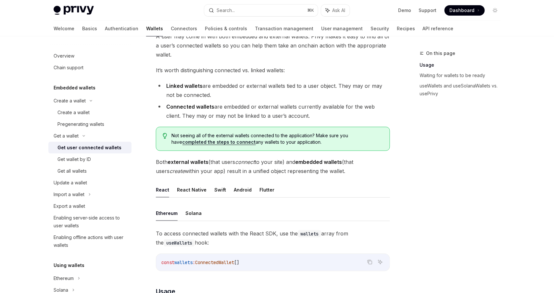
click at [431, 180] on div "On this page Usage Waiting for wallets to be ready useWallets and useSolanaWall…" at bounding box center [456, 170] width 99 height 243
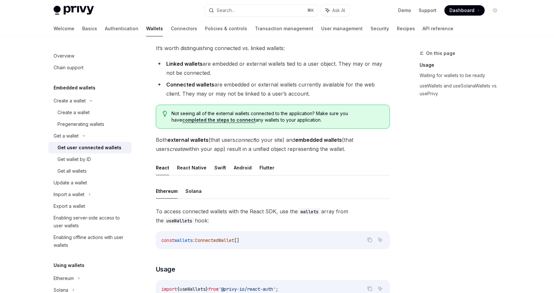
click at [432, 181] on div "On this page Usage Waiting for wallets to be ready useWallets and useSolanaWall…" at bounding box center [456, 170] width 99 height 243
click at [303, 190] on ul "Ethereum Solana" at bounding box center [273, 191] width 234 height 16
drag, startPoint x: 362, startPoint y: 174, endPoint x: 359, endPoint y: 176, distance: 3.3
click at [358, 175] on ul "React React Native Swift Android Flutter" at bounding box center [273, 168] width 234 height 16
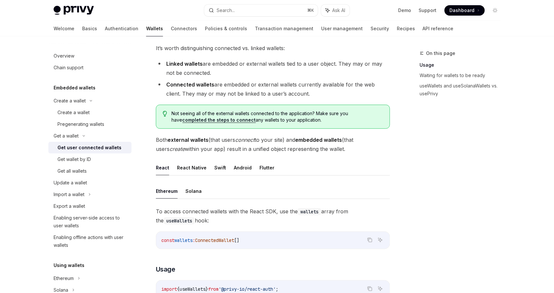
click at [358, 175] on ul "React React Native Swift Android Flutter" at bounding box center [273, 168] width 234 height 16
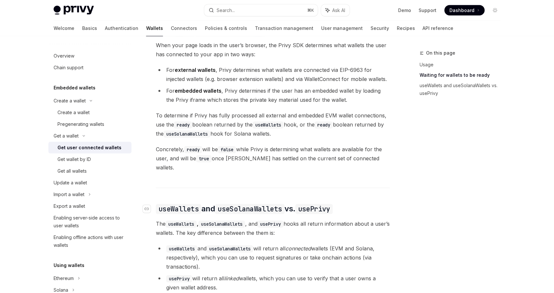
scroll to position [392, 0]
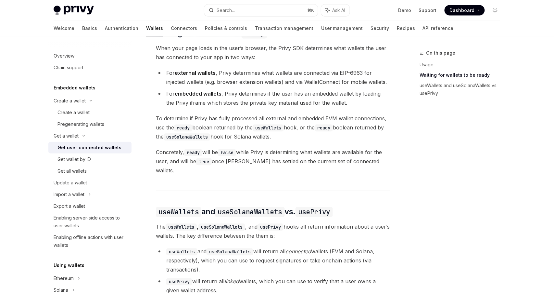
click at [410, 175] on div "On this page Usage Waiting for wallets to be ready useWallets and useSolanaWall…" at bounding box center [456, 170] width 99 height 243
click at [274, 161] on span "Concretely, ready will be false while Privy is determining what wallets are ava…" at bounding box center [273, 161] width 234 height 27
click at [279, 168] on span "Concretely, ready will be false while Privy is determining what wallets are ava…" at bounding box center [273, 161] width 234 height 27
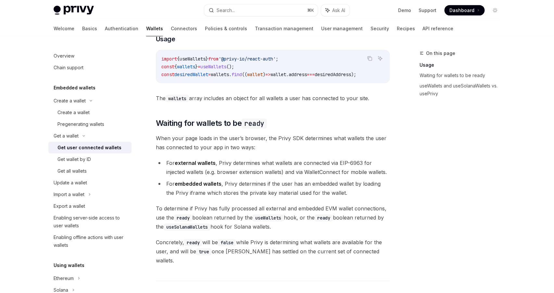
scroll to position [299, 0]
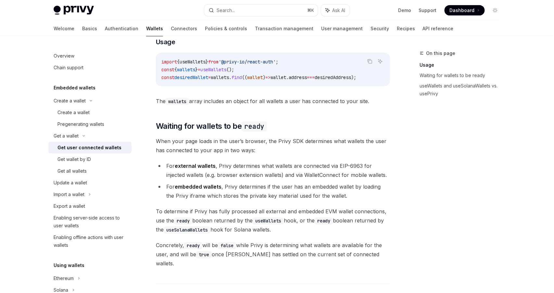
click at [313, 144] on span "When your page loads in the user’s browser, the Privy SDK determines what walle…" at bounding box center [273, 146] width 234 height 18
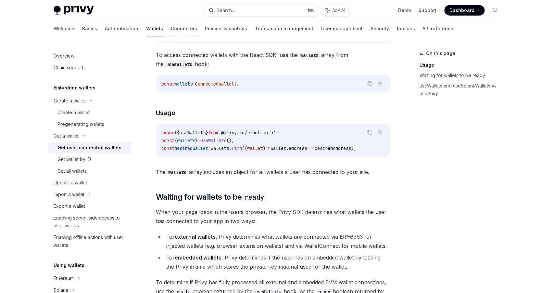
click at [321, 186] on div "Ethereum Solana To access connected wallets with the React SDK, use the wallets…" at bounding box center [273, 293] width 234 height 533
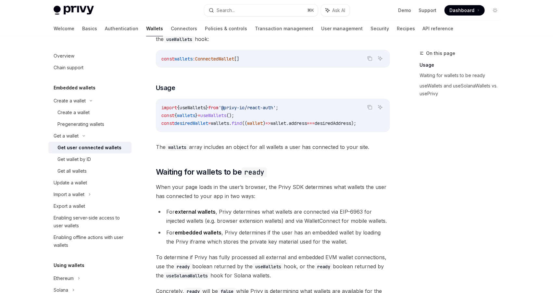
click at [320, 191] on span "When your page loads in the user’s browser, the Privy SDK determines what walle…" at bounding box center [273, 192] width 234 height 18
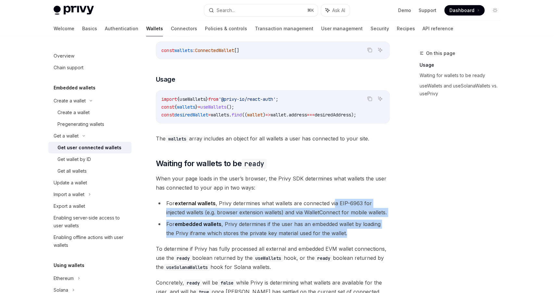
drag, startPoint x: 347, startPoint y: 234, endPoint x: 332, endPoint y: 206, distance: 32.0
click at [332, 206] on ul "For external wallets , Privy determines what wallets are connected via EIP-6963…" at bounding box center [273, 218] width 234 height 39
click at [332, 204] on li "For external wallets , Privy determines what wallets are connected via EIP-6963…" at bounding box center [273, 208] width 234 height 18
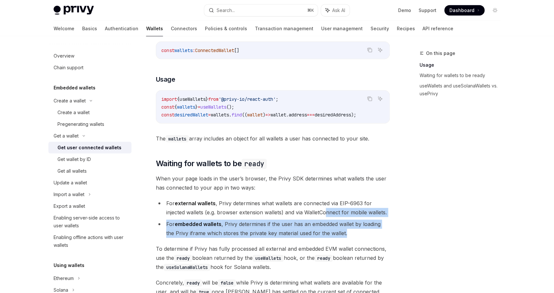
drag, startPoint x: 339, startPoint y: 236, endPoint x: 325, endPoint y: 211, distance: 28.2
click at [326, 212] on ul "For external wallets , Privy determines what wallets are connected via EIP-6963…" at bounding box center [273, 218] width 234 height 39
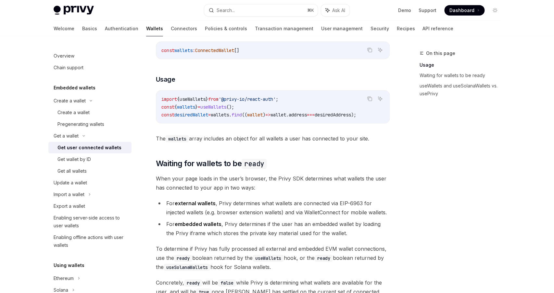
click at [323, 210] on li "For external wallets , Privy determines what wallets are connected via EIP-6963…" at bounding box center [273, 208] width 234 height 18
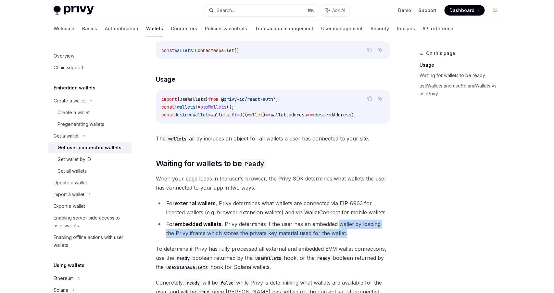
drag, startPoint x: 343, startPoint y: 237, endPoint x: 328, endPoint y: 204, distance: 35.9
click at [331, 209] on ul "For external wallets , Privy determines what wallets are connected via EIP-6963…" at bounding box center [273, 218] width 234 height 39
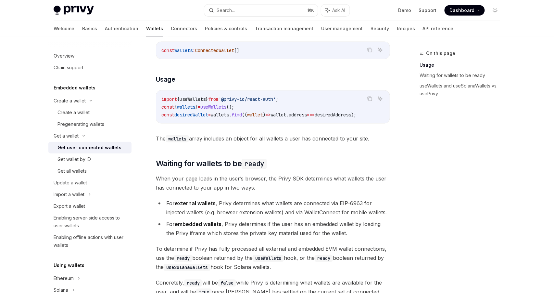
click at [328, 200] on div "Ethereum Solana To access connected wallets with the React SDK, use the wallets…" at bounding box center [273, 260] width 234 height 533
drag, startPoint x: 347, startPoint y: 229, endPoint x: 335, endPoint y: 235, distance: 13.5
click at [347, 230] on li "For embedded wallets , Privy determines if the user has an embedded wallet by l…" at bounding box center [273, 229] width 234 height 18
click at [283, 211] on li "For external wallets , Privy determines what wallets are connected via EIP-6963…" at bounding box center [273, 208] width 234 height 18
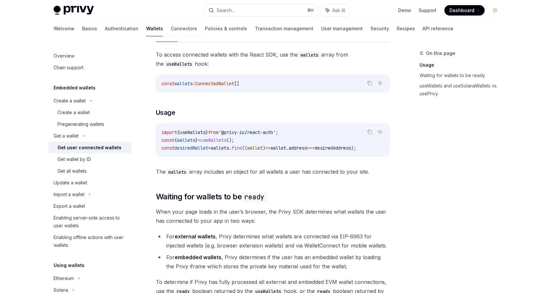
click at [313, 185] on div "Ethereum Solana To access connected wallets with the React SDK, use the wallets…" at bounding box center [273, 293] width 234 height 533
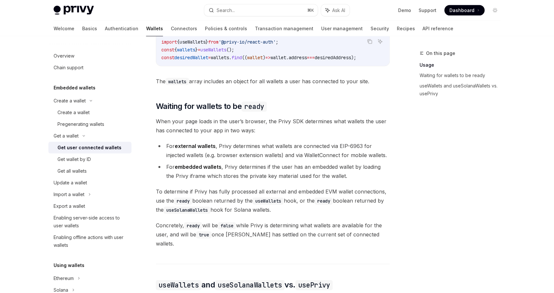
click at [313, 185] on div "Ethereum Solana To access connected wallets with the React SDK, use the wallets…" at bounding box center [273, 202] width 234 height 533
click at [312, 186] on div "Ethereum Solana To access connected wallets with the React SDK, use the wallets…" at bounding box center [273, 202] width 234 height 533
click at [224, 170] on li "For embedded wallets , Privy determines if the user has an embedded wallet by l…" at bounding box center [273, 171] width 234 height 18
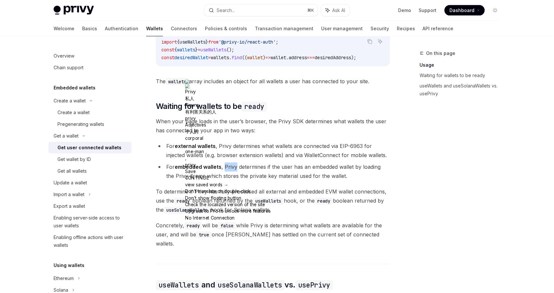
click at [267, 95] on div at bounding box center [227, 95] width 85 height 0
click at [320, 155] on li "For external wallets , Privy determines what wallets are connected via EIP-6963…" at bounding box center [273, 151] width 234 height 18
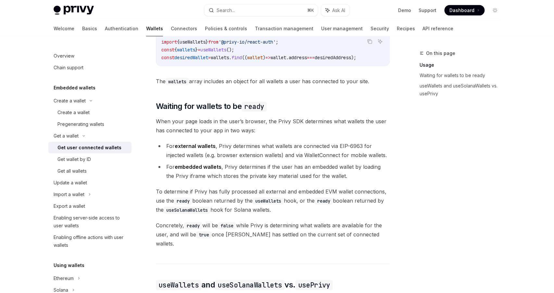
click at [337, 190] on span "To determine if Privy has fully processed all external and embedded EVM wallet …" at bounding box center [273, 200] width 234 height 27
click at [281, 179] on li "For embedded wallets , Privy determines if the user has an embedded wallet by l…" at bounding box center [273, 171] width 234 height 18
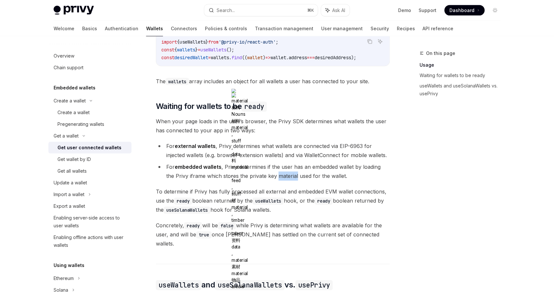
click at [337, 181] on li "For embedded wallets , Privy determines if the user has an embedded wallet by l…" at bounding box center [273, 171] width 234 height 18
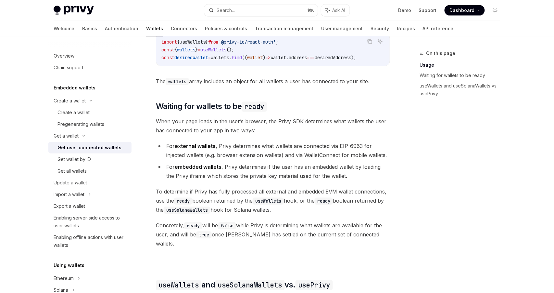
click at [315, 211] on span "To determine if Privy has fully processed all external and embedded EVM wallet …" at bounding box center [273, 200] width 234 height 27
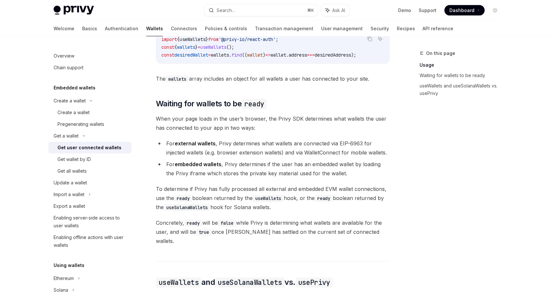
click at [277, 175] on li "For embedded wallets , Privy determines if the user has an embedded wallet by l…" at bounding box center [273, 169] width 234 height 18
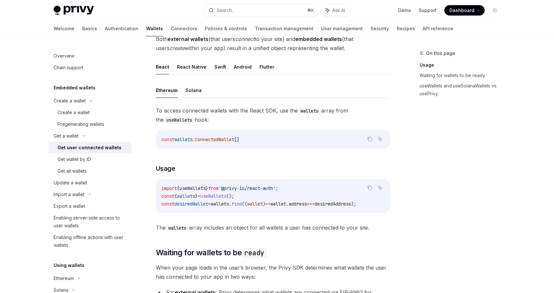
scroll to position [186, 0]
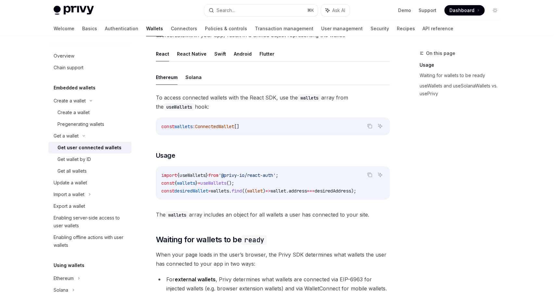
click at [280, 155] on h3 "​ Usage" at bounding box center [273, 155] width 234 height 9
drag, startPoint x: 297, startPoint y: 199, endPoint x: 253, endPoint y: 206, distance: 43.8
click at [253, 206] on div "To access connected wallets with the React SDK, use the wallets array from the …" at bounding box center [273, 156] width 234 height 126
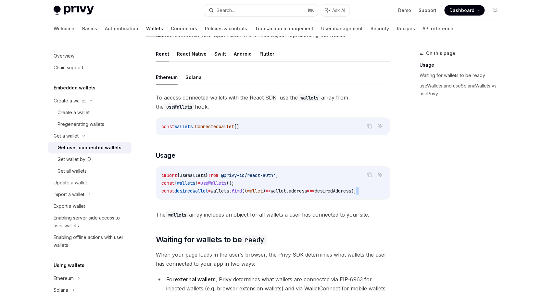
click at [227, 184] on span "useWallets" at bounding box center [214, 183] width 26 height 6
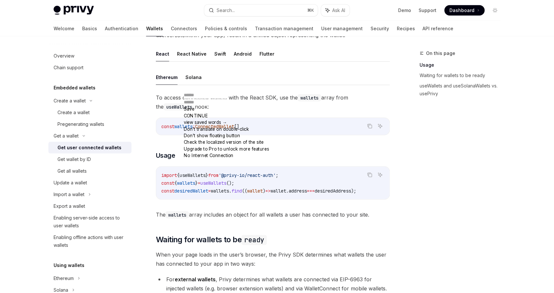
click at [268, 205] on div "To access connected wallets with the React SDK, use the wallets array from the …" at bounding box center [273, 156] width 234 height 126
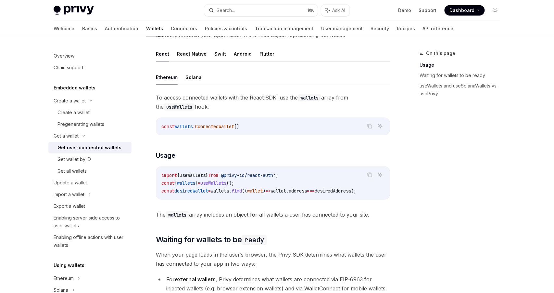
click at [290, 140] on div "To access connected wallets with the React SDK, use the wallets array from the …" at bounding box center [273, 156] width 234 height 126
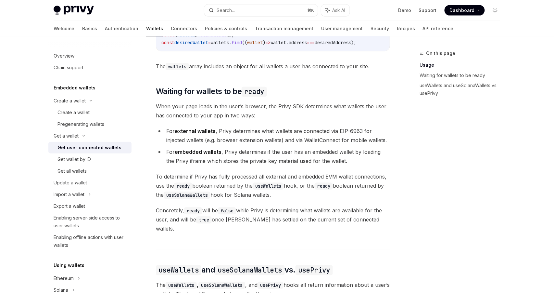
scroll to position [331, 0]
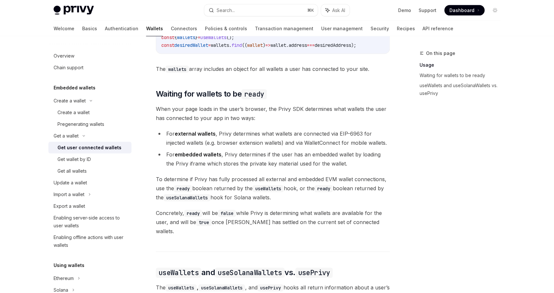
click at [281, 196] on span "To determine if Privy has fully processed all external and embedded EVM wallet …" at bounding box center [273, 188] width 234 height 27
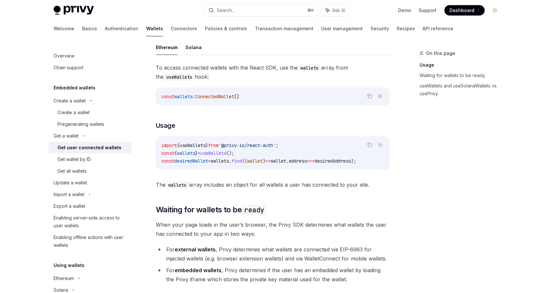
scroll to position [86, 0]
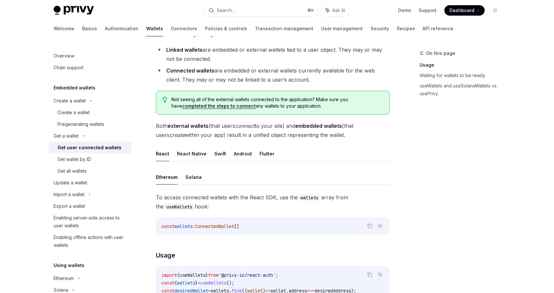
click at [278, 134] on span "Both external wallets (that users connect to your site) and embedded wallets (t…" at bounding box center [273, 130] width 234 height 18
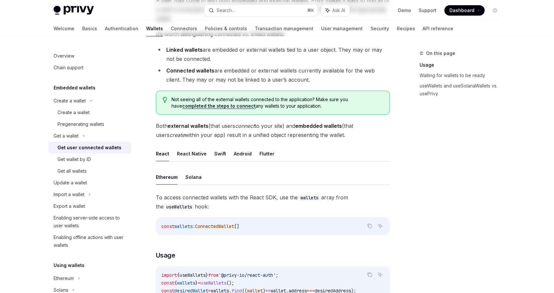
scroll to position [0, 0]
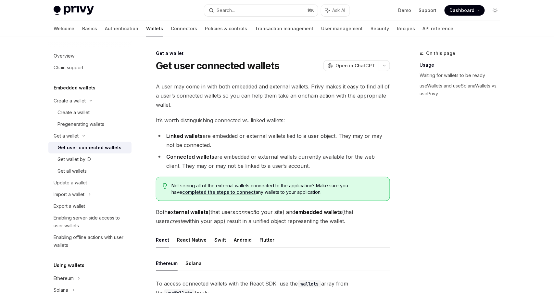
click at [277, 133] on li "Linked wallets are embedded or external wallets tied to a user object. They may…" at bounding box center [273, 140] width 234 height 18
click at [235, 140] on li "Linked wallets are embedded or external wallets tied to a user object. They may…" at bounding box center [273, 140] width 234 height 18
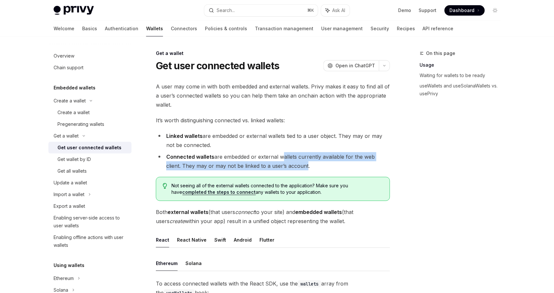
drag, startPoint x: 287, startPoint y: 165, endPoint x: 275, endPoint y: 155, distance: 15.5
click at [276, 156] on li "Connected wallets are embedded or external wallets currently available for the …" at bounding box center [273, 161] width 234 height 18
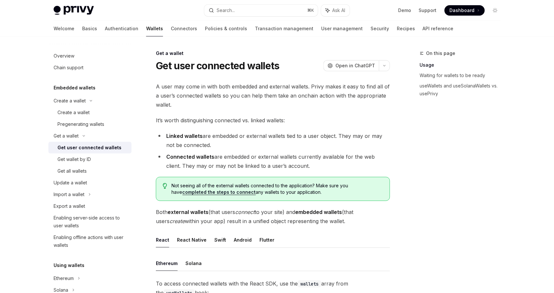
click at [299, 168] on li "Connected wallets are embedded or external wallets currently available for the …" at bounding box center [273, 161] width 234 height 18
drag, startPoint x: 299, startPoint y: 169, endPoint x: 265, endPoint y: 150, distance: 38.7
click at [266, 151] on ul "Linked wallets are embedded or external wallets tied to a user object. They may…" at bounding box center [273, 150] width 234 height 39
click at [259, 150] on ul "Linked wallets are embedded or external wallets tied to a user object. They may…" at bounding box center [273, 150] width 234 height 39
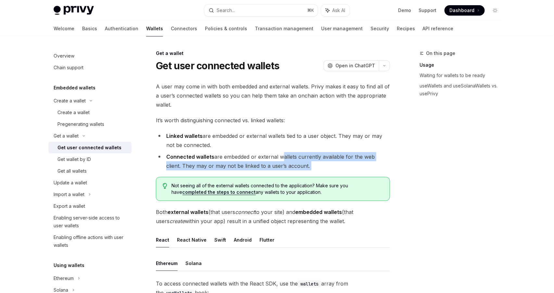
drag, startPoint x: 305, startPoint y: 168, endPoint x: 279, endPoint y: 154, distance: 29.8
click at [299, 164] on li "Connected wallets are embedded or external wallets currently available for the …" at bounding box center [273, 161] width 234 height 18
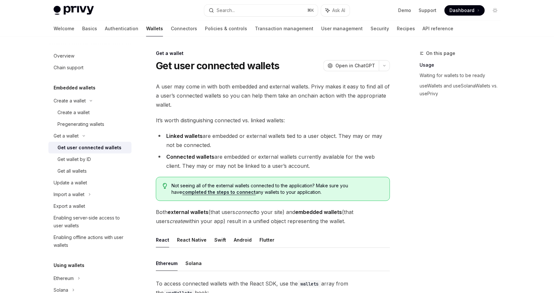
drag, startPoint x: 301, startPoint y: 165, endPoint x: 265, endPoint y: 154, distance: 37.6
click at [265, 154] on li "Connected wallets are embedded or external wallets currently available for the …" at bounding box center [273, 161] width 234 height 18
click at [260, 152] on li "Connected wallets are embedded or external wallets currently available for the …" at bounding box center [273, 161] width 234 height 18
drag, startPoint x: 304, startPoint y: 167, endPoint x: 269, endPoint y: 156, distance: 36.8
click at [271, 157] on li "Connected wallets are embedded or external wallets currently available for the …" at bounding box center [273, 161] width 234 height 18
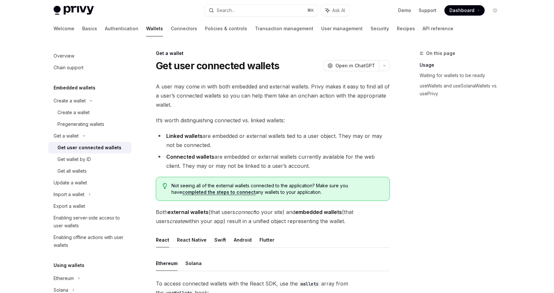
click at [267, 154] on li "Connected wallets are embedded or external wallets currently available for the …" at bounding box center [273, 161] width 234 height 18
drag, startPoint x: 305, startPoint y: 162, endPoint x: 276, endPoint y: 163, distance: 29.3
click at [276, 163] on li "Connected wallets are embedded or external wallets currently available for the …" at bounding box center [273, 161] width 234 height 18
click at [311, 159] on li "Connected wallets are embedded or external wallets currently available for the …" at bounding box center [273, 161] width 234 height 18
drag, startPoint x: 306, startPoint y: 165, endPoint x: 273, endPoint y: 156, distance: 34.8
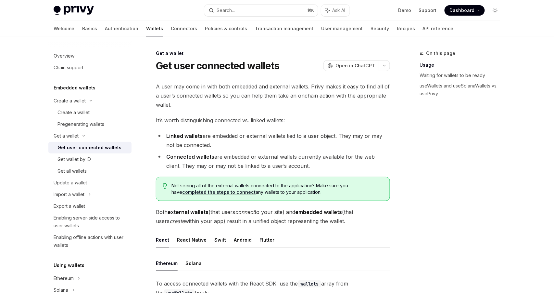
click at [274, 156] on li "Connected wallets are embedded or external wallets currently available for the …" at bounding box center [273, 161] width 234 height 18
click at [305, 167] on li "Connected wallets are embedded or external wallets currently available for the …" at bounding box center [273, 161] width 234 height 18
drag, startPoint x: 305, startPoint y: 167, endPoint x: 271, endPoint y: 154, distance: 37.1
click at [271, 154] on li "Connected wallets are embedded or external wallets currently available for the …" at bounding box center [273, 161] width 234 height 18
click at [264, 151] on ul "Linked wallets are embedded or external wallets tied to a user object. They may…" at bounding box center [273, 150] width 234 height 39
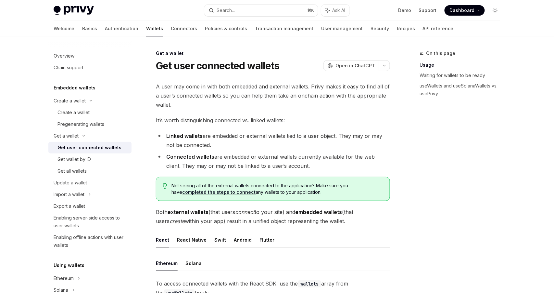
drag, startPoint x: 298, startPoint y: 168, endPoint x: 283, endPoint y: 158, distance: 17.8
click at [285, 158] on li "Connected wallets are embedded or external wallets currently available for the …" at bounding box center [273, 161] width 234 height 18
click at [279, 169] on li "Connected wallets are embedded or external wallets currently available for the …" at bounding box center [273, 161] width 234 height 18
click at [318, 161] on li "Connected wallets are embedded or external wallets currently available for the …" at bounding box center [273, 161] width 234 height 18
drag, startPoint x: 314, startPoint y: 162, endPoint x: 296, endPoint y: 154, distance: 19.6
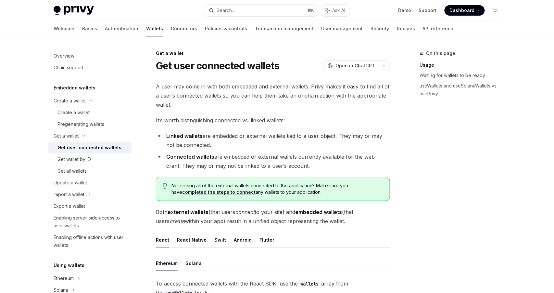
click at [299, 154] on li "Connected wallets are embedded or external wallets currently available for the …" at bounding box center [273, 161] width 234 height 18
click at [292, 152] on li "Connected wallets are embedded or external wallets currently available for the …" at bounding box center [273, 161] width 234 height 18
drag, startPoint x: 300, startPoint y: 163, endPoint x: 277, endPoint y: 156, distance: 23.8
click at [278, 156] on li "Connected wallets are embedded or external wallets currently available for the …" at bounding box center [273, 161] width 234 height 18
click at [276, 155] on li "Connected wallets are embedded or external wallets currently available for the …" at bounding box center [273, 161] width 234 height 18
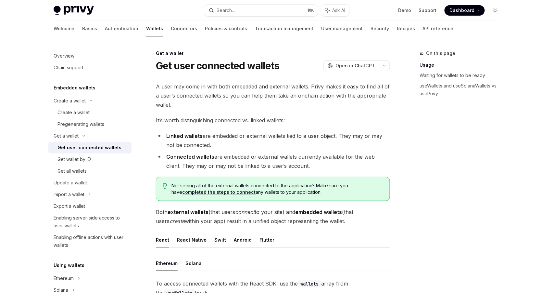
drag, startPoint x: 294, startPoint y: 167, endPoint x: 276, endPoint y: 157, distance: 20.7
click at [276, 157] on li "Connected wallets are embedded or external wallets currently available for the …" at bounding box center [273, 161] width 234 height 18
click at [265, 150] on ul "Linked wallets are embedded or external wallets tied to a user object. They may…" at bounding box center [273, 150] width 234 height 39
drag, startPoint x: 297, startPoint y: 166, endPoint x: 273, endPoint y: 155, distance: 26.2
click at [274, 156] on li "Connected wallets are embedded or external wallets currently available for the …" at bounding box center [273, 161] width 234 height 18
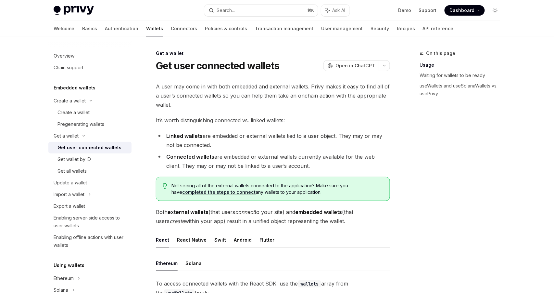
click at [272, 155] on li "Connected wallets are embedded or external wallets currently available for the …" at bounding box center [273, 161] width 234 height 18
drag, startPoint x: 304, startPoint y: 170, endPoint x: 291, endPoint y: 150, distance: 23.6
click at [292, 150] on ul "Linked wallets are embedded or external wallets tied to a user object. They may…" at bounding box center [273, 150] width 234 height 39
click at [290, 150] on ul "Linked wallets are embedded or external wallets tied to a user object. They may…" at bounding box center [273, 150] width 234 height 39
click at [301, 224] on span "Both external wallets (that users connect to your site) and embedded wallets (t…" at bounding box center [273, 216] width 234 height 18
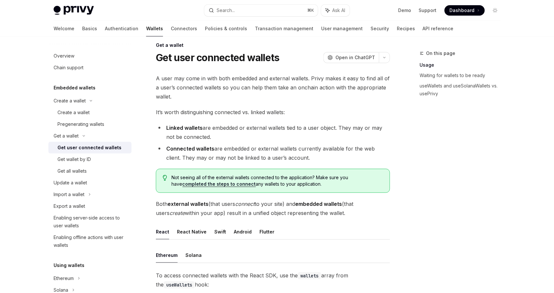
scroll to position [114, 0]
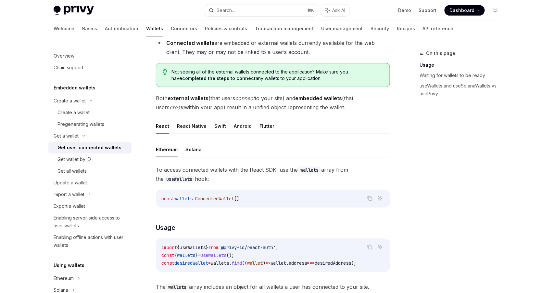
click at [300, 217] on div "To access connected wallets with the React SDK, use the wallets array from the …" at bounding box center [273, 228] width 234 height 126
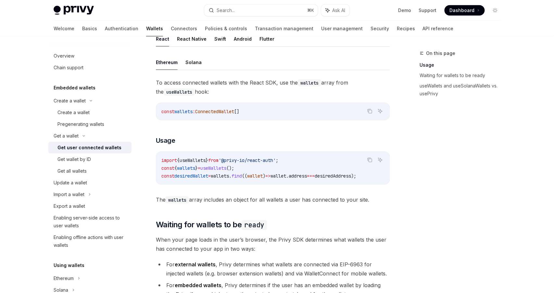
scroll to position [240, 0]
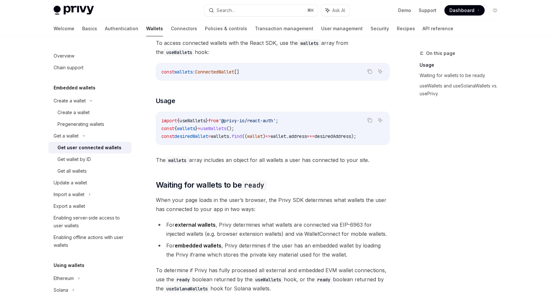
click at [279, 175] on div "Ethereum Solana To access connected wallets with the React SDK, use the wallets…" at bounding box center [273, 281] width 234 height 533
click at [223, 164] on span "The wallets array includes an object for all wallets a user has connected to yo…" at bounding box center [273, 159] width 234 height 9
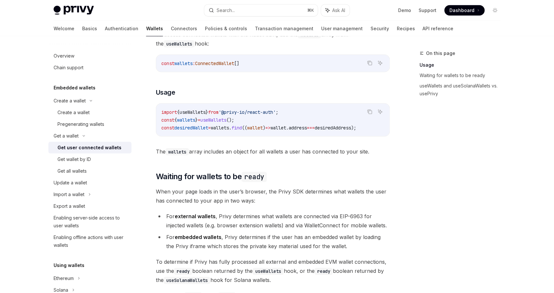
scroll to position [253, 0]
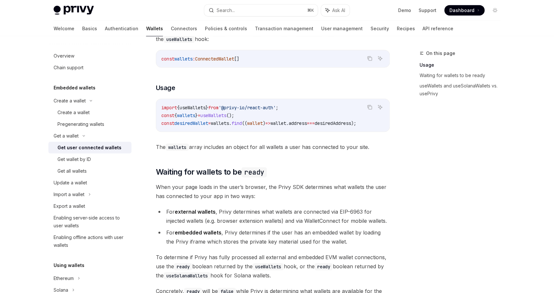
click at [242, 201] on span "When your page loads in the user’s browser, the Privy SDK determines what walle…" at bounding box center [273, 192] width 234 height 18
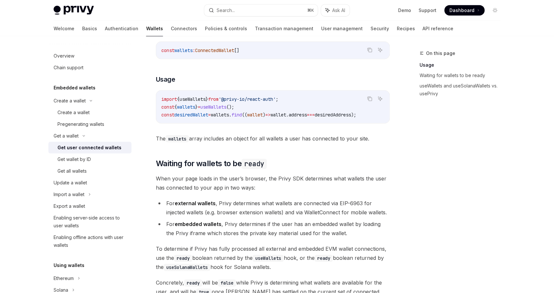
click at [248, 202] on li "For external wallets , Privy determines what wallets are connected via EIP-6963…" at bounding box center [273, 208] width 234 height 18
click at [105, 155] on link "Get wallet by ID" at bounding box center [89, 159] width 83 height 12
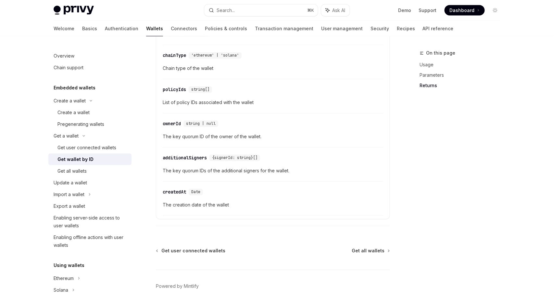
scroll to position [402, 0]
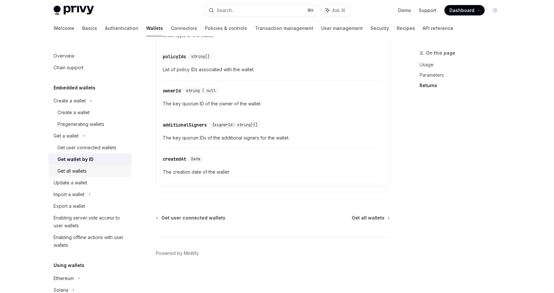
click at [61, 175] on link "Get all wallets" at bounding box center [89, 171] width 83 height 12
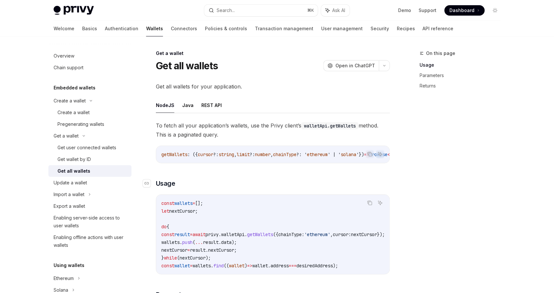
click at [261, 188] on h3 "​ Usage" at bounding box center [273, 183] width 234 height 9
click at [233, 188] on h3 "​ Usage" at bounding box center [273, 183] width 234 height 9
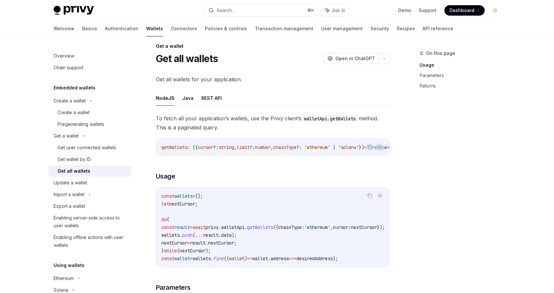
scroll to position [5, 0]
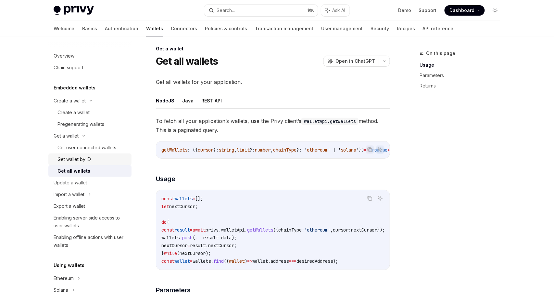
click at [60, 159] on div "Get wallet by ID" at bounding box center [74, 159] width 33 height 8
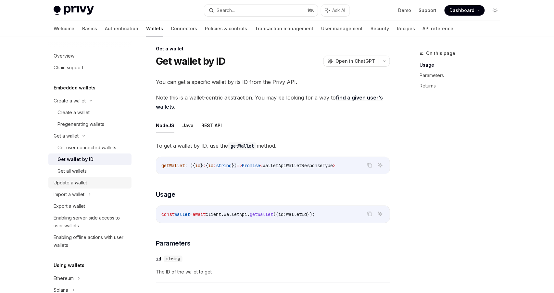
click at [70, 183] on div "Update a wallet" at bounding box center [70, 183] width 33 height 8
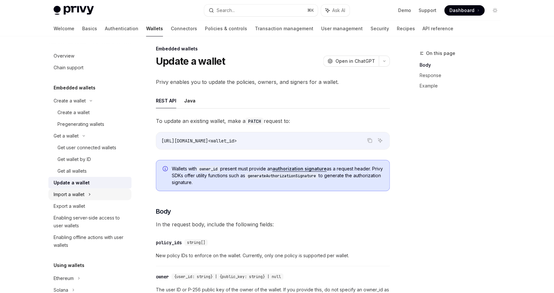
click at [75, 194] on div "Import a wallet" at bounding box center [69, 194] width 31 height 8
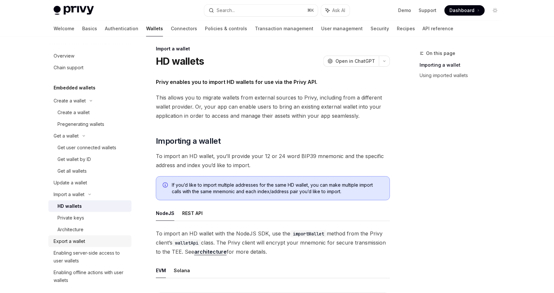
click at [78, 241] on div "Export a wallet" at bounding box center [70, 241] width 32 height 8
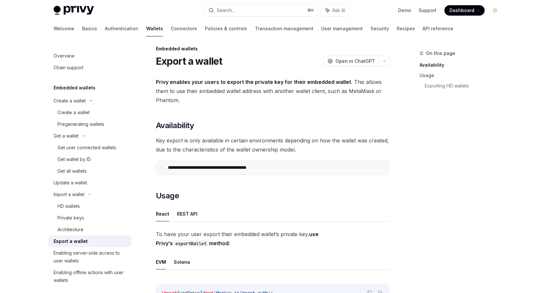
click at [194, 170] on p "**********" at bounding box center [221, 168] width 107 height 6
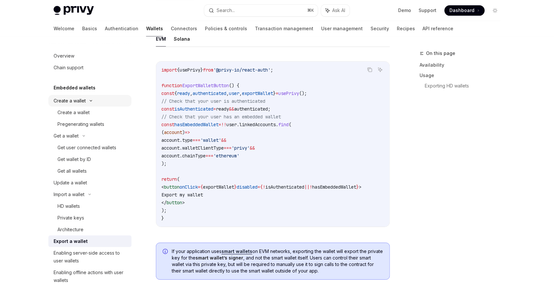
scroll to position [488, 0]
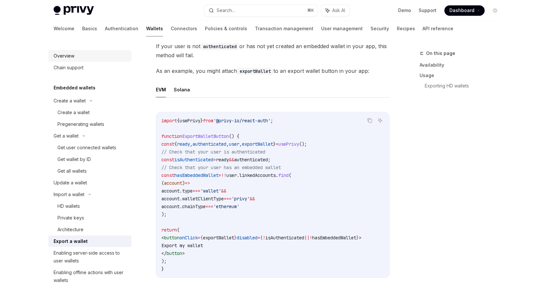
click at [73, 58] on div "Overview" at bounding box center [64, 56] width 21 height 8
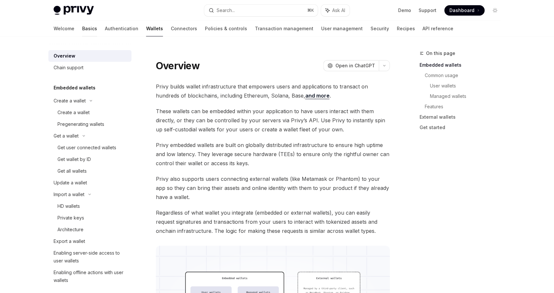
click at [82, 30] on link "Basics" at bounding box center [89, 29] width 15 height 16
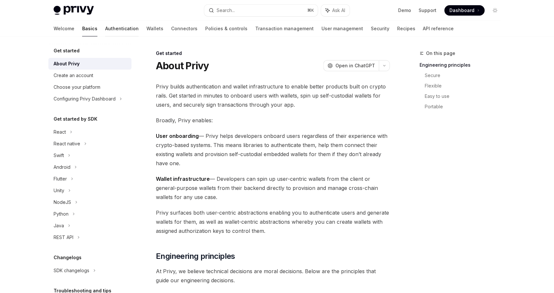
click at [105, 26] on link "Authentication" at bounding box center [121, 29] width 33 height 16
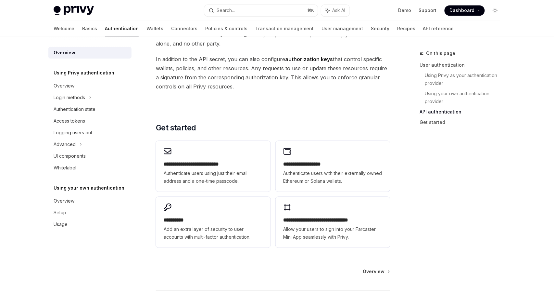
scroll to position [508, 0]
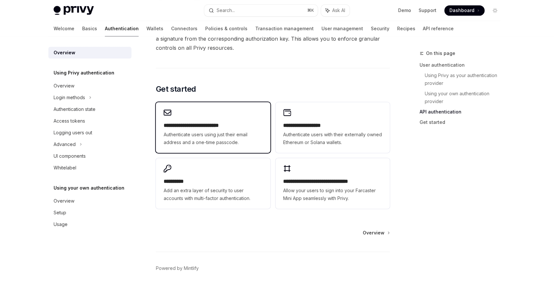
click at [220, 138] on span "Authenticate users using just their email address and a one-time passcode." at bounding box center [213, 139] width 99 height 16
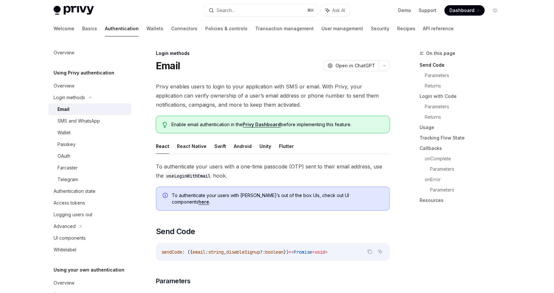
click at [214, 92] on span "Privy enables users to login to your application with SMS or email. With Privy,…" at bounding box center [273, 95] width 234 height 27
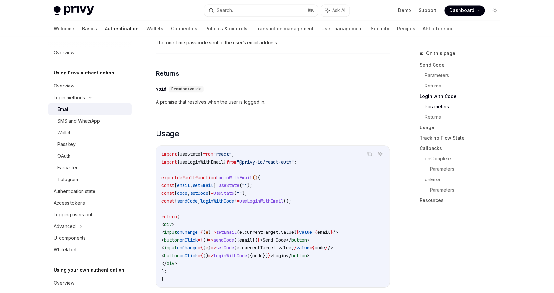
scroll to position [473, 0]
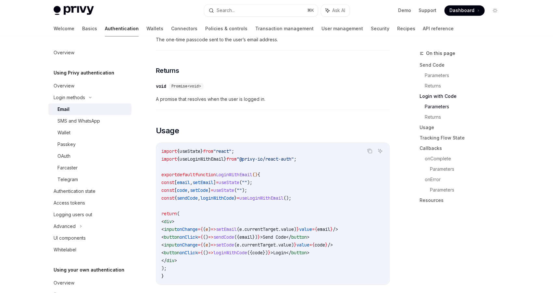
click at [292, 206] on code "import { useState } from "react" ; import { useLoginWithEmail } from "@privy-io…" at bounding box center [273, 213] width 223 height 133
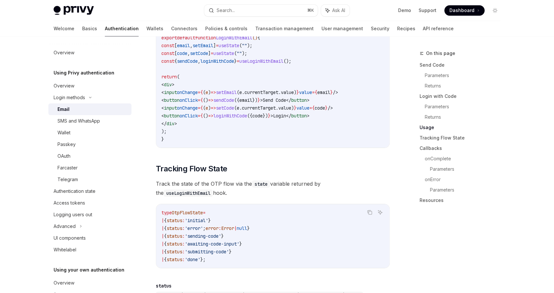
scroll to position [649, 0]
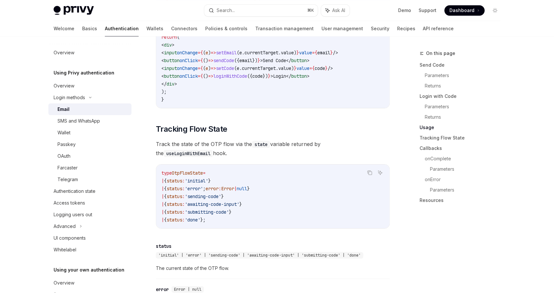
click at [295, 206] on code "type OtpFlowState = | { status : 'initial' } | { status : 'error' ; error : Err…" at bounding box center [273, 196] width 223 height 55
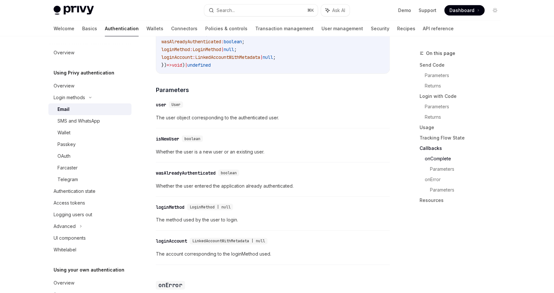
scroll to position [948, 0]
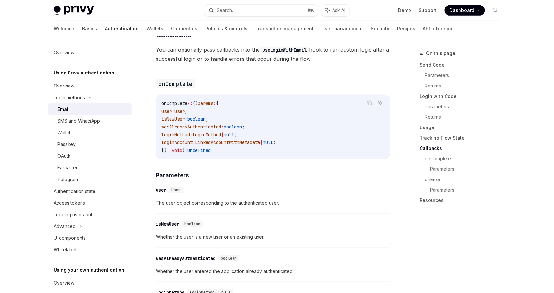
click at [290, 199] on span "The user object corresponding to the authenticated user." at bounding box center [273, 203] width 234 height 8
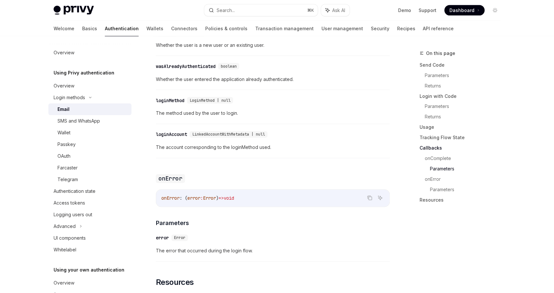
scroll to position [1298, 0]
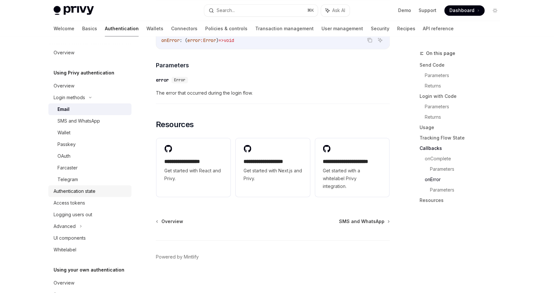
click at [84, 191] on div "Authentication state" at bounding box center [75, 191] width 42 height 8
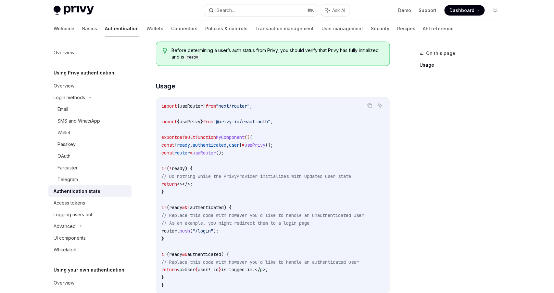
scroll to position [228, 0]
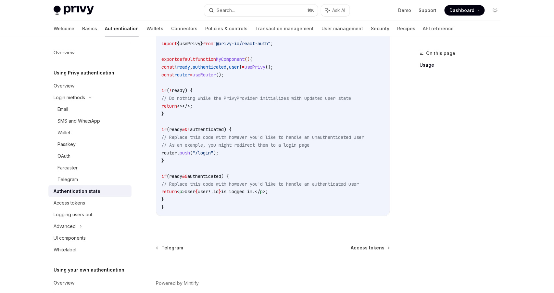
click at [305, 191] on code "import { useRouter } from "next/router" ; import { usePrivy } from "@privy-io/r…" at bounding box center [273, 117] width 223 height 187
click at [305, 194] on code "import { useRouter } from "next/router" ; import { usePrivy } from "@privy-io/r…" at bounding box center [273, 117] width 223 height 187
click at [361, 249] on span "Access tokens" at bounding box center [368, 248] width 34 height 6
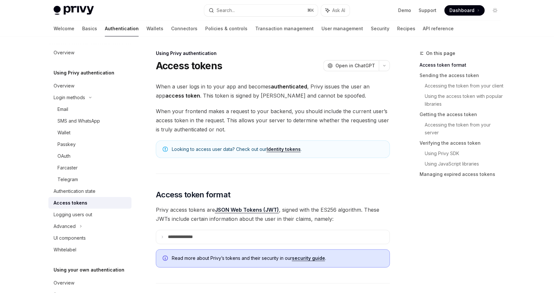
click at [382, 114] on span "When your frontend makes a request to your backend, you should include the curr…" at bounding box center [273, 120] width 234 height 27
click at [318, 95] on span "When a user logs in to your app and becomes authenticated , Privy issues the us…" at bounding box center [273, 91] width 234 height 18
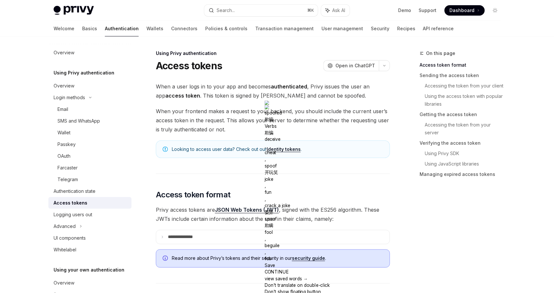
click at [343, 98] on span "When a user logs in to your app and becomes authenticated , Privy issues the us…" at bounding box center [273, 91] width 234 height 18
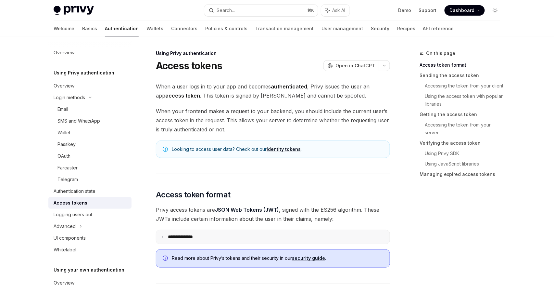
click at [215, 233] on summary "**********" at bounding box center [273, 237] width 234 height 14
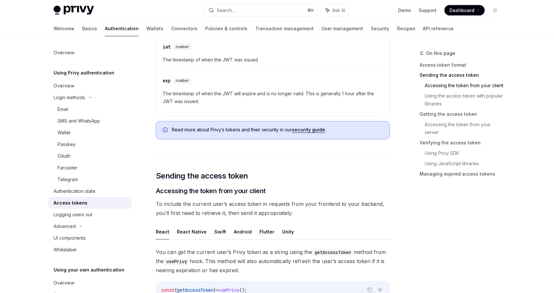
scroll to position [378, 0]
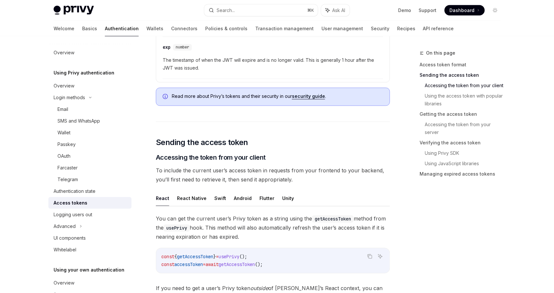
click at [324, 227] on span "You can get the current user’s Privy token as a string using the getAccessToken…" at bounding box center [273, 227] width 234 height 27
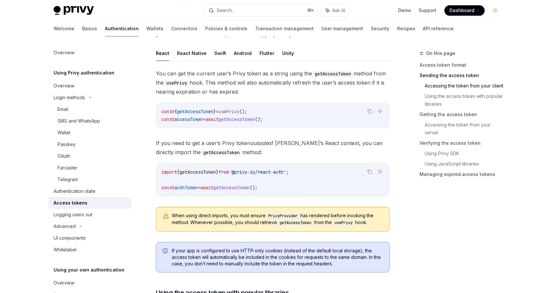
scroll to position [526, 0]
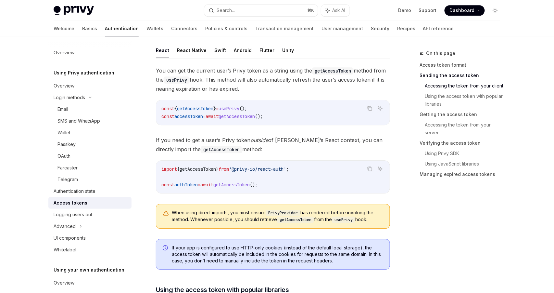
click at [320, 205] on div "When using direct imports, you must ensure PrivyProvider has rendered before in…" at bounding box center [273, 216] width 234 height 25
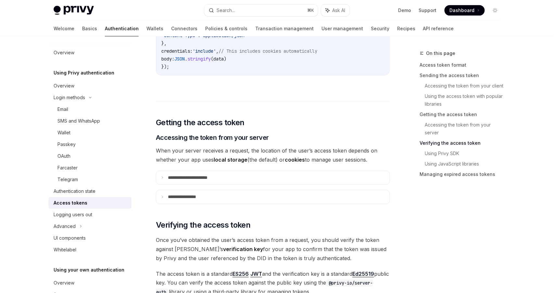
scroll to position [1009, 0]
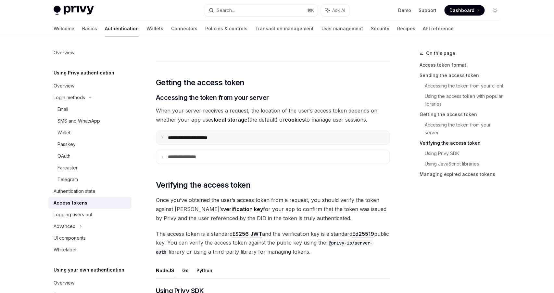
click at [239, 140] on summary "**********" at bounding box center [273, 138] width 234 height 14
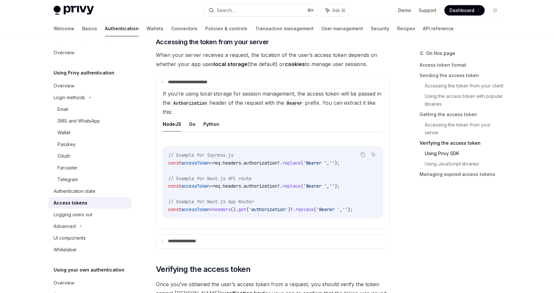
scroll to position [1073, 0]
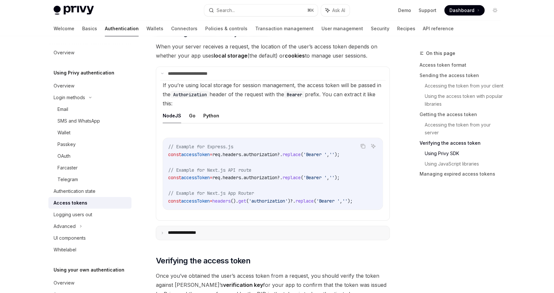
click at [242, 233] on summary "**********" at bounding box center [273, 233] width 234 height 14
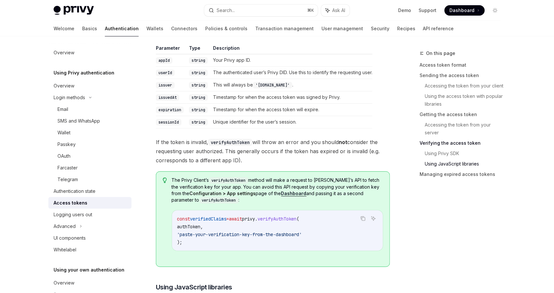
scroll to position [1724, 0]
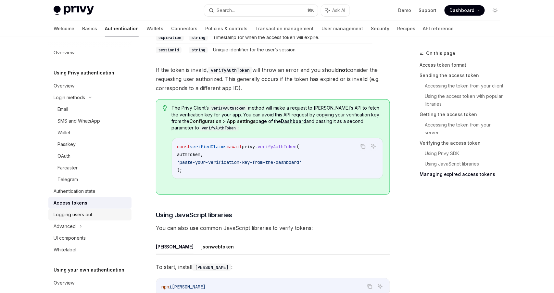
click at [105, 214] on div "Logging users out" at bounding box center [91, 215] width 74 height 8
type textarea "*"
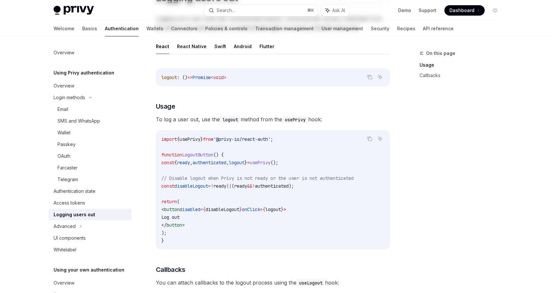
scroll to position [108, 0]
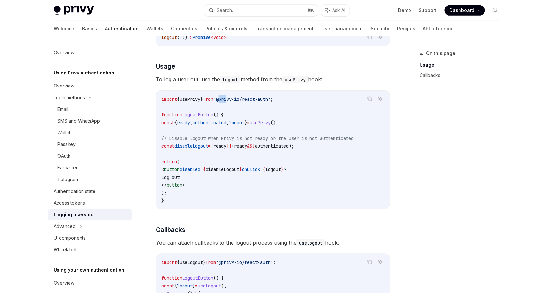
drag, startPoint x: 233, startPoint y: 98, endPoint x: 241, endPoint y: 97, distance: 8.5
click at [241, 97] on span "'@privy-io/react-auth'" at bounding box center [242, 99] width 57 height 6
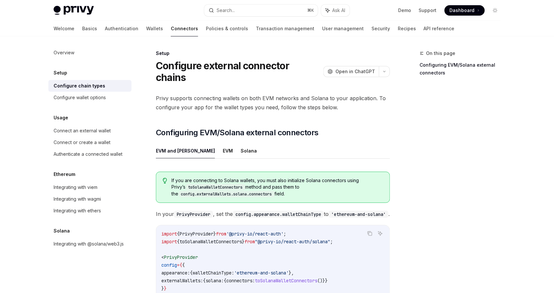
click at [412, 172] on div "On this page Configuring EVM/Solana external connectors" at bounding box center [456, 170] width 99 height 243
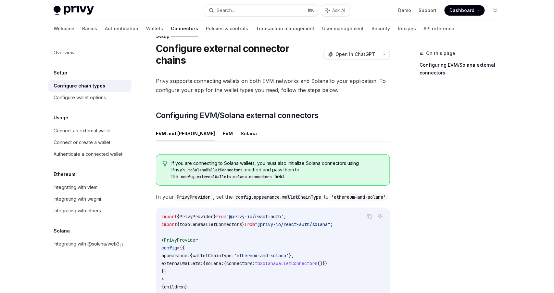
scroll to position [97, 0]
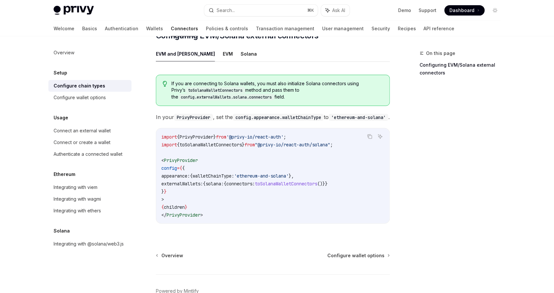
click at [412, 172] on div "On this page Configuring EVM/Solana external connectors" at bounding box center [456, 170] width 99 height 243
click at [223, 46] on button "EVM" at bounding box center [228, 53] width 10 height 15
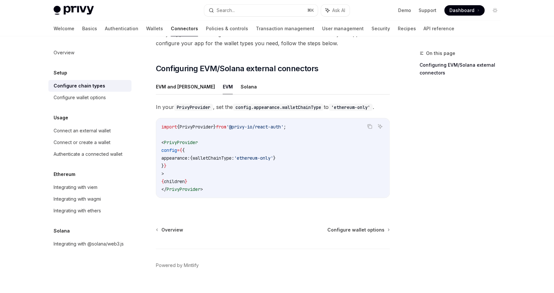
click at [220, 123] on code "import { PrivyProvider } from '@privy-io/react-auth' ; < PrivyProvider config =…" at bounding box center [273, 158] width 223 height 70
click at [216, 136] on code "import { PrivyProvider } from '@privy-io/react-auth' ; < PrivyProvider config =…" at bounding box center [273, 158] width 223 height 70
click at [99, 139] on div "Connect or create a wallet" at bounding box center [82, 142] width 57 height 8
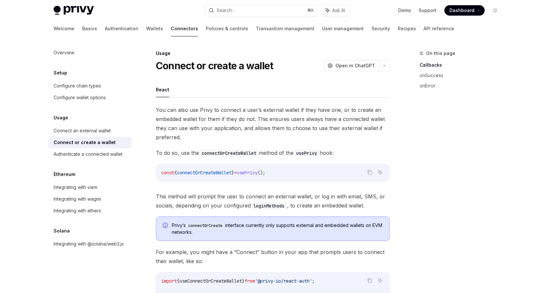
click at [266, 136] on span "You can also use Privy to connect a user’s external wallet if they have one, or…" at bounding box center [273, 123] width 234 height 36
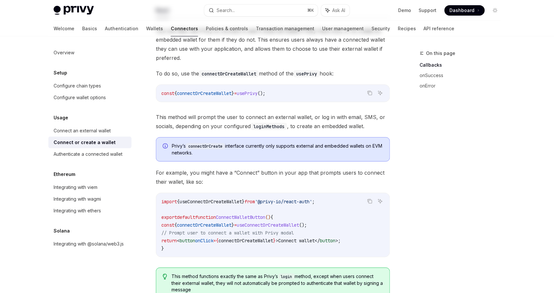
scroll to position [119, 0]
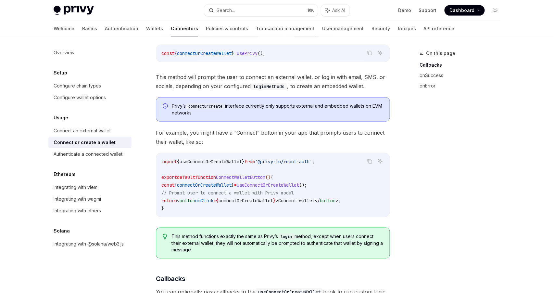
click at [424, 200] on div "On this page Callbacks onSuccess onError" at bounding box center [456, 170] width 99 height 243
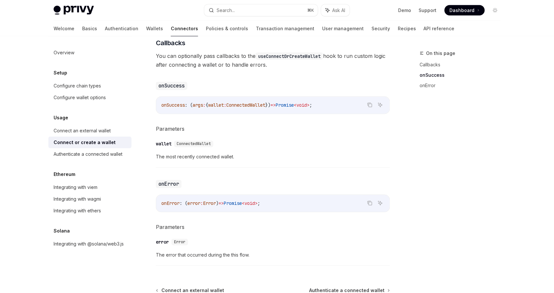
scroll to position [427, 0]
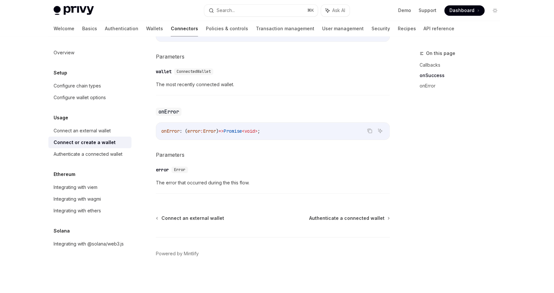
click at [424, 200] on div "On this page Callbacks onSuccess onError" at bounding box center [456, 170] width 99 height 243
click at [94, 189] on div "Integrating with viem" at bounding box center [76, 187] width 44 height 8
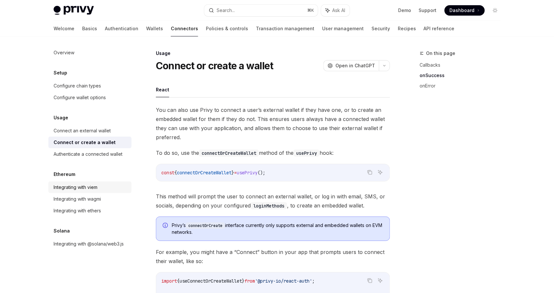
click at [94, 189] on div "Integrating with viem" at bounding box center [76, 187] width 44 height 8
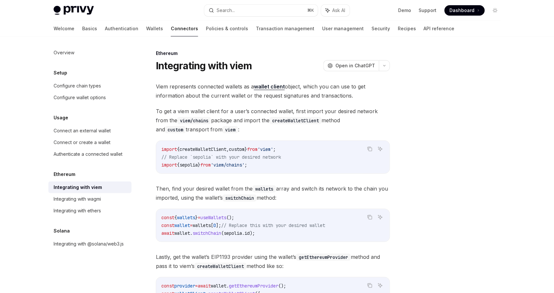
click at [320, 184] on span "Then, find your desired wallet from the wallets array and switch its network to…" at bounding box center [273, 193] width 234 height 18
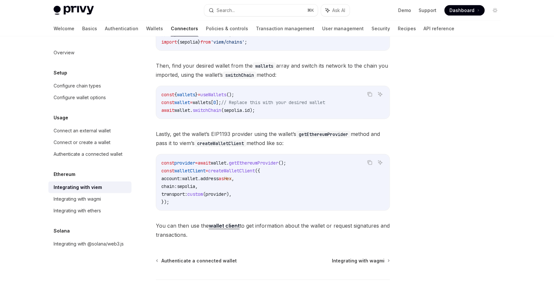
click at [329, 186] on code "const provider = await wallet . getEthereumProvider (); const walletClient = cr…" at bounding box center [273, 182] width 223 height 47
click at [81, 199] on div "Integrating with wagmi" at bounding box center [77, 199] width 47 height 8
type textarea "*"
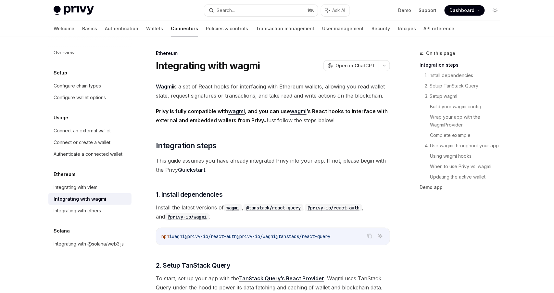
click at [249, 168] on span "This guide assumes you have already integrated Privy into your app. If not, ple…" at bounding box center [273, 165] width 234 height 18
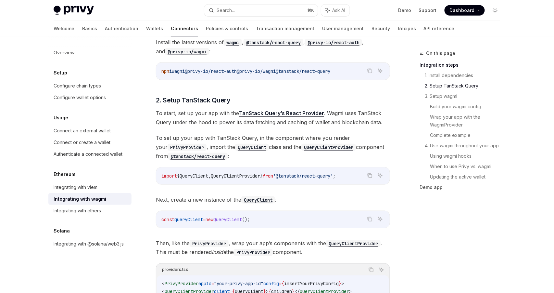
scroll to position [335, 0]
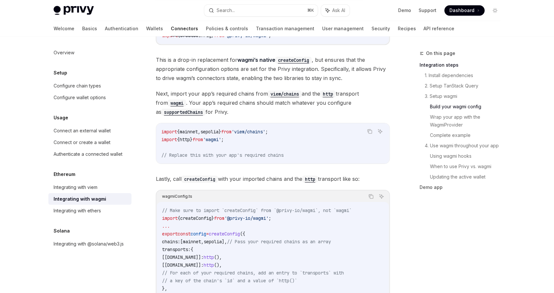
scroll to position [758, 0]
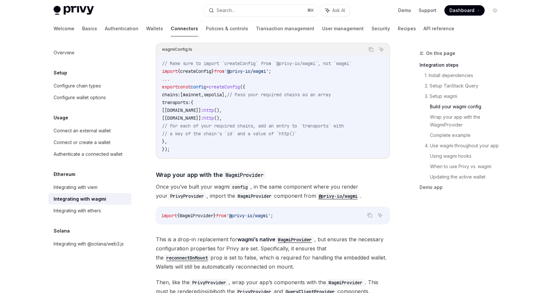
click at [261, 123] on code "// Make sure to import `createConfig` from `@privy-io/wagmi`, not `wagmi` impor…" at bounding box center [273, 106] width 222 height 94
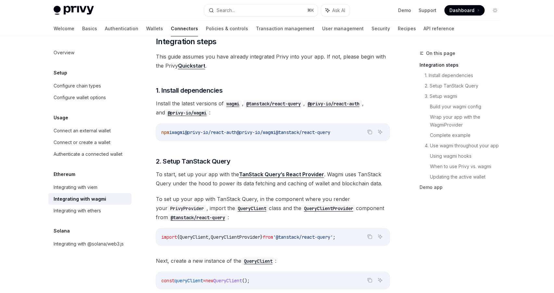
scroll to position [193, 0]
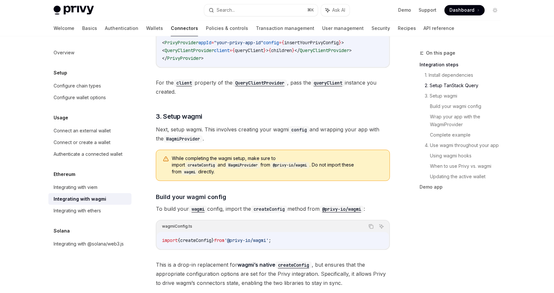
scroll to position [437, 0]
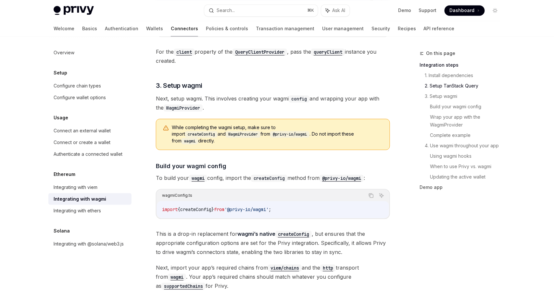
click at [253, 244] on span "This is a drop-in replacement for wagmi’s native createConfig , but ensures tha…" at bounding box center [273, 242] width 234 height 27
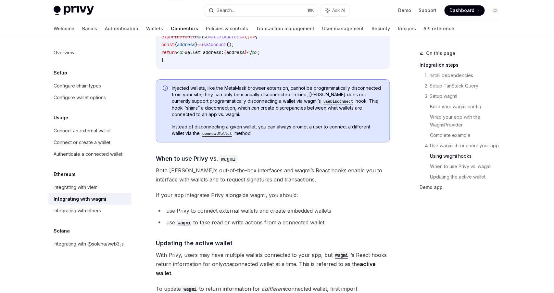
scroll to position [1544, 0]
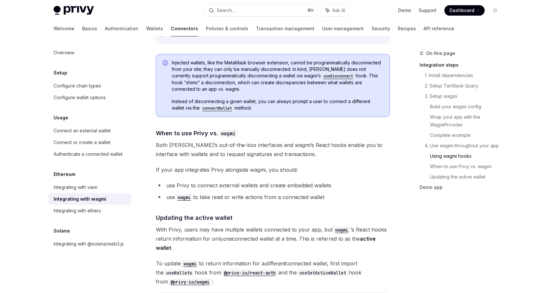
scroll to position [1578, 0]
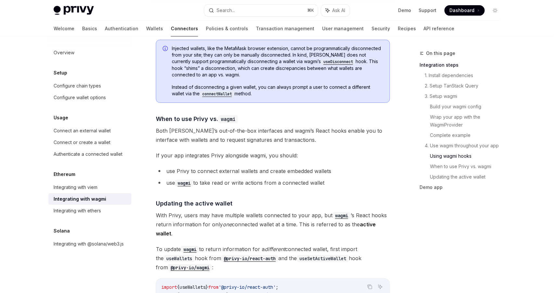
click at [309, 228] on span "With Privy, users may have multiple wallets connected to your app, but wagmi ’s…" at bounding box center [273, 224] width 234 height 27
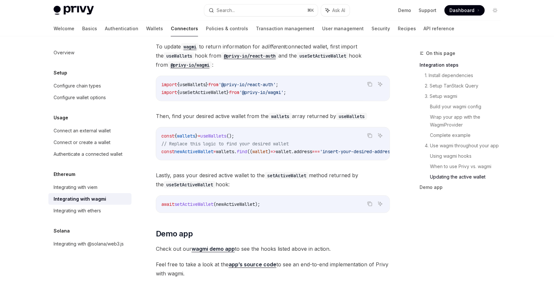
scroll to position [1860, 0]
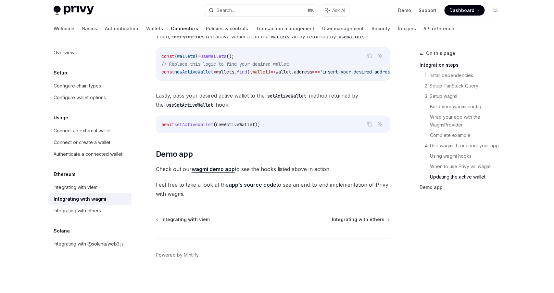
click at [83, 188] on div "Integrating with viem" at bounding box center [76, 187] width 44 height 8
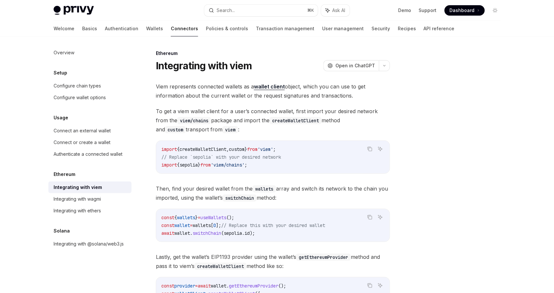
click at [321, 204] on div "Viem represents connected wallets as a wallet client object, which you can use …" at bounding box center [273, 222] width 234 height 280
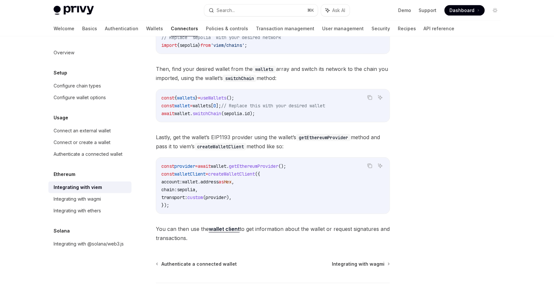
scroll to position [165, 0]
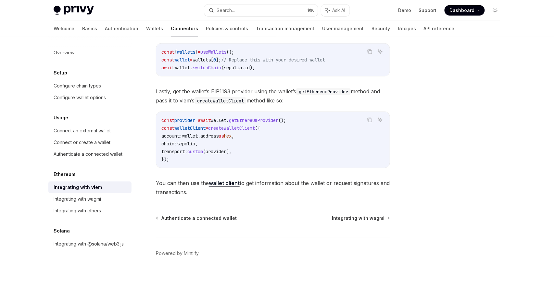
click at [317, 166] on div "const provider = await wallet . getEthereumProvider (); const walletClient = cr…" at bounding box center [273, 140] width 234 height 56
click at [208, 30] on link "Policies & controls" at bounding box center [227, 29] width 42 height 16
type textarea "*"
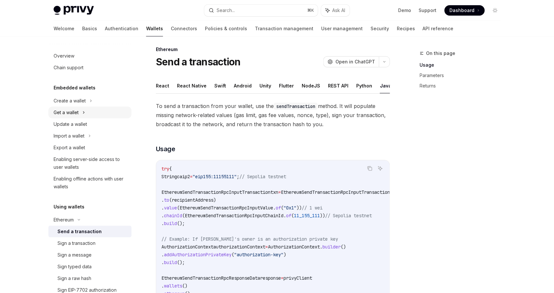
scroll to position [4, 0]
click at [81, 113] on div "Get a wallet" at bounding box center [89, 113] width 83 height 12
type textarea "*"
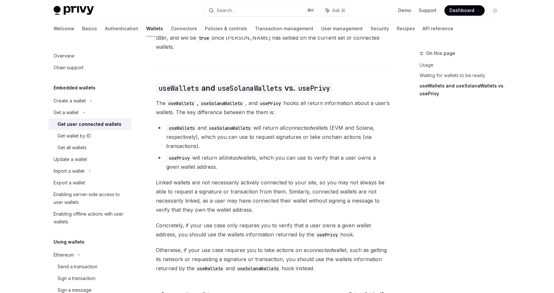
scroll to position [586, 0]
